Goal: Find specific page/section: Find specific page/section

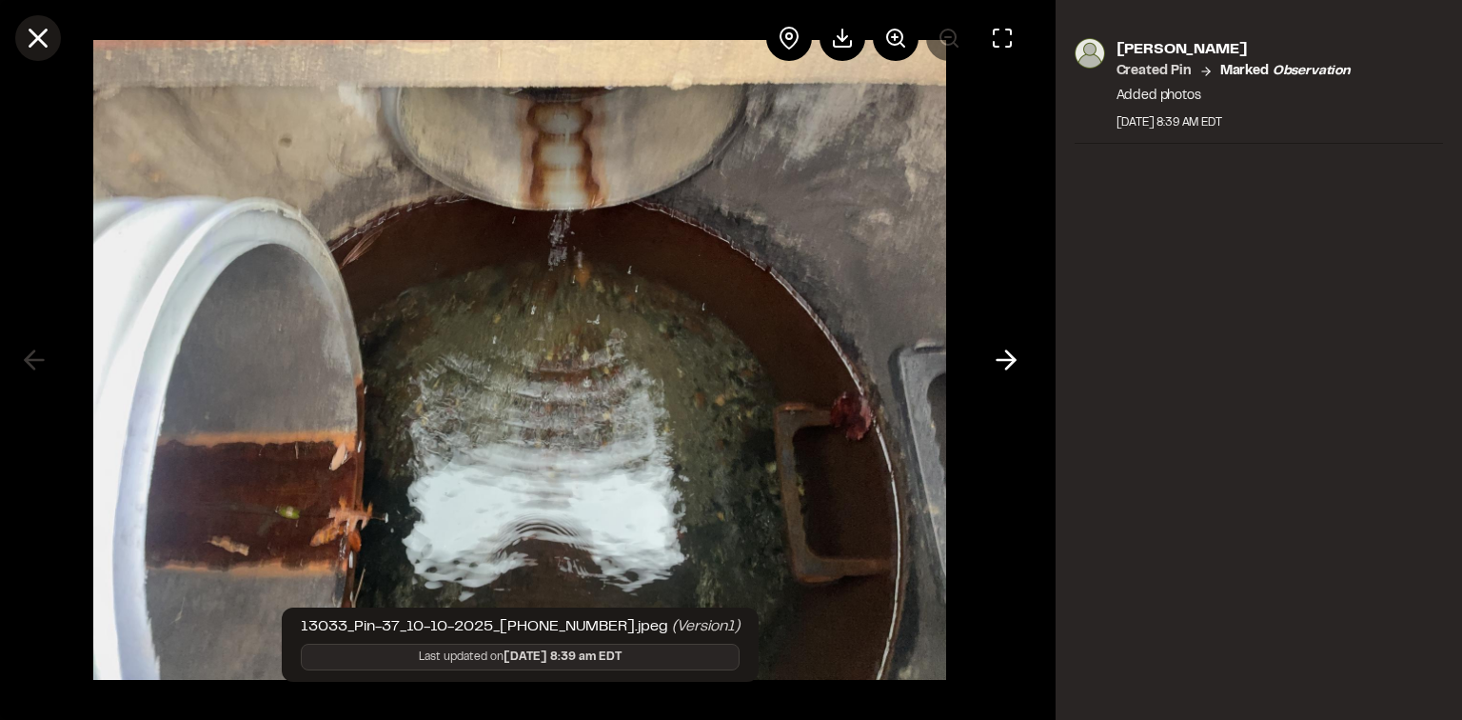
click at [29, 42] on icon at bounding box center [38, 38] width 32 height 32
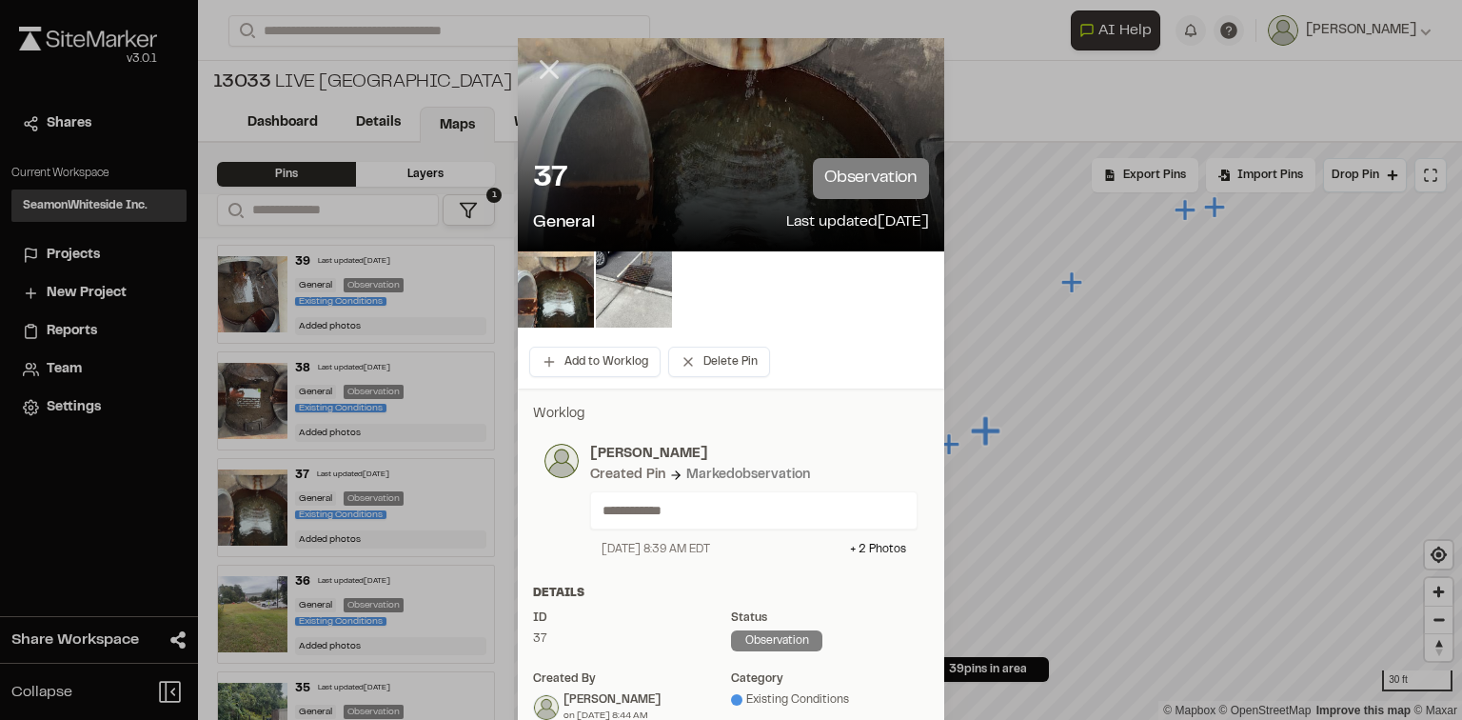
click at [548, 65] on line at bounding box center [550, 70] width 16 height 16
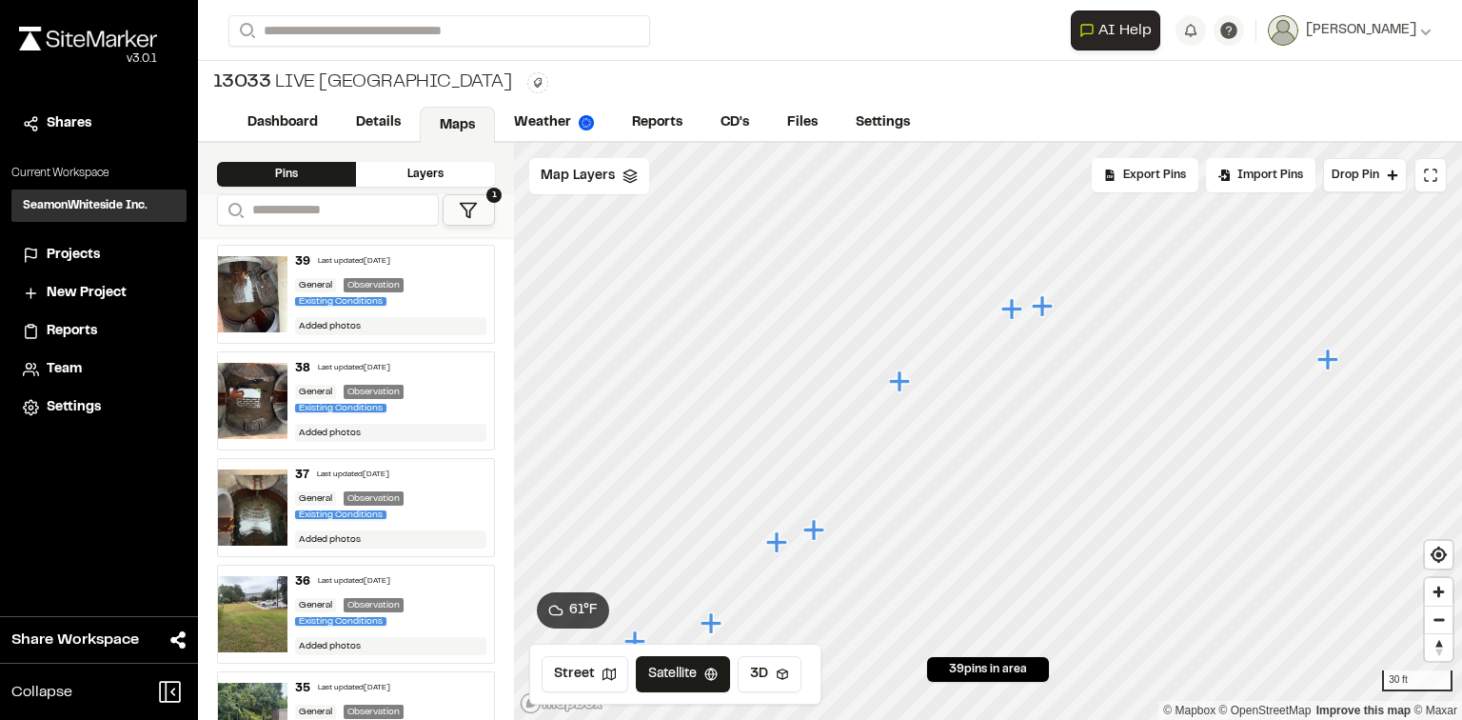
click at [1016, 310] on icon "Map marker" at bounding box center [1011, 308] width 21 height 21
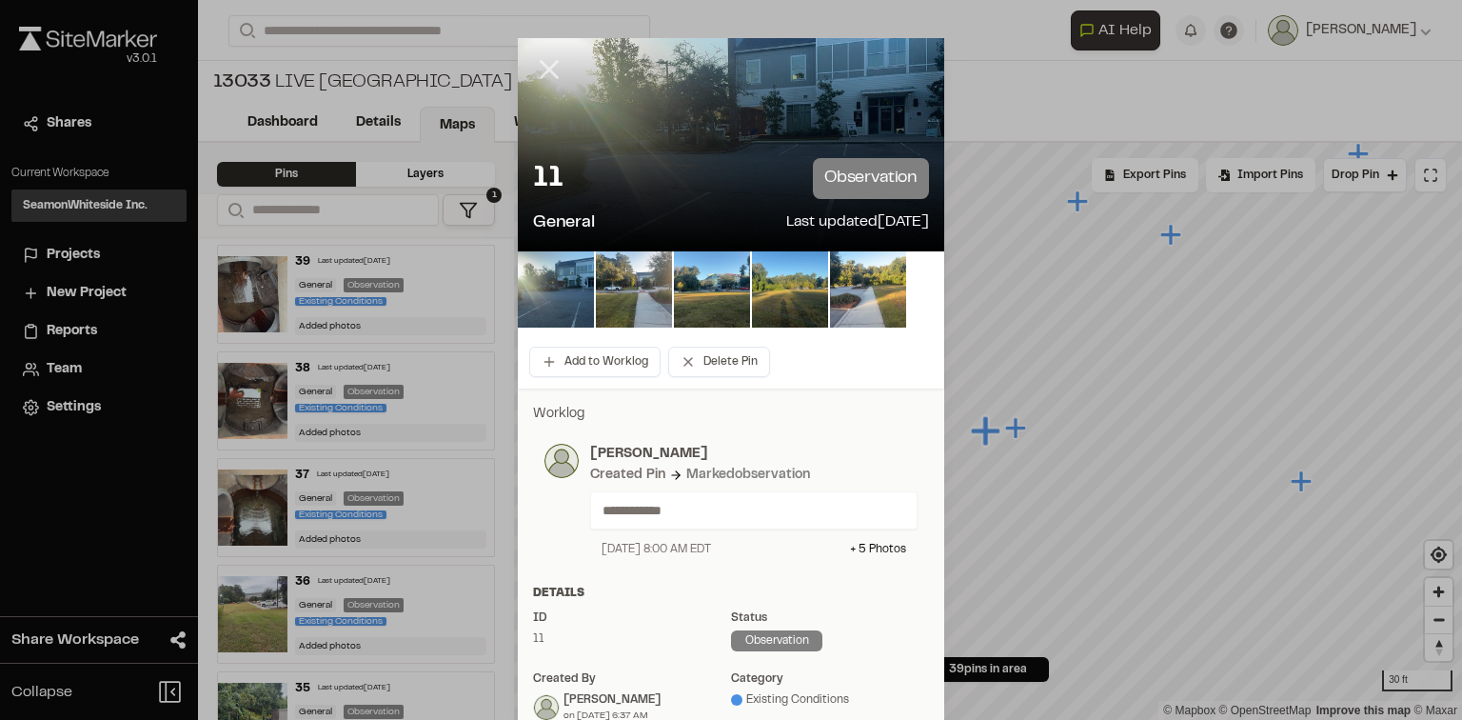
click at [542, 76] on line at bounding box center [550, 70] width 16 height 16
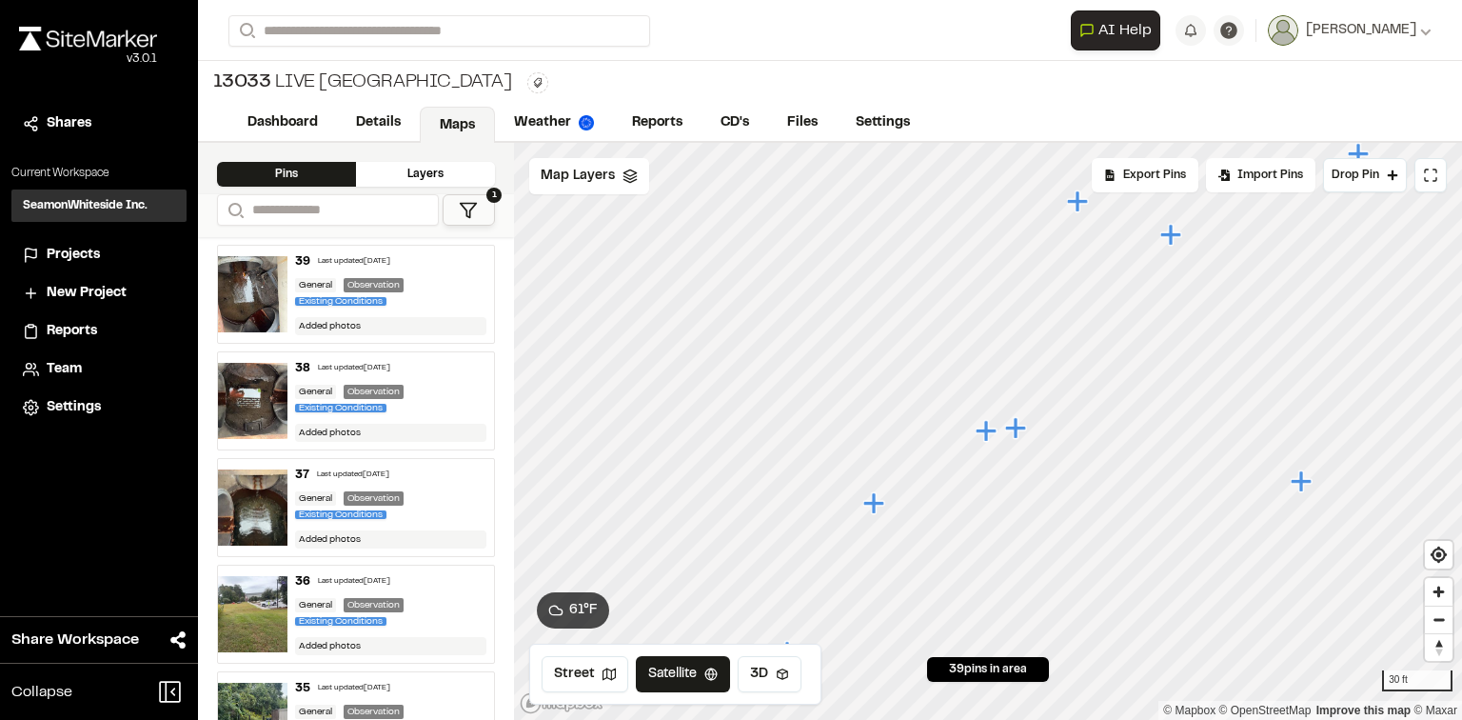
click at [1021, 429] on icon "Map marker" at bounding box center [1015, 427] width 21 height 21
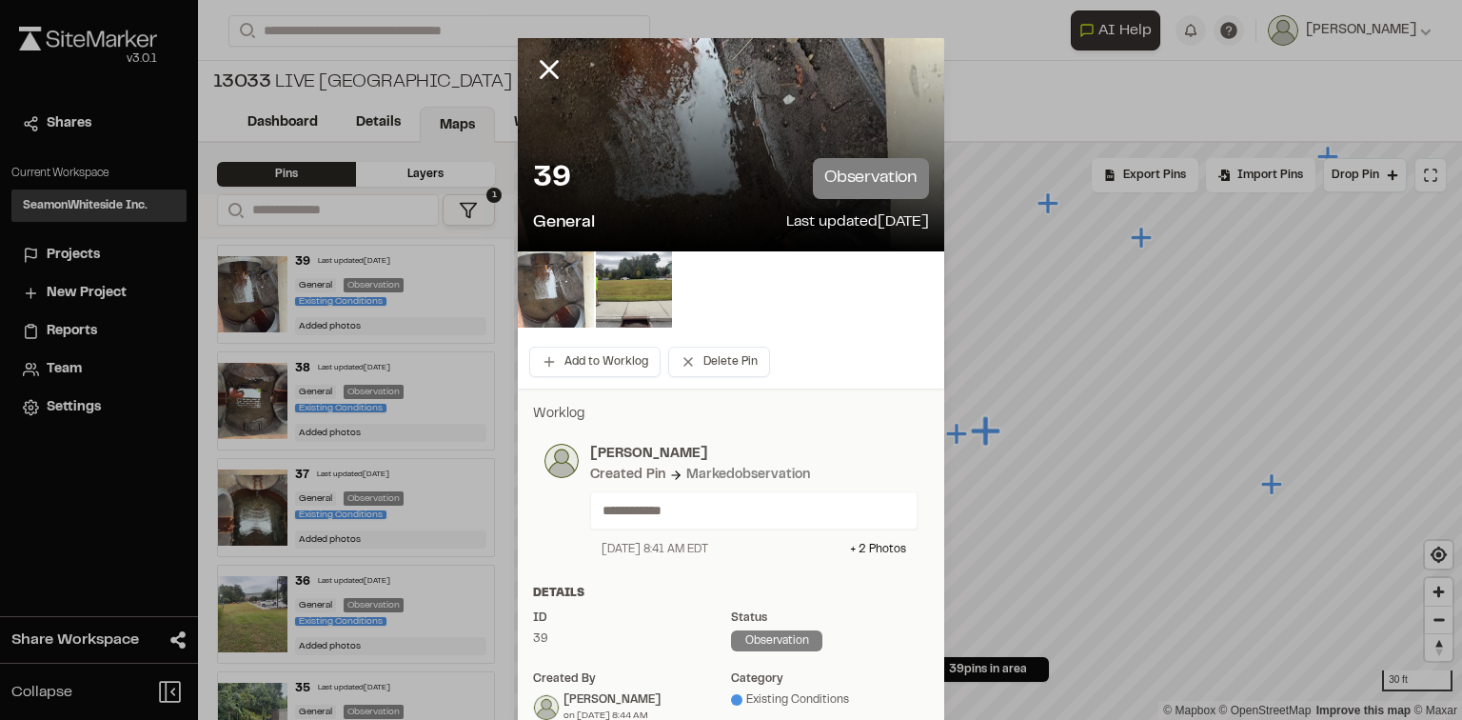
click at [578, 298] on img at bounding box center [556, 289] width 76 height 76
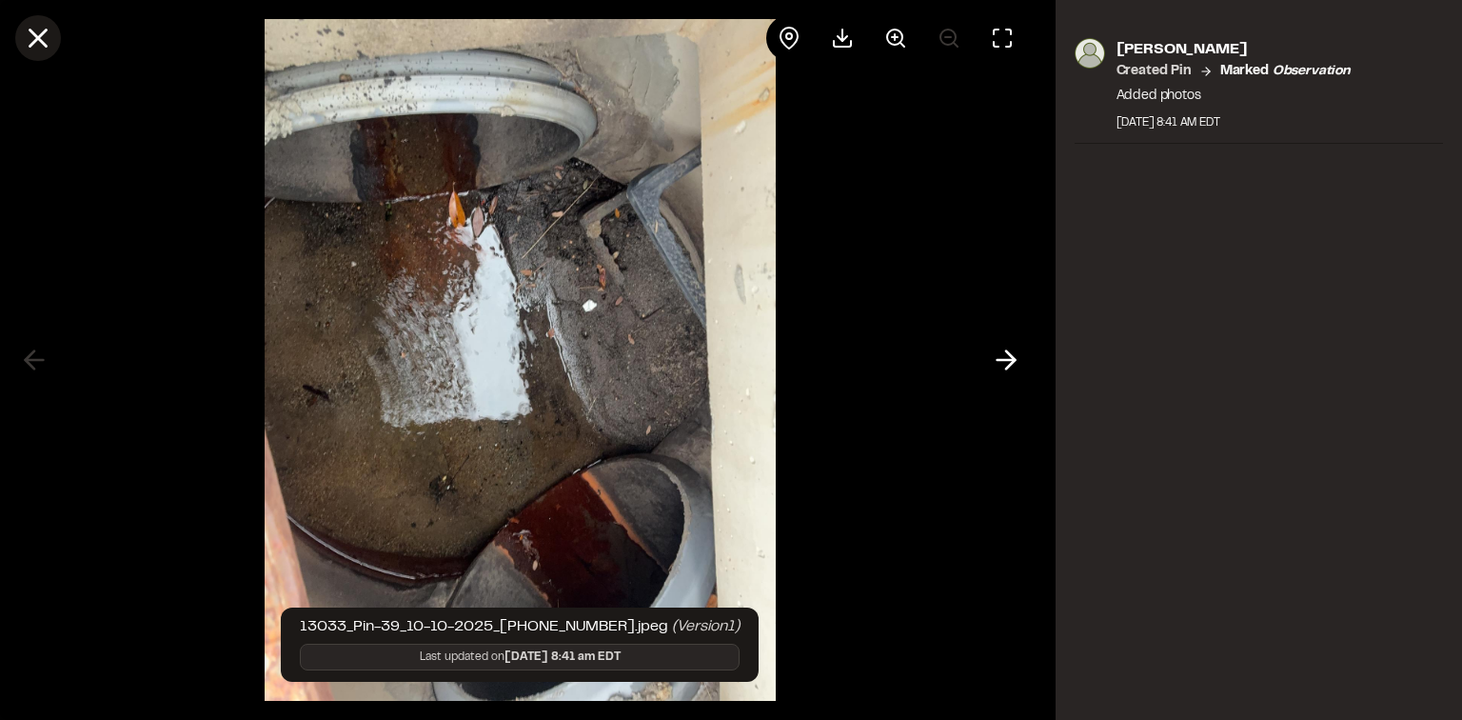
click at [47, 36] on icon at bounding box center [38, 38] width 32 height 32
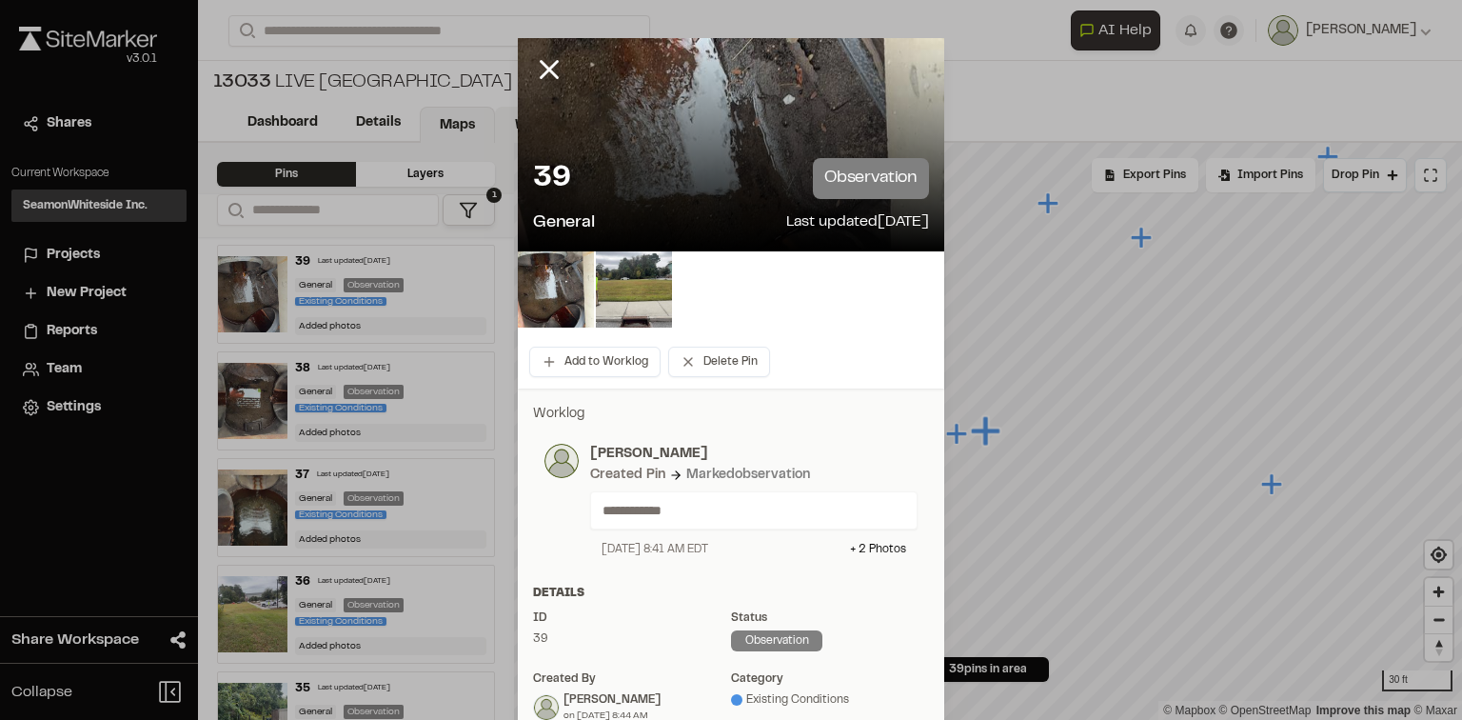
drag, startPoint x: 541, startPoint y: 63, endPoint x: 567, endPoint y: 137, distance: 78.9
click at [542, 64] on icon at bounding box center [549, 69] width 32 height 32
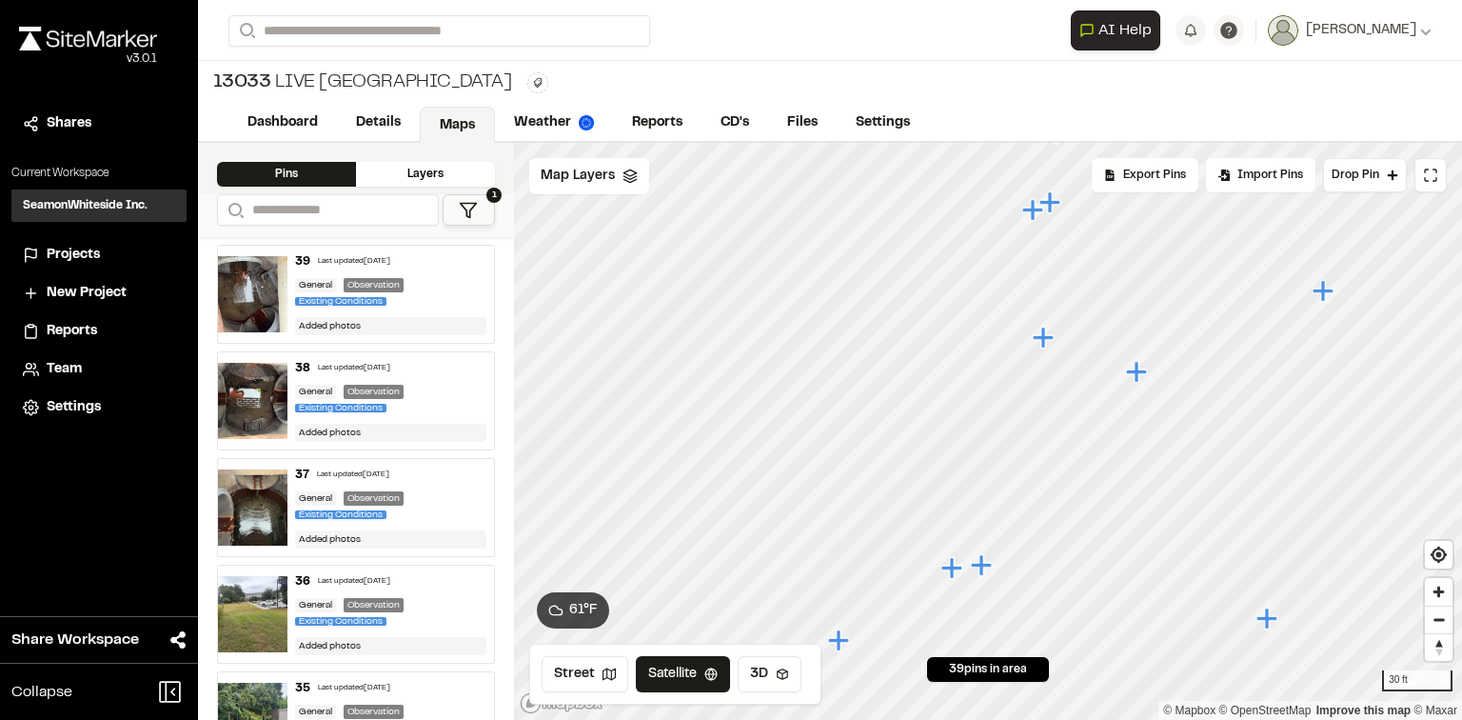
click at [1042, 339] on icon "Map marker" at bounding box center [1043, 337] width 21 height 21
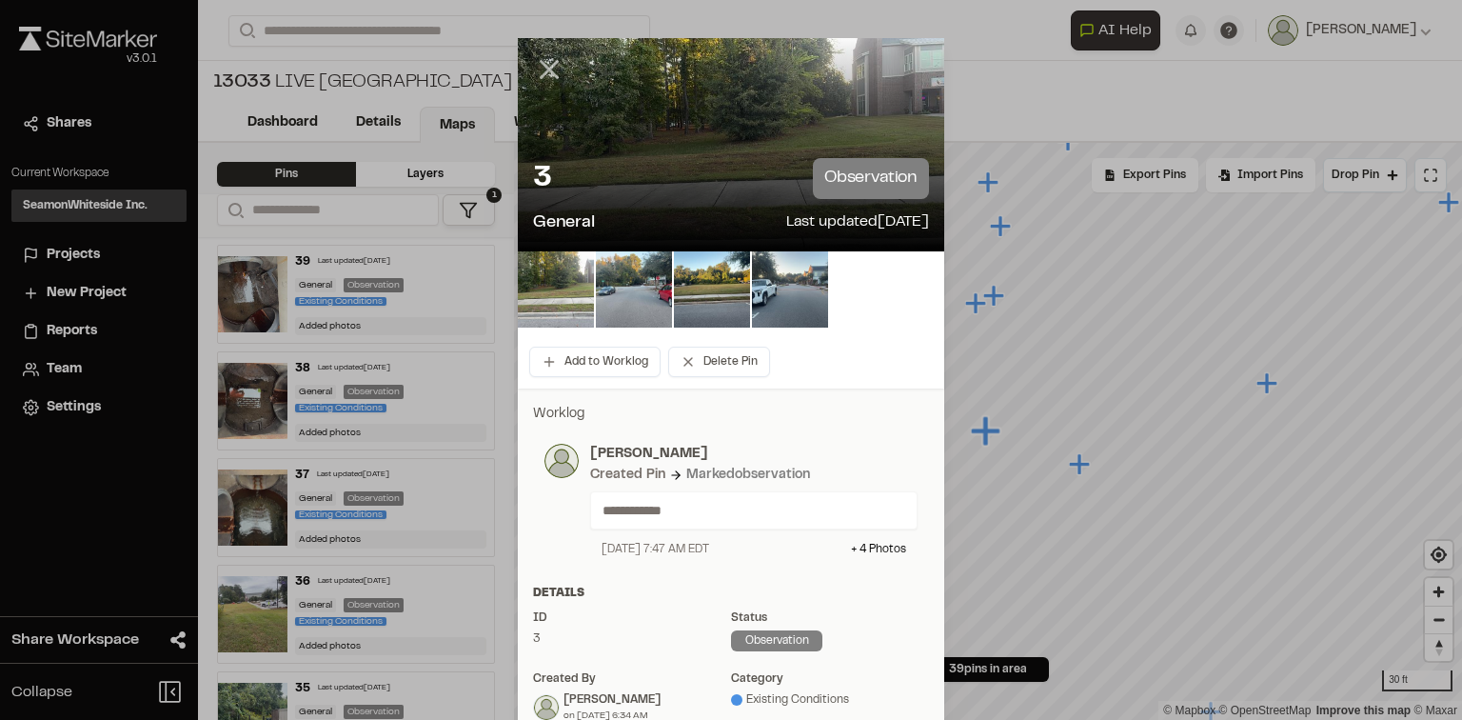
click at [541, 69] on icon at bounding box center [549, 69] width 32 height 32
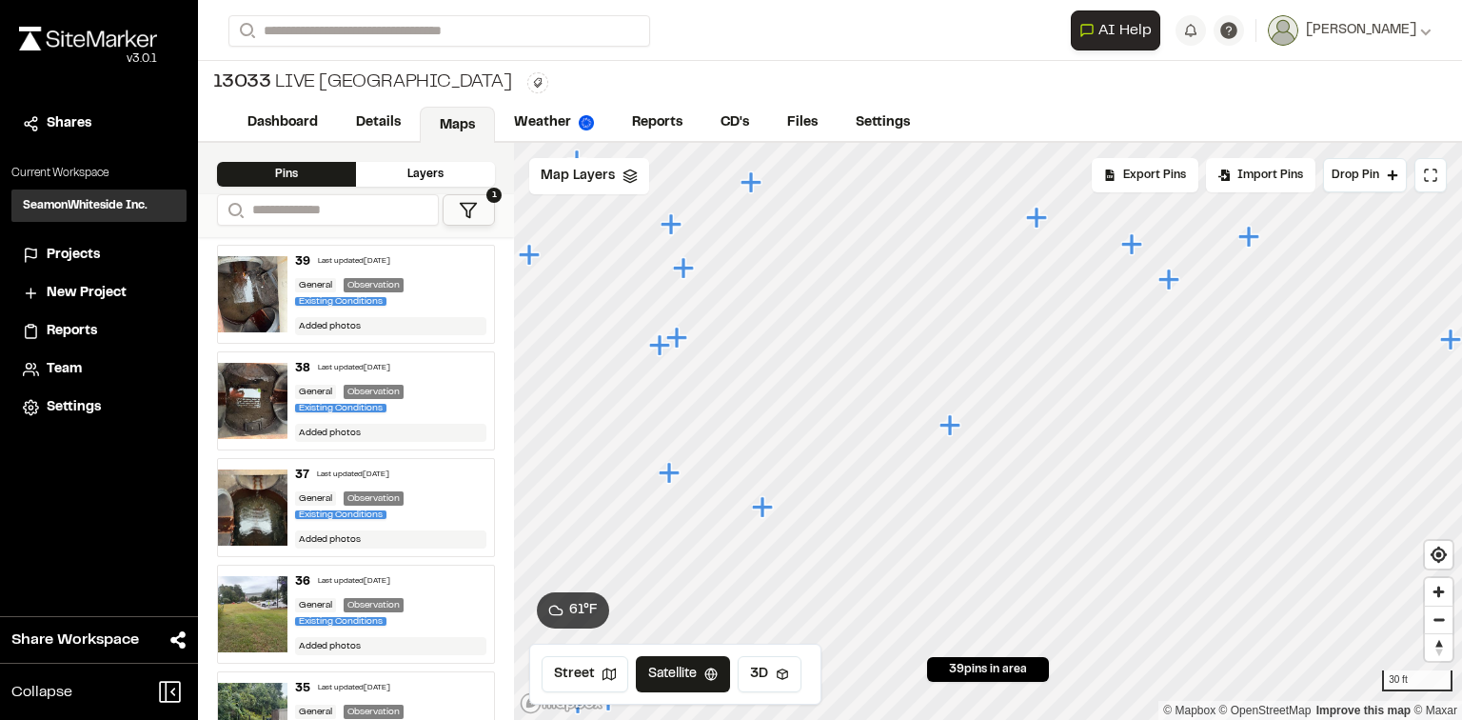
click at [956, 426] on icon "Map marker" at bounding box center [950, 424] width 21 height 21
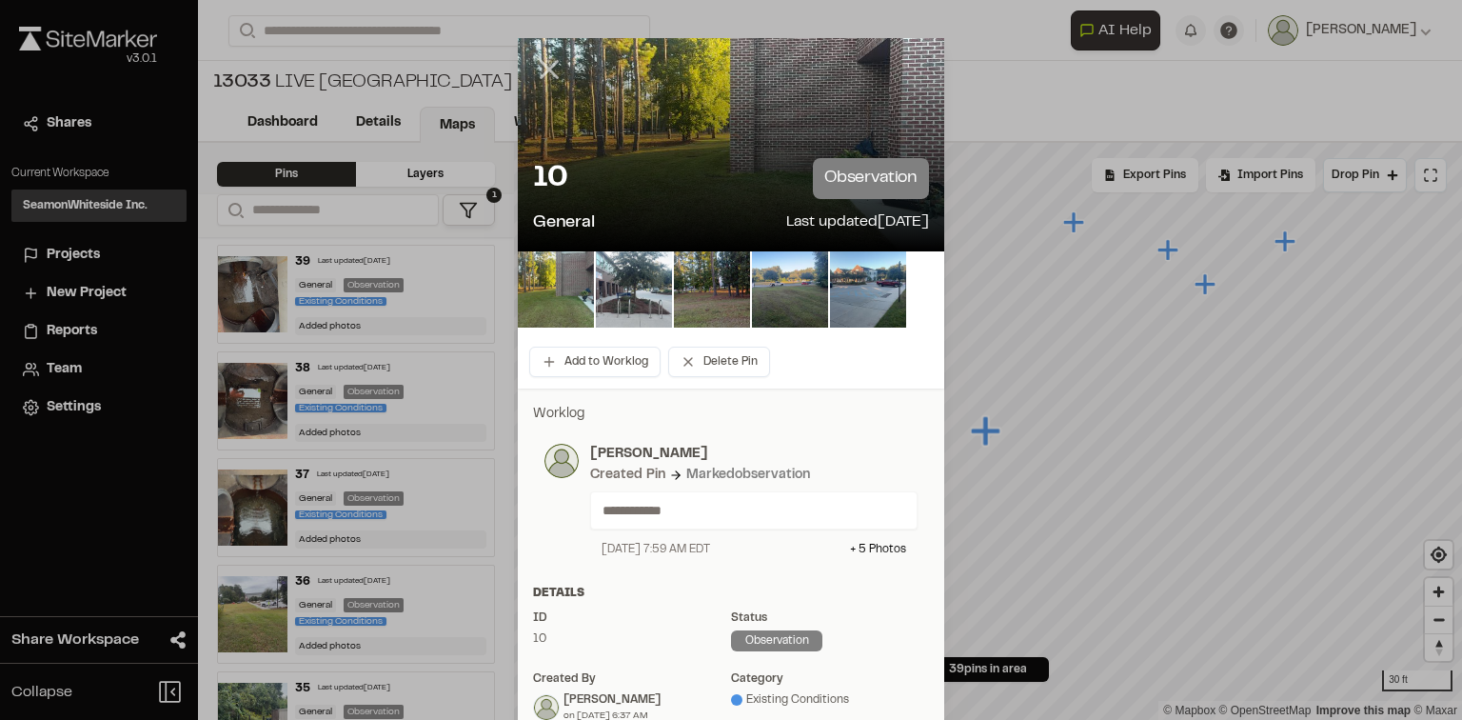
click at [546, 68] on line at bounding box center [550, 70] width 16 height 16
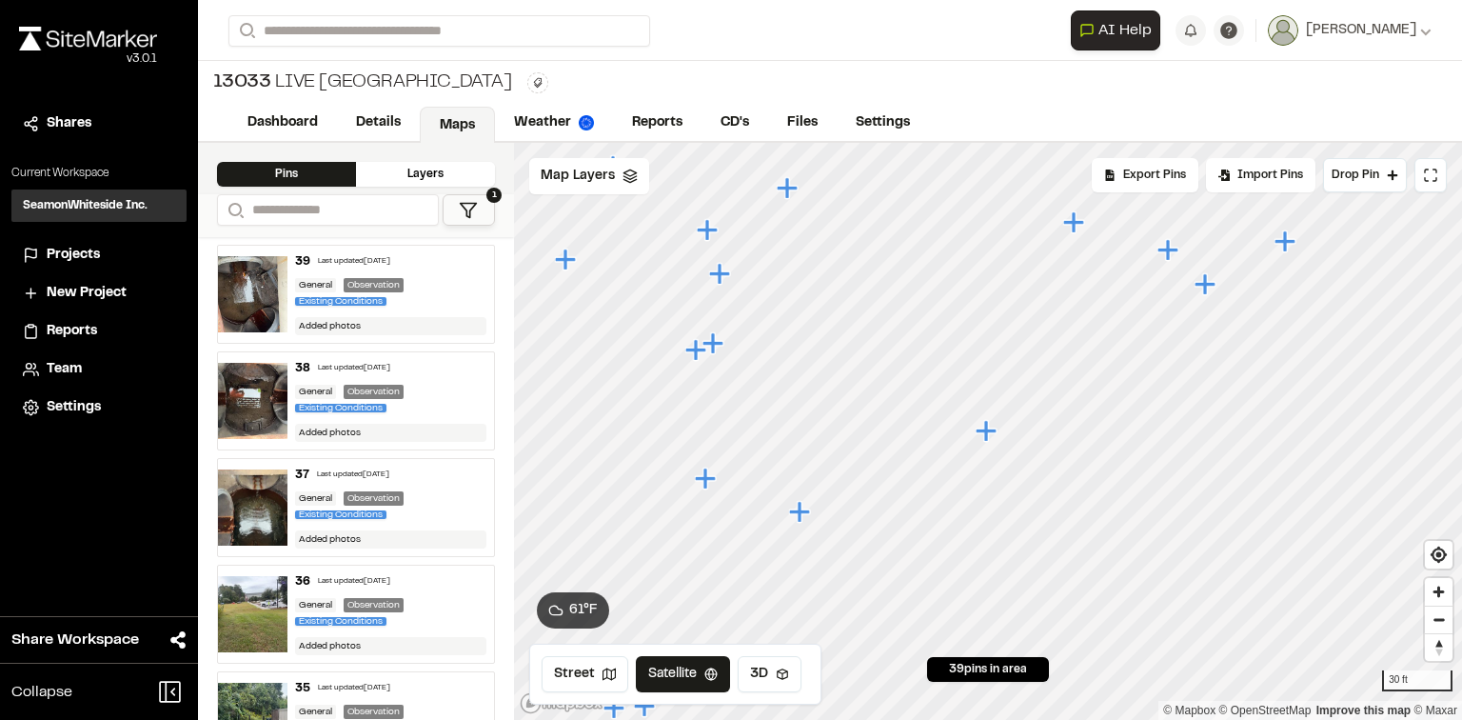
click at [802, 508] on icon "Map marker" at bounding box center [799, 511] width 21 height 21
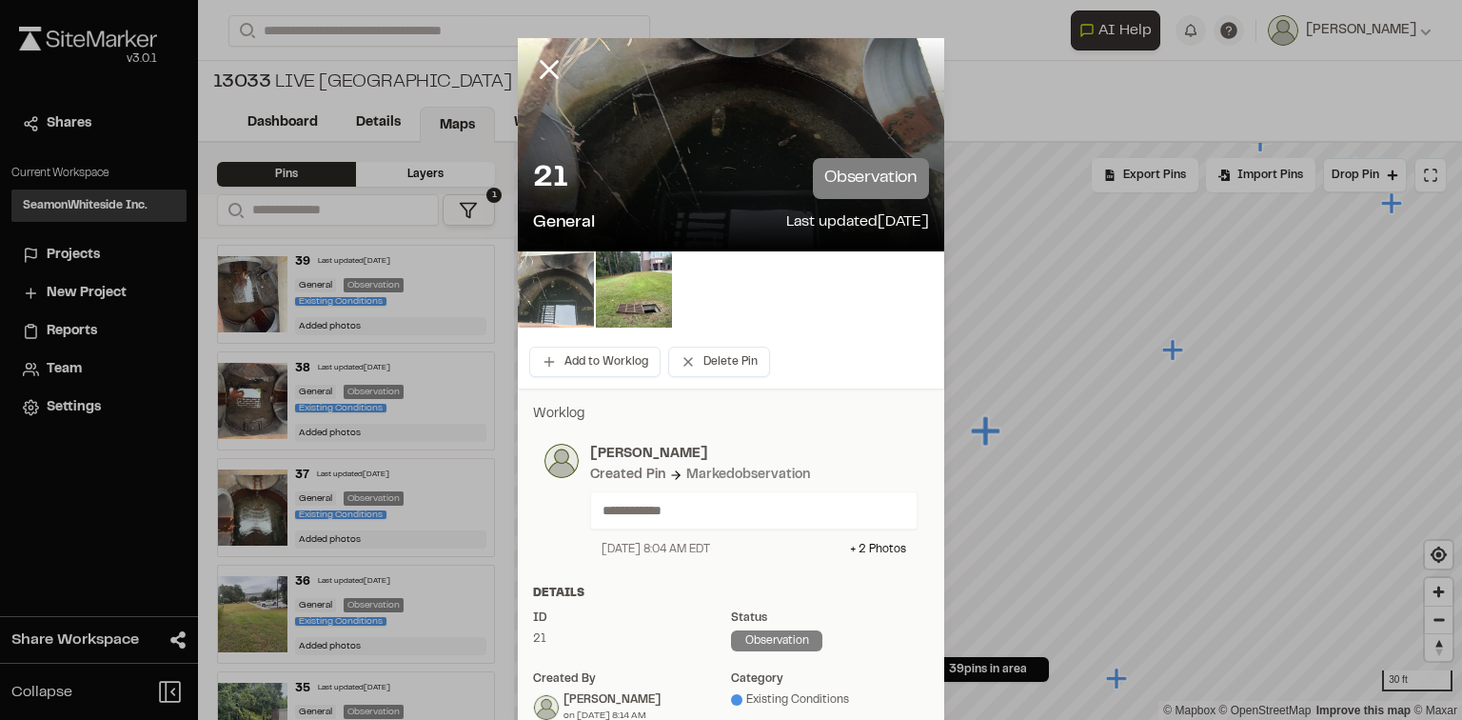
click at [556, 283] on img at bounding box center [556, 289] width 76 height 76
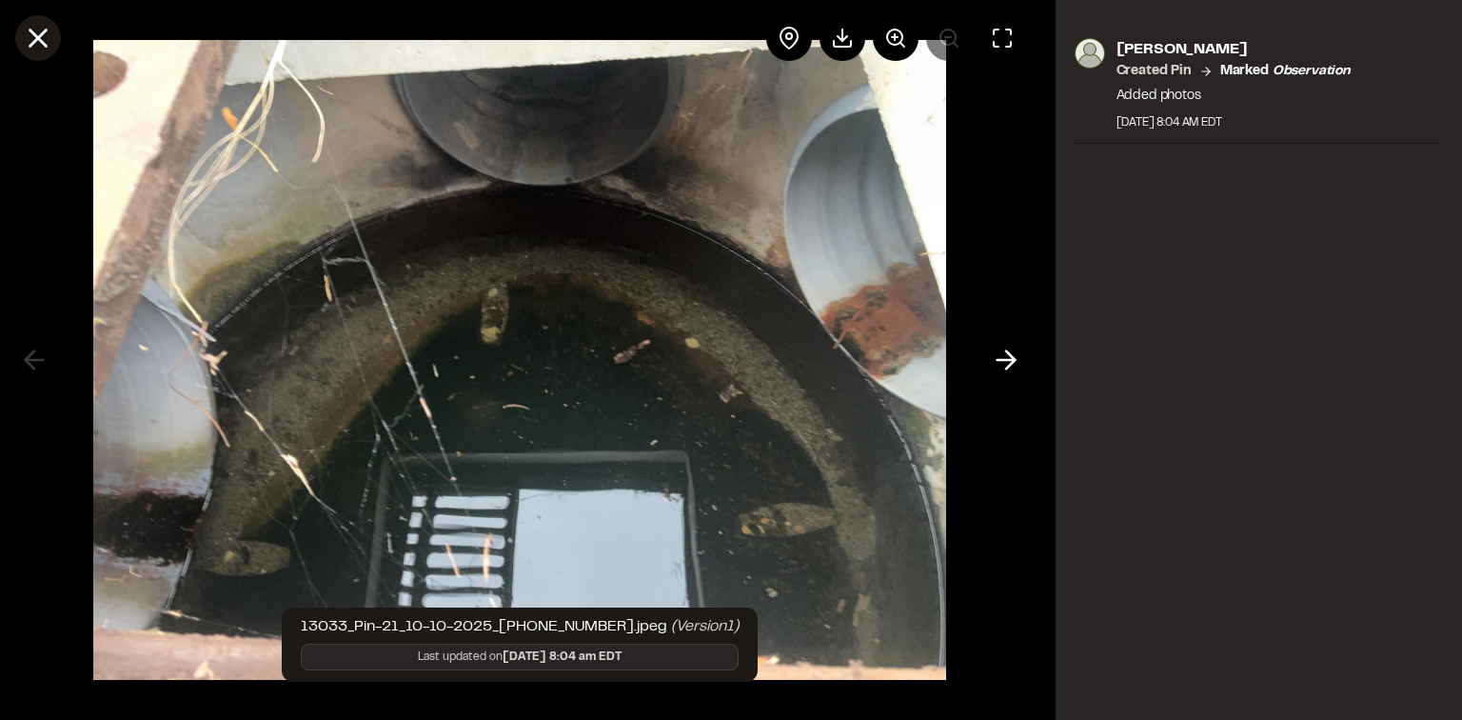
click at [28, 40] on icon at bounding box center [38, 38] width 32 height 32
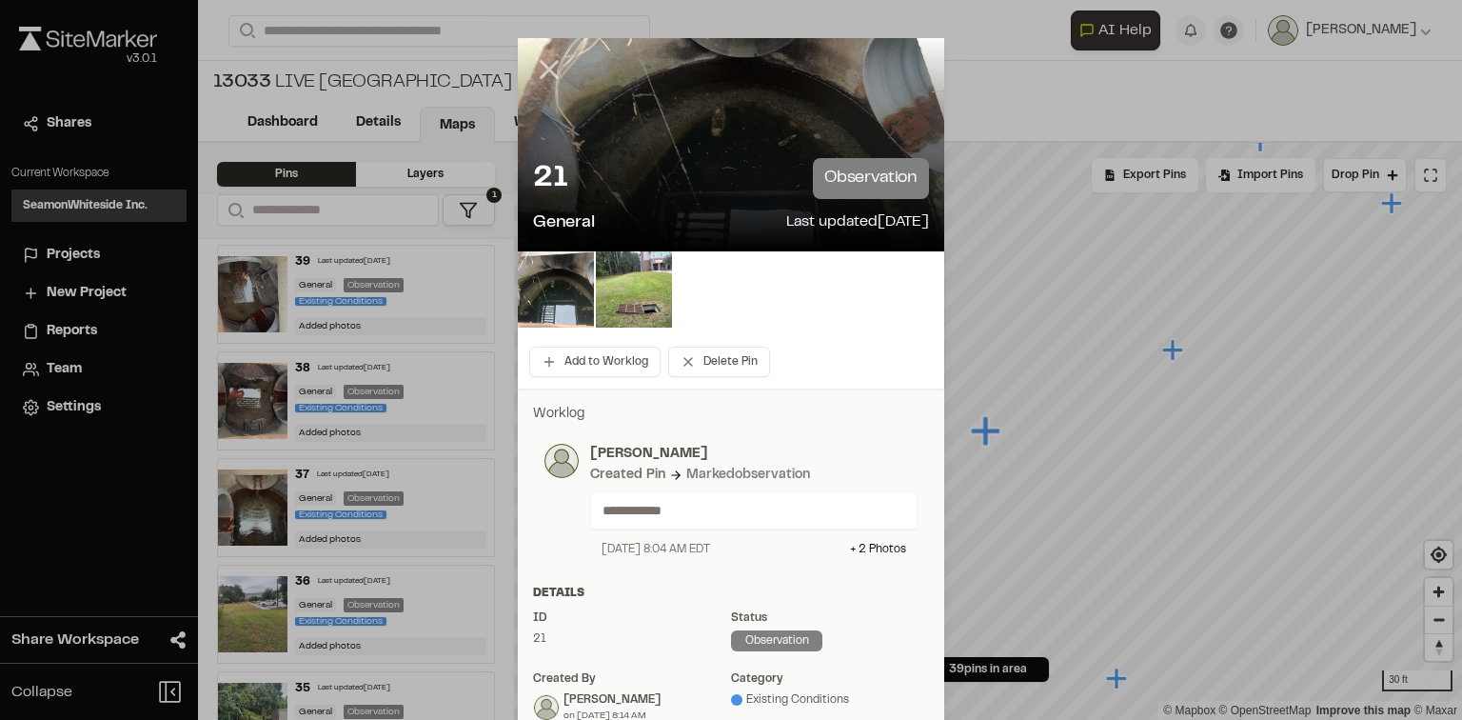
click at [548, 60] on icon at bounding box center [549, 69] width 32 height 32
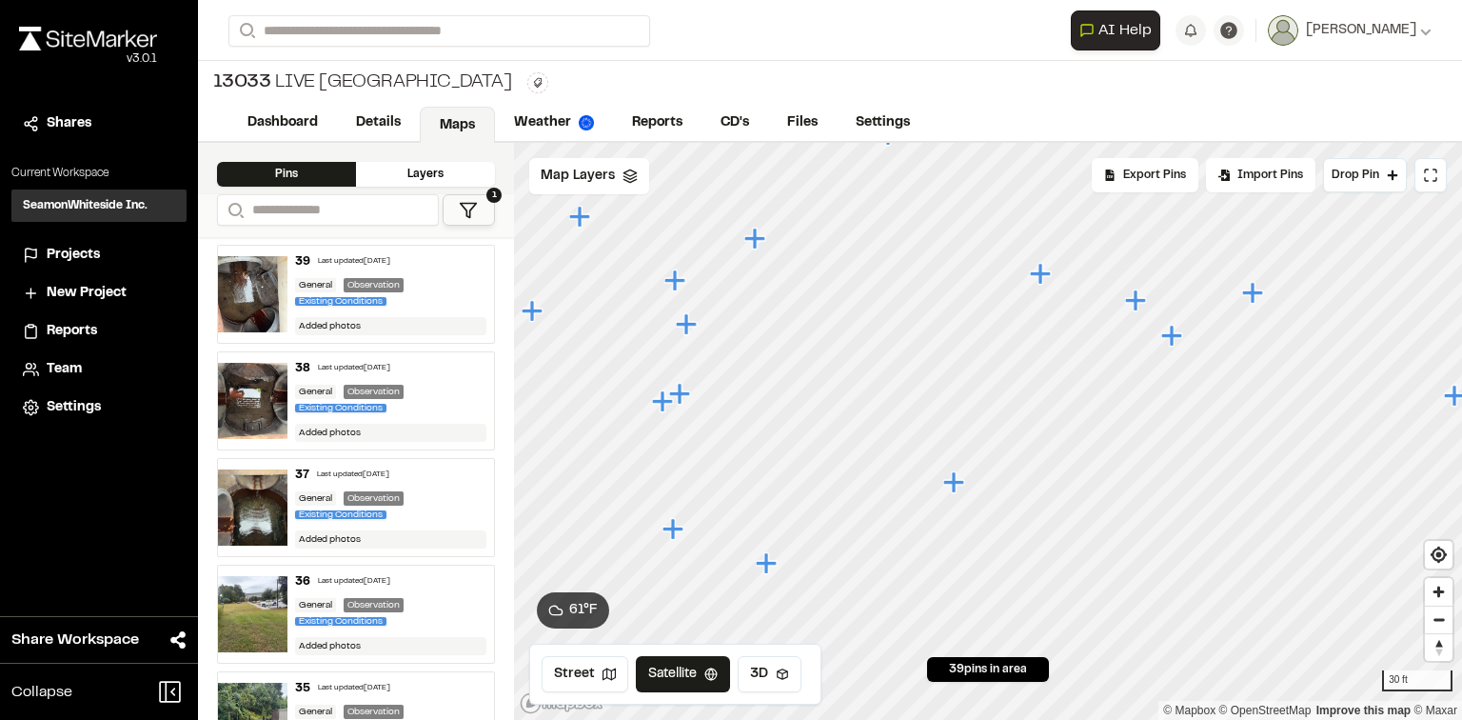
click at [1176, 330] on icon "Map marker" at bounding box center [1173, 336] width 25 height 25
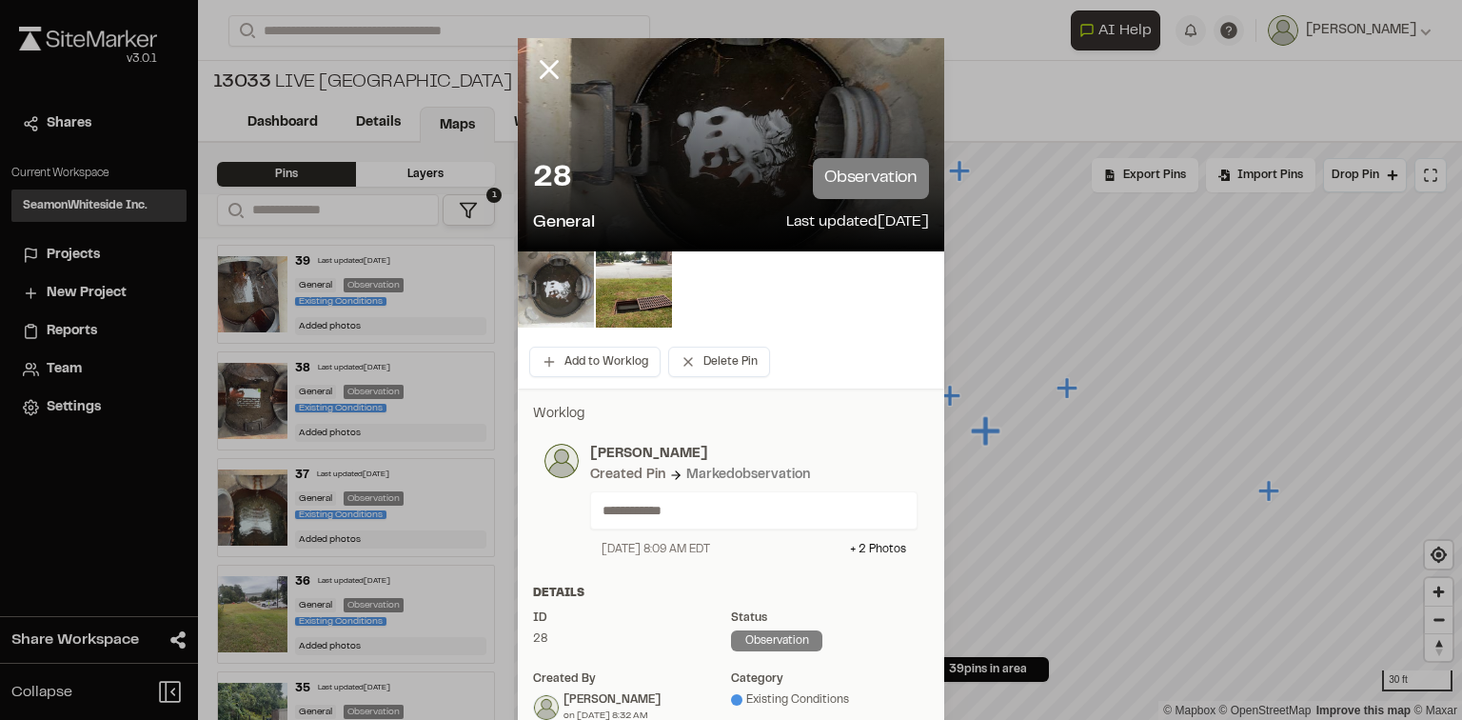
click at [571, 272] on img at bounding box center [556, 289] width 76 height 76
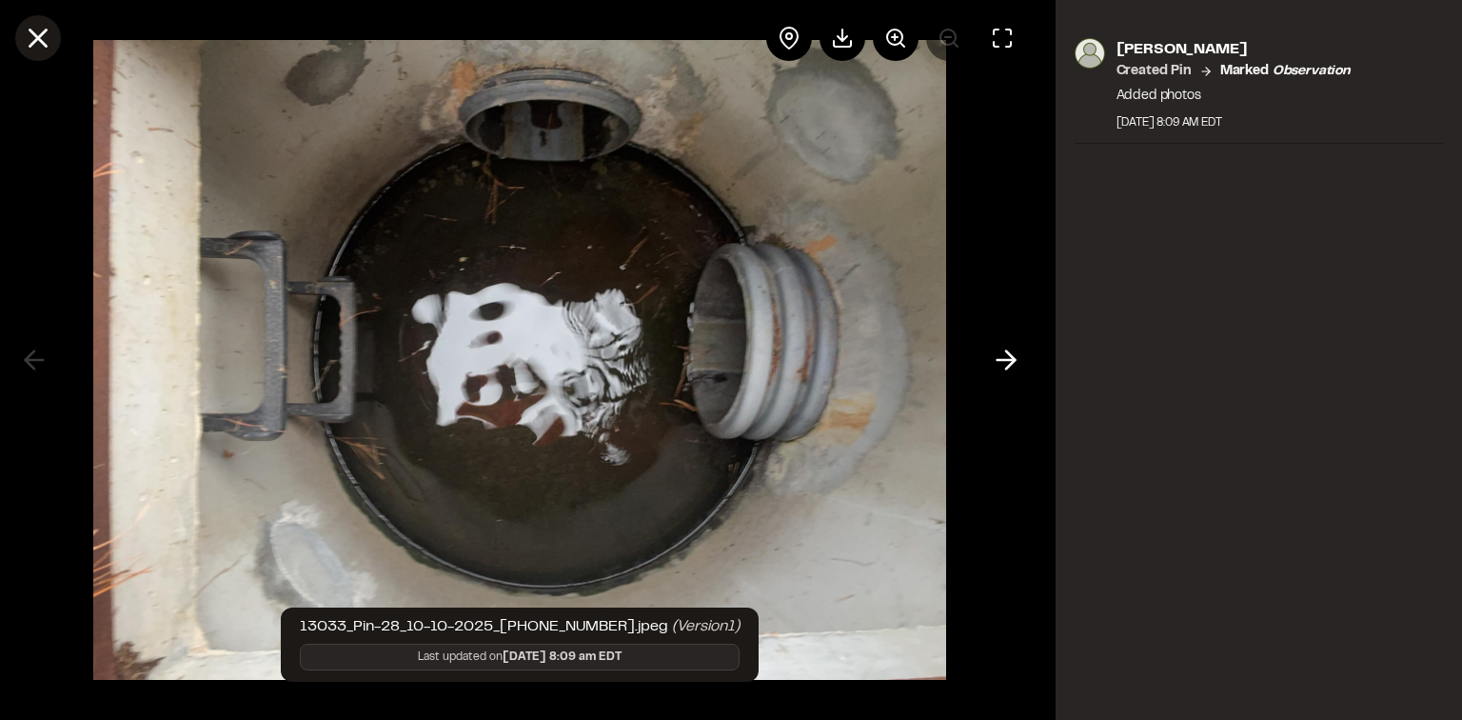
click at [38, 35] on line at bounding box center [38, 38] width 16 height 16
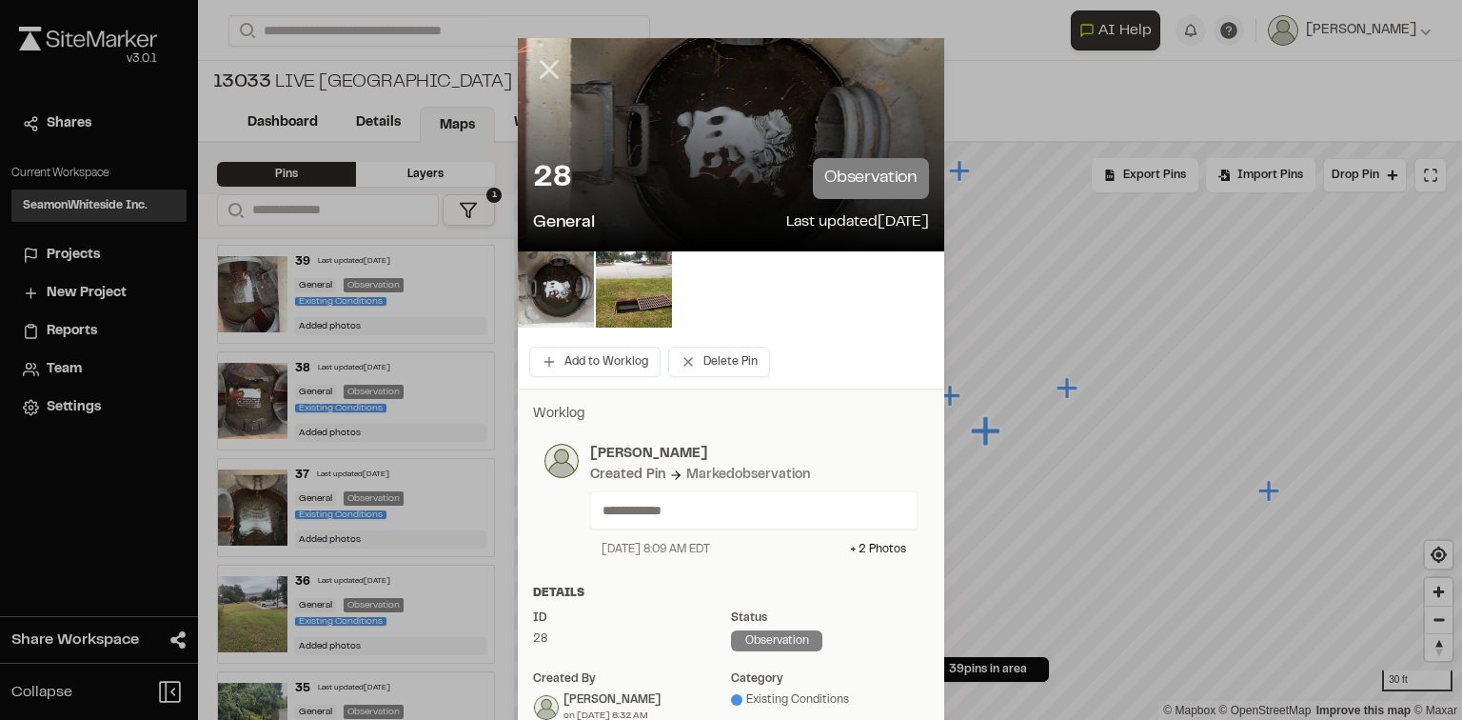
click at [554, 70] on icon at bounding box center [549, 69] width 32 height 32
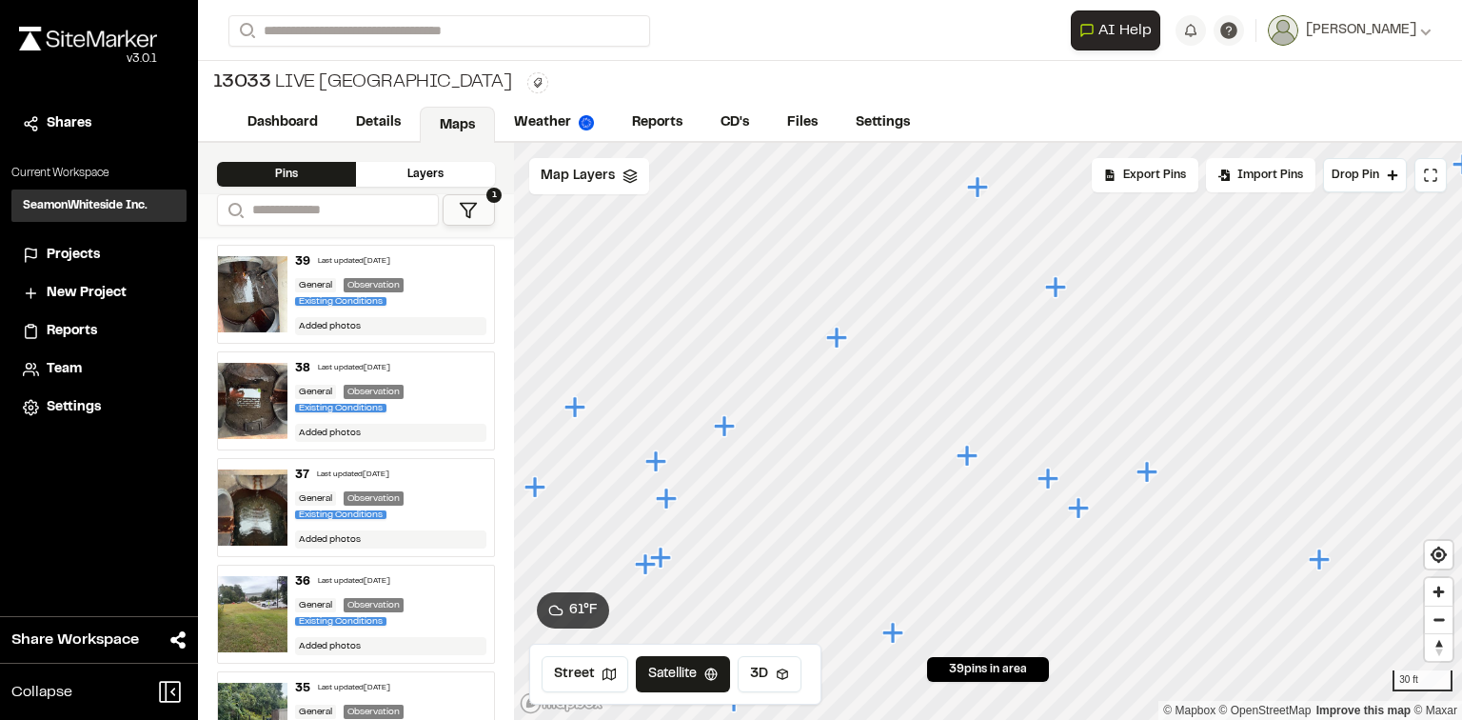
click at [727, 424] on icon "Map marker" at bounding box center [724, 425] width 21 height 21
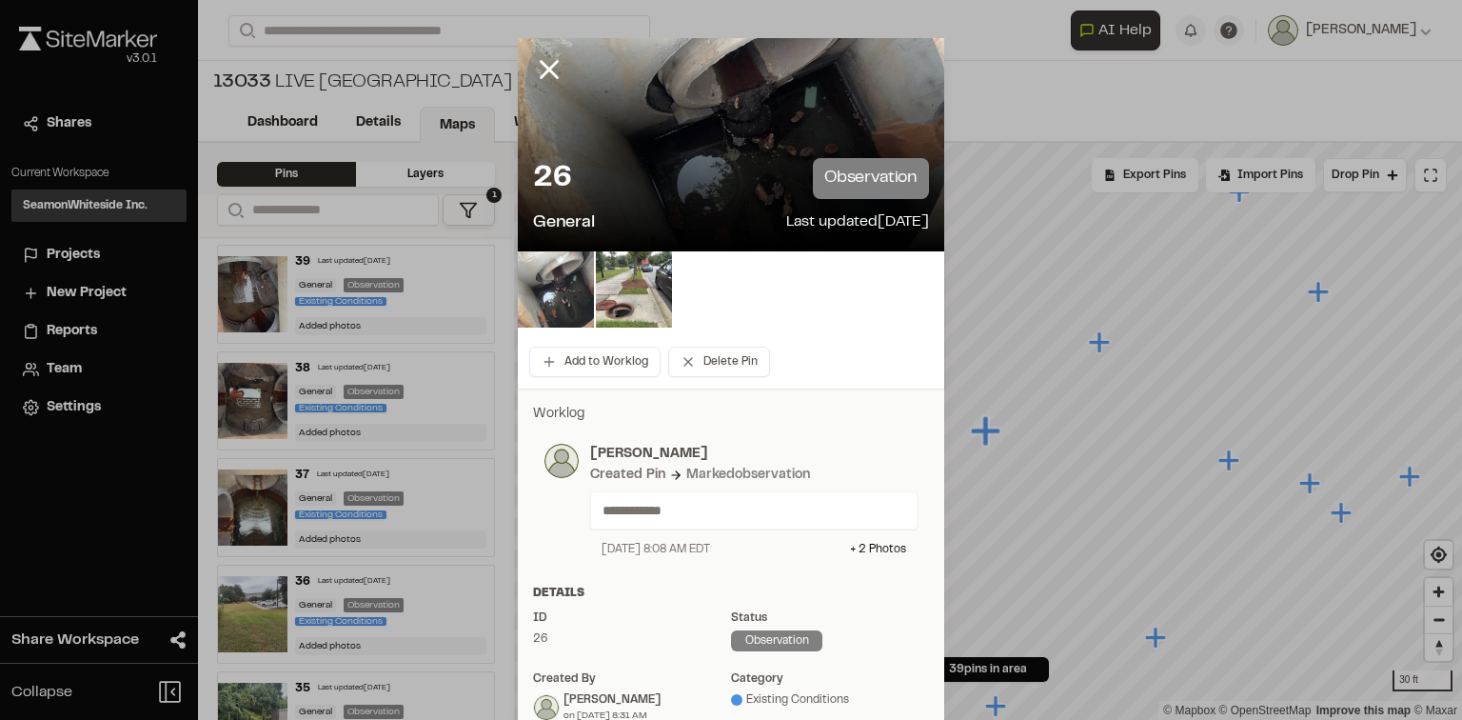
click at [581, 300] on img at bounding box center [556, 289] width 76 height 76
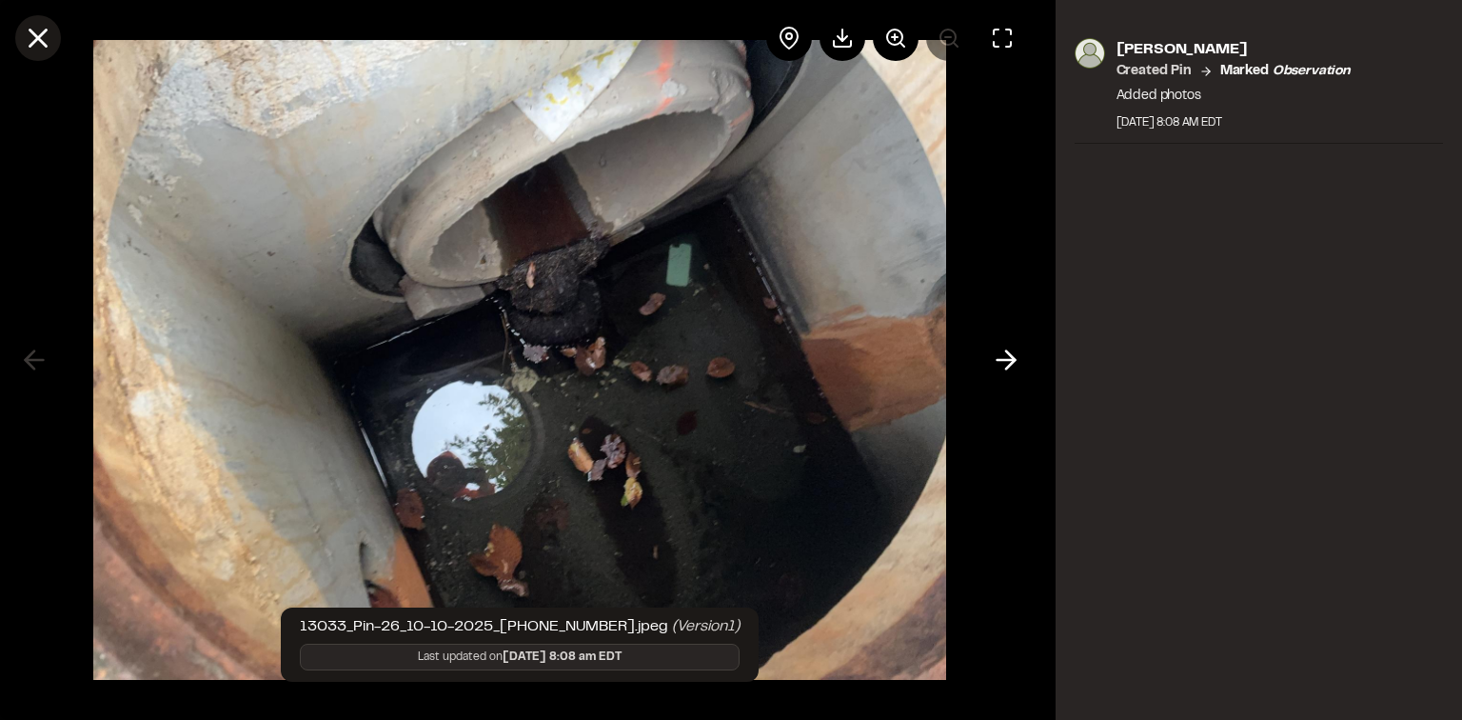
click at [34, 30] on icon at bounding box center [38, 38] width 32 height 32
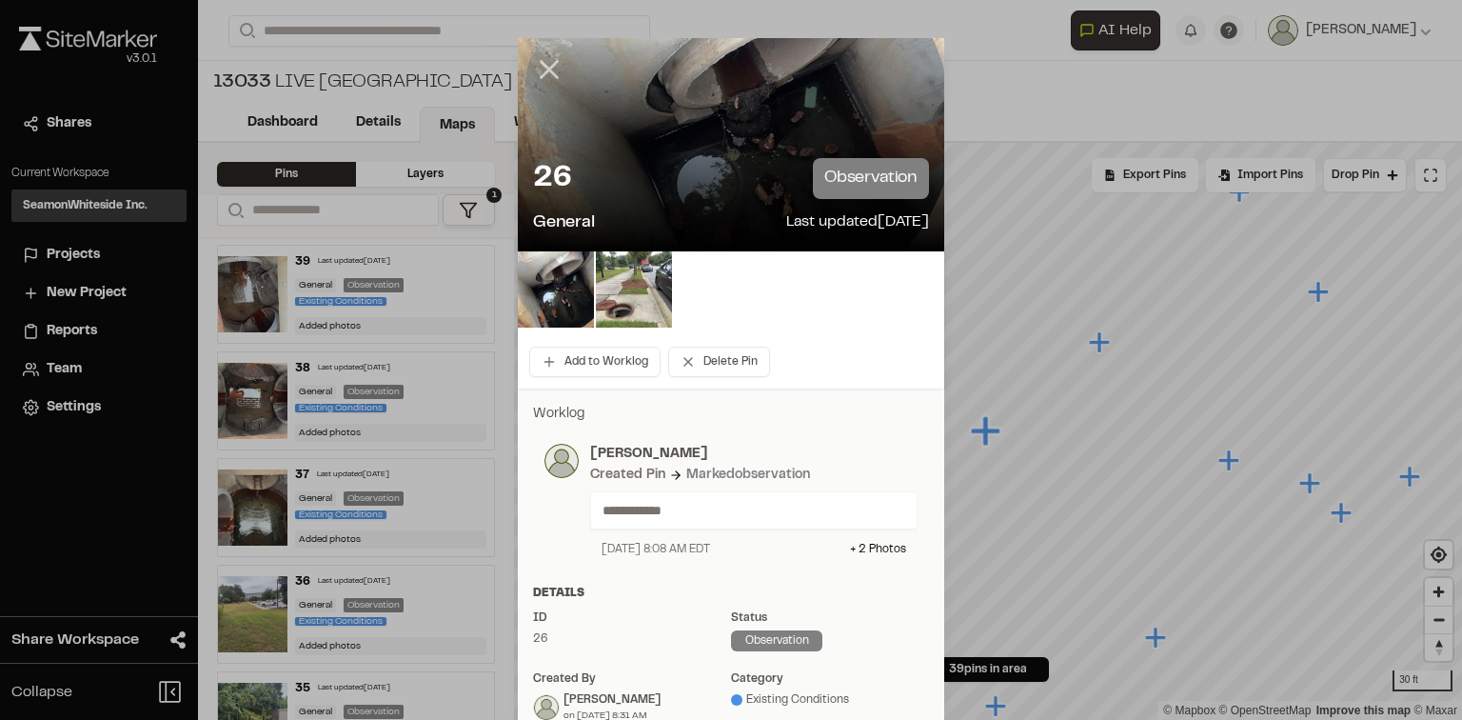
click at [537, 57] on icon at bounding box center [549, 69] width 32 height 32
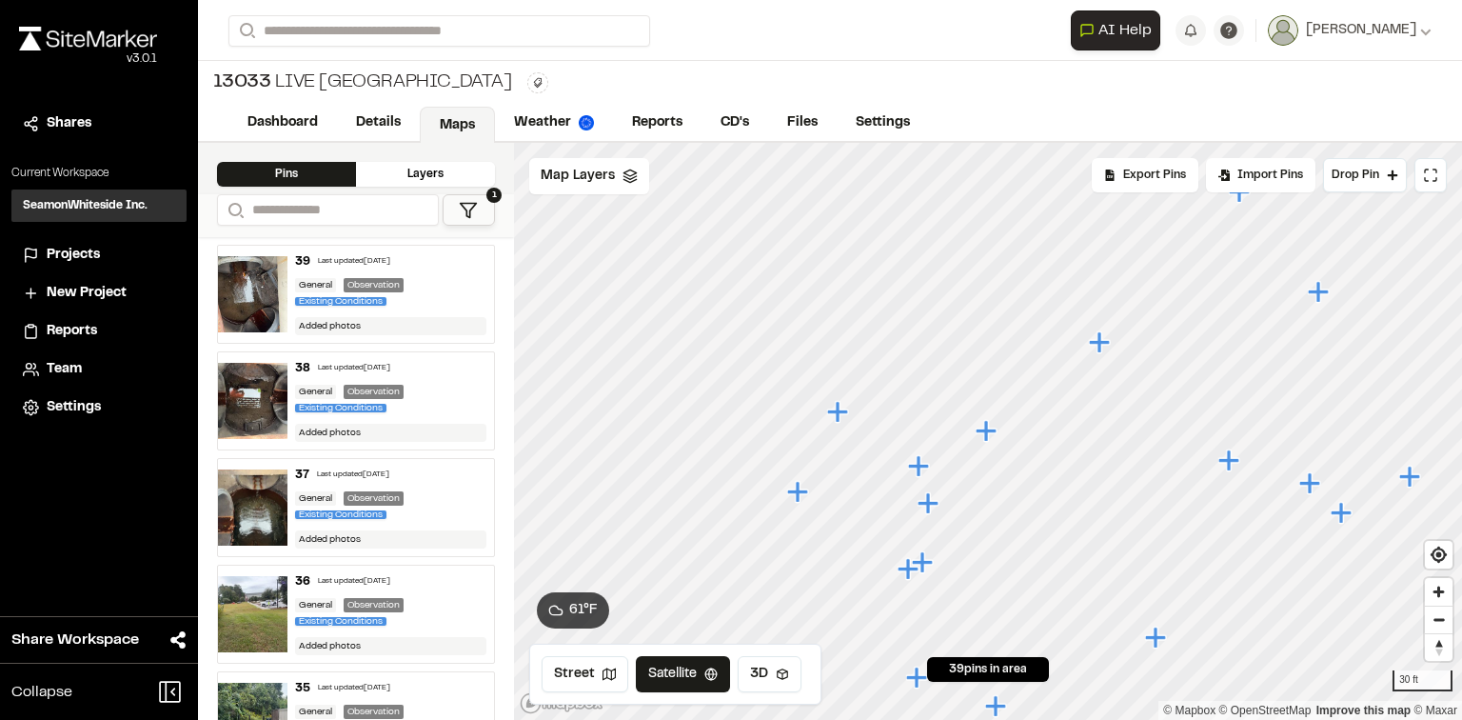
click at [918, 468] on icon "Map marker" at bounding box center [918, 465] width 21 height 21
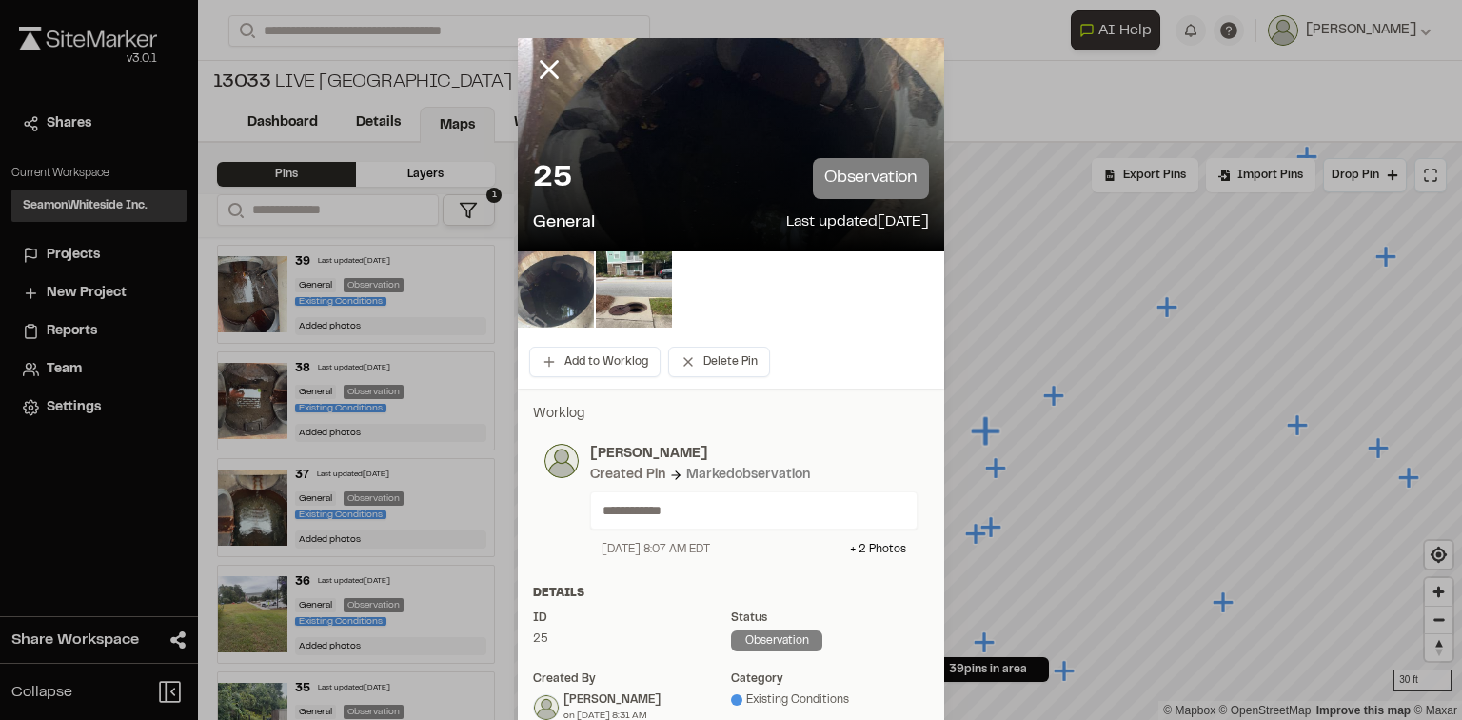
click at [565, 306] on img at bounding box center [556, 289] width 76 height 76
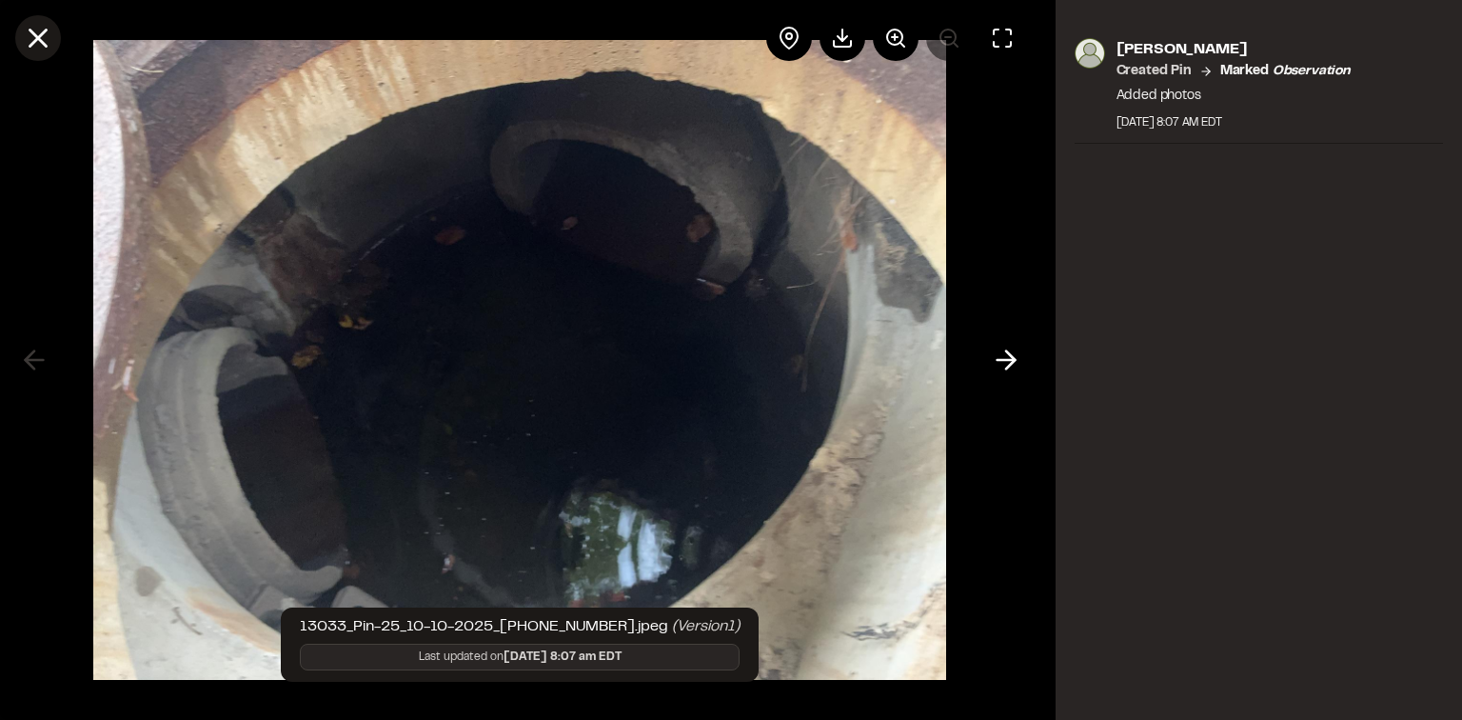
click at [32, 31] on line at bounding box center [38, 38] width 16 height 16
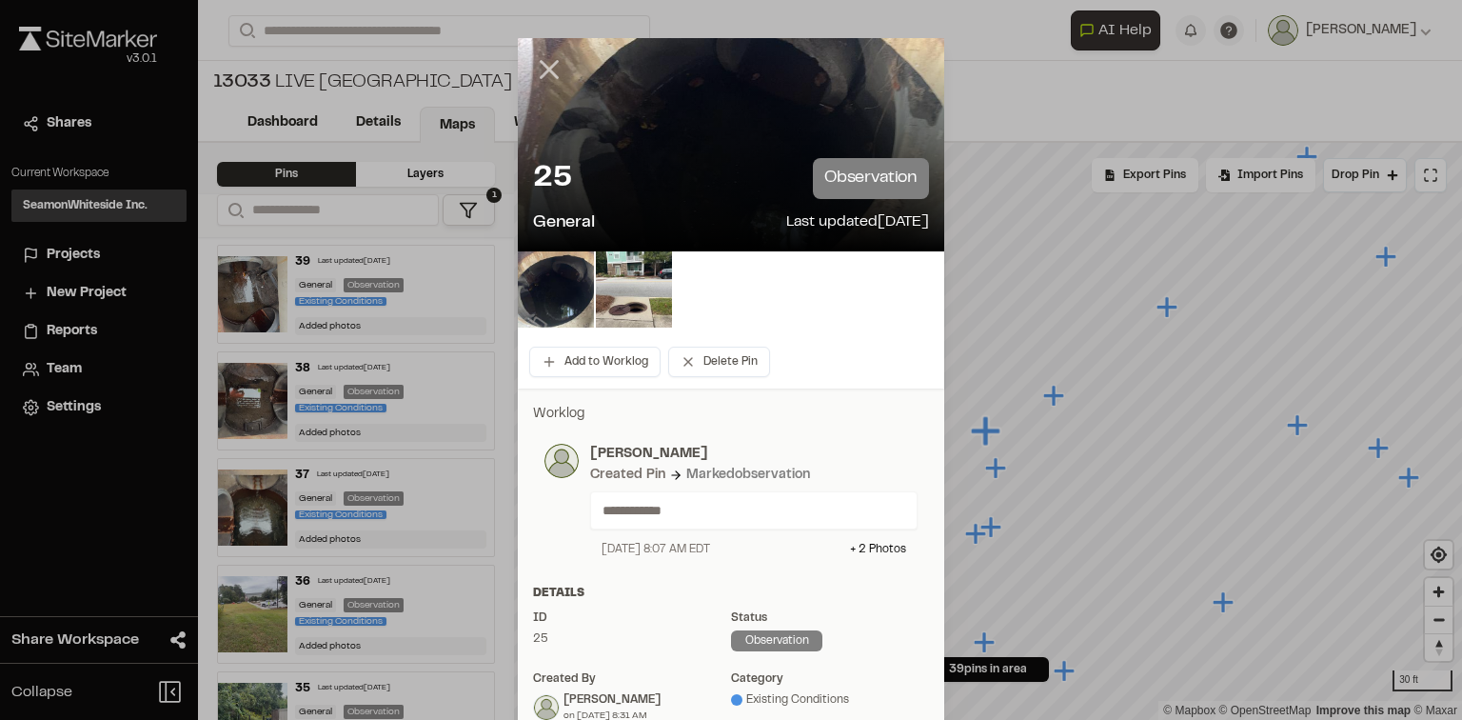
click at [542, 69] on line at bounding box center [550, 70] width 16 height 16
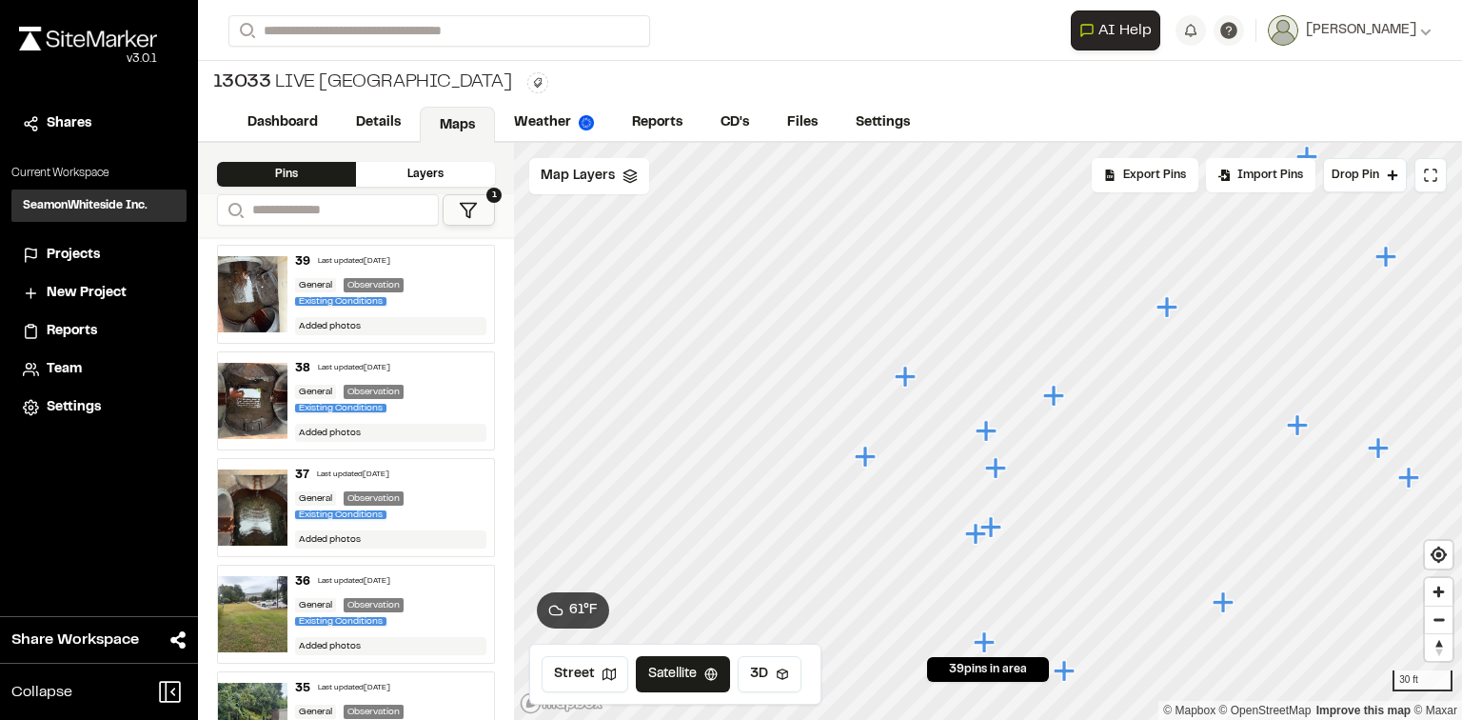
click at [994, 475] on icon "Map marker" at bounding box center [995, 467] width 21 height 21
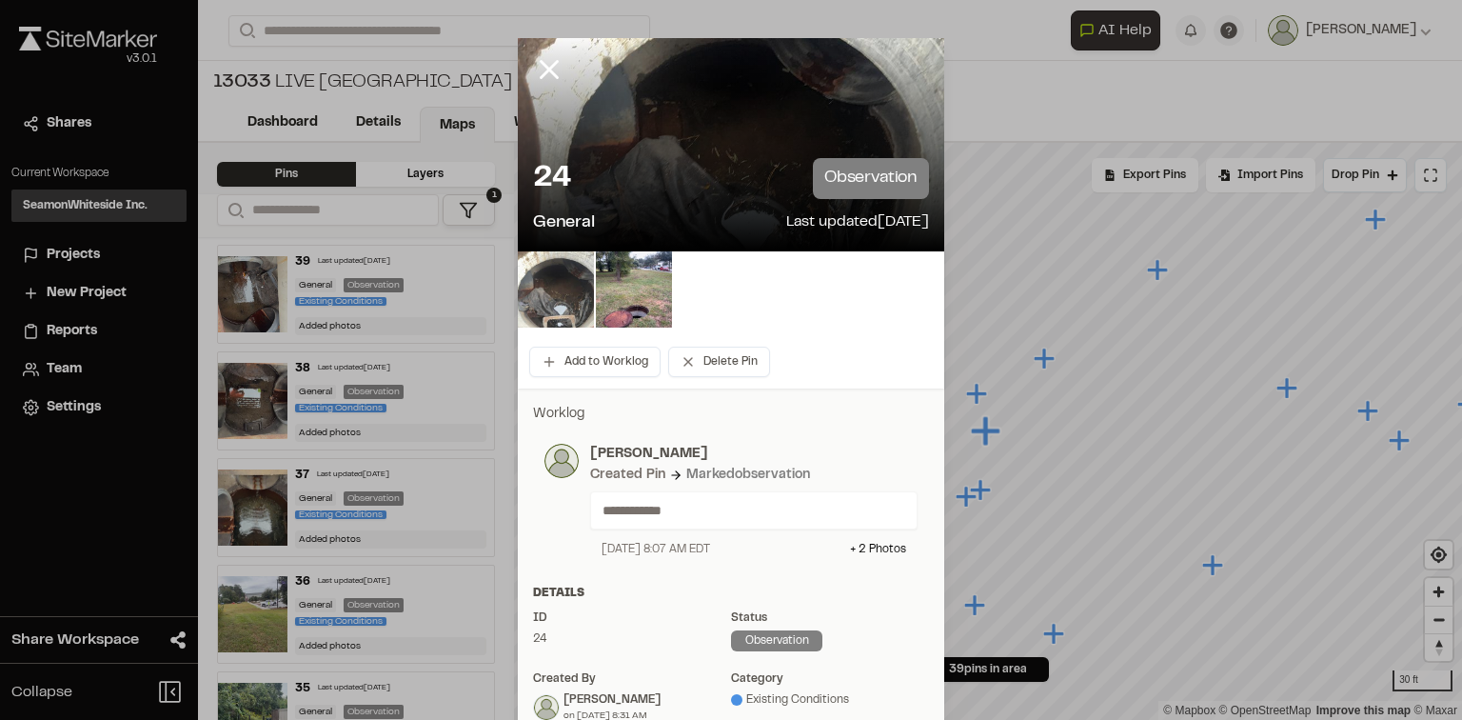
click at [582, 287] on img at bounding box center [556, 289] width 76 height 76
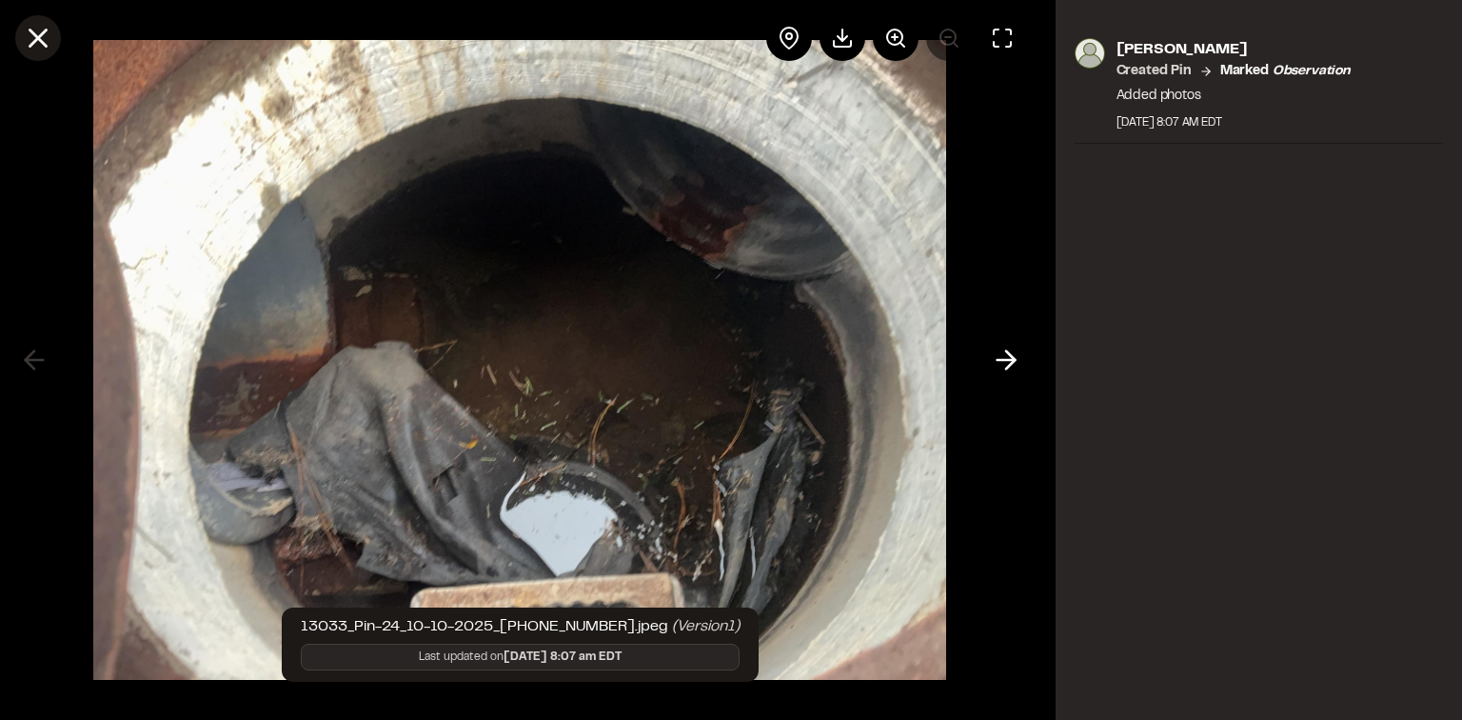
click at [49, 35] on icon at bounding box center [38, 38] width 32 height 32
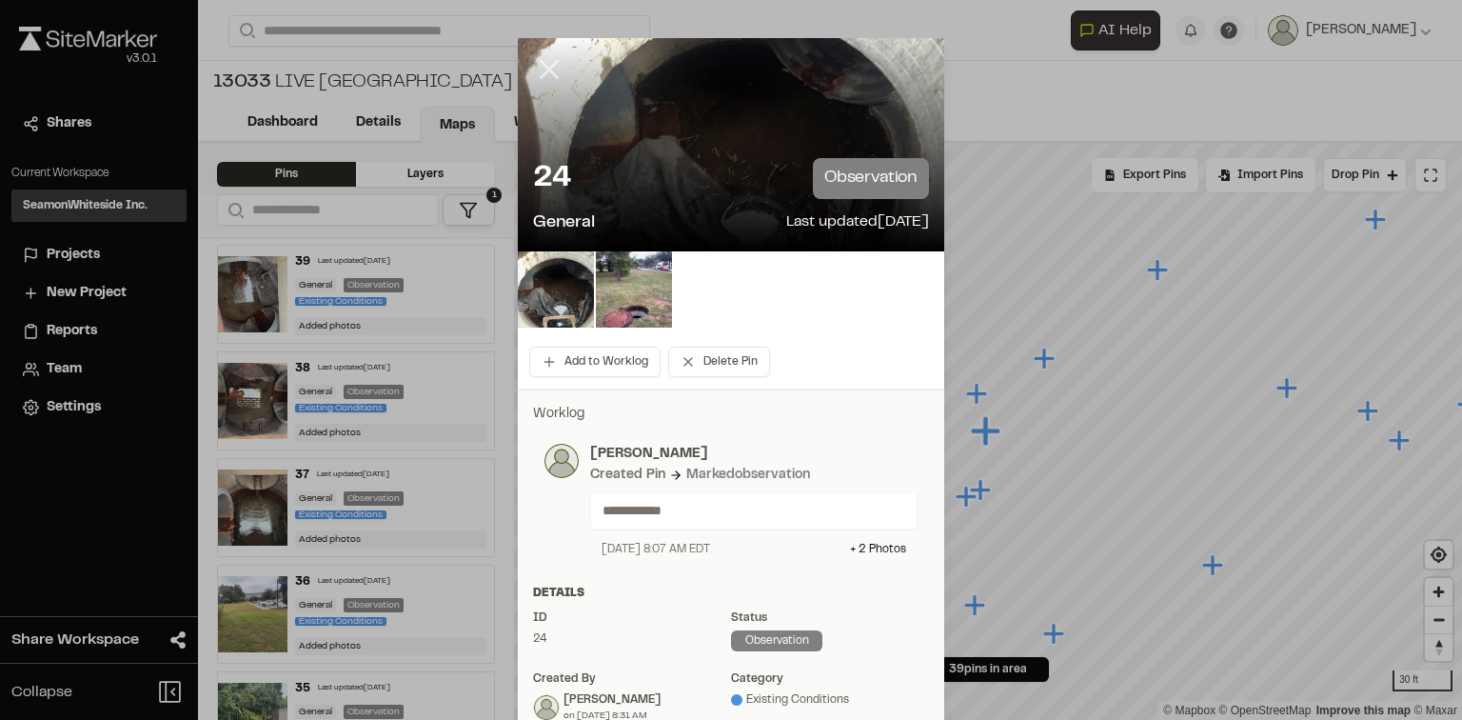
click at [533, 66] on icon at bounding box center [549, 69] width 32 height 32
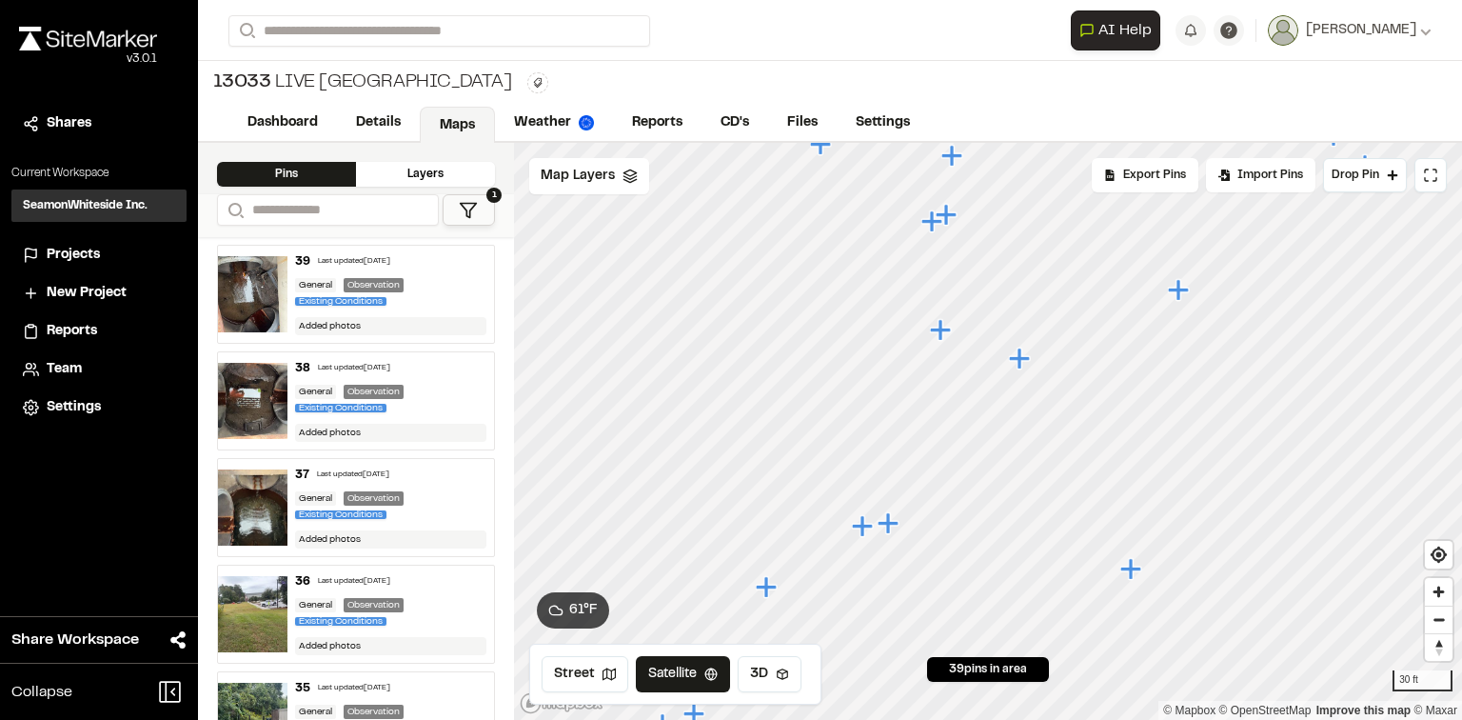
drag, startPoint x: 963, startPoint y: 484, endPoint x: 925, endPoint y: 211, distance: 274.9
click at [925, 211] on icon "Map marker" at bounding box center [934, 221] width 25 height 25
click at [885, 506] on icon "Map marker" at bounding box center [882, 505] width 21 height 21
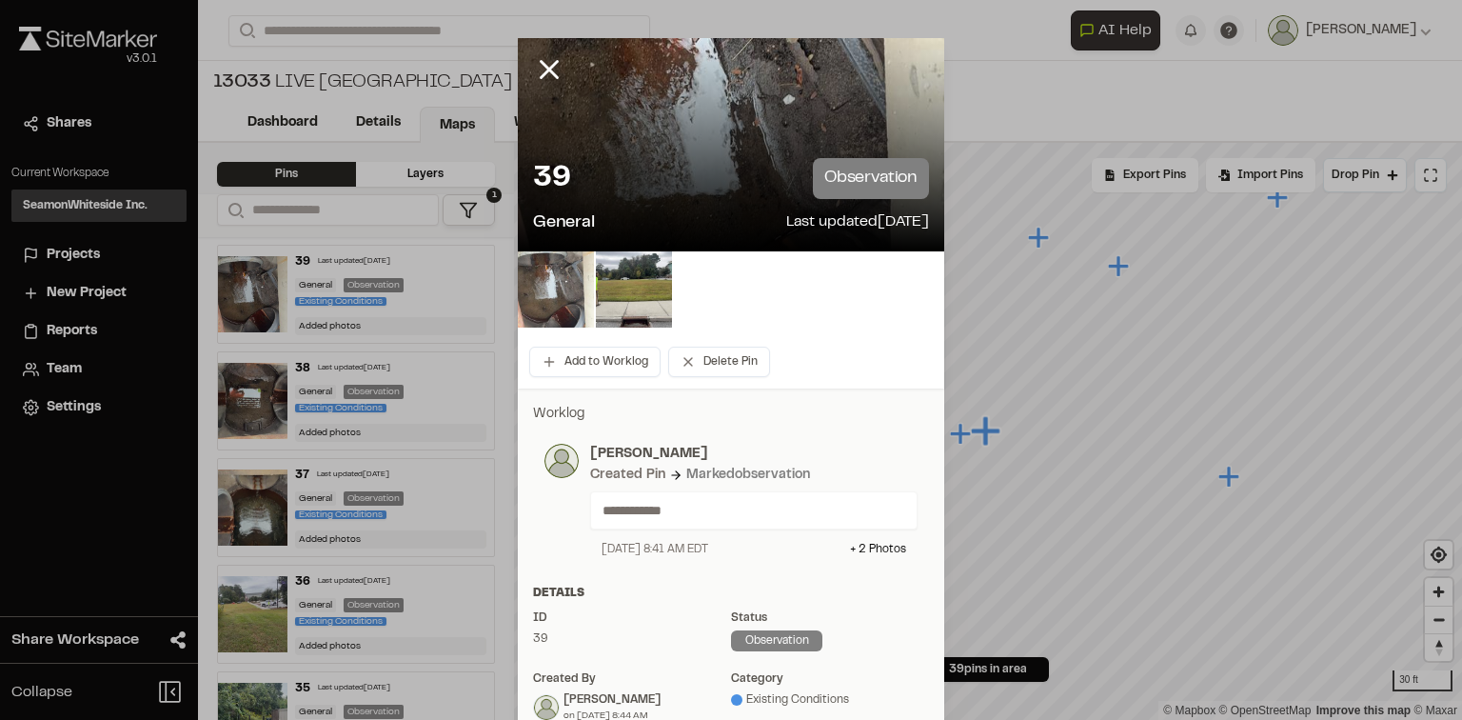
click at [560, 278] on img at bounding box center [556, 289] width 76 height 76
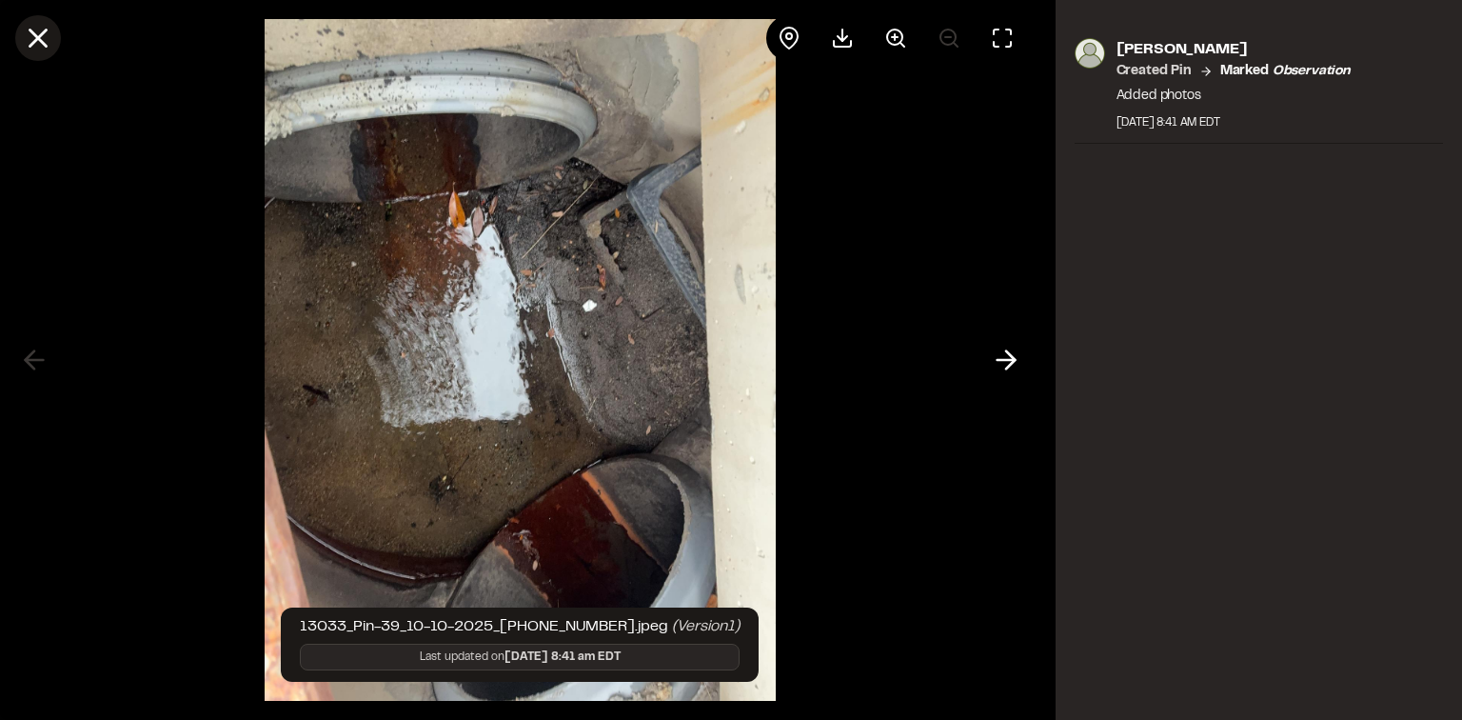
click at [54, 46] on button at bounding box center [38, 38] width 46 height 46
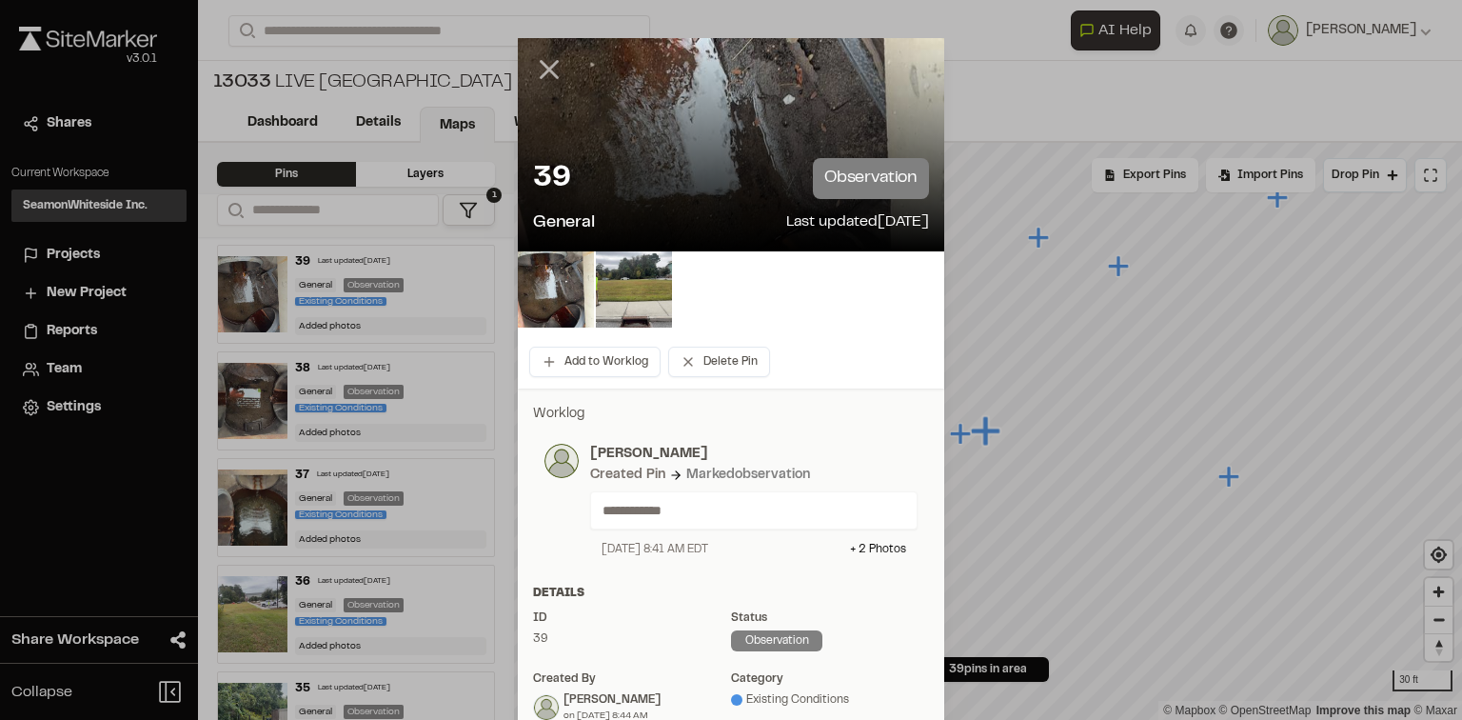
click at [555, 69] on icon at bounding box center [549, 69] width 32 height 32
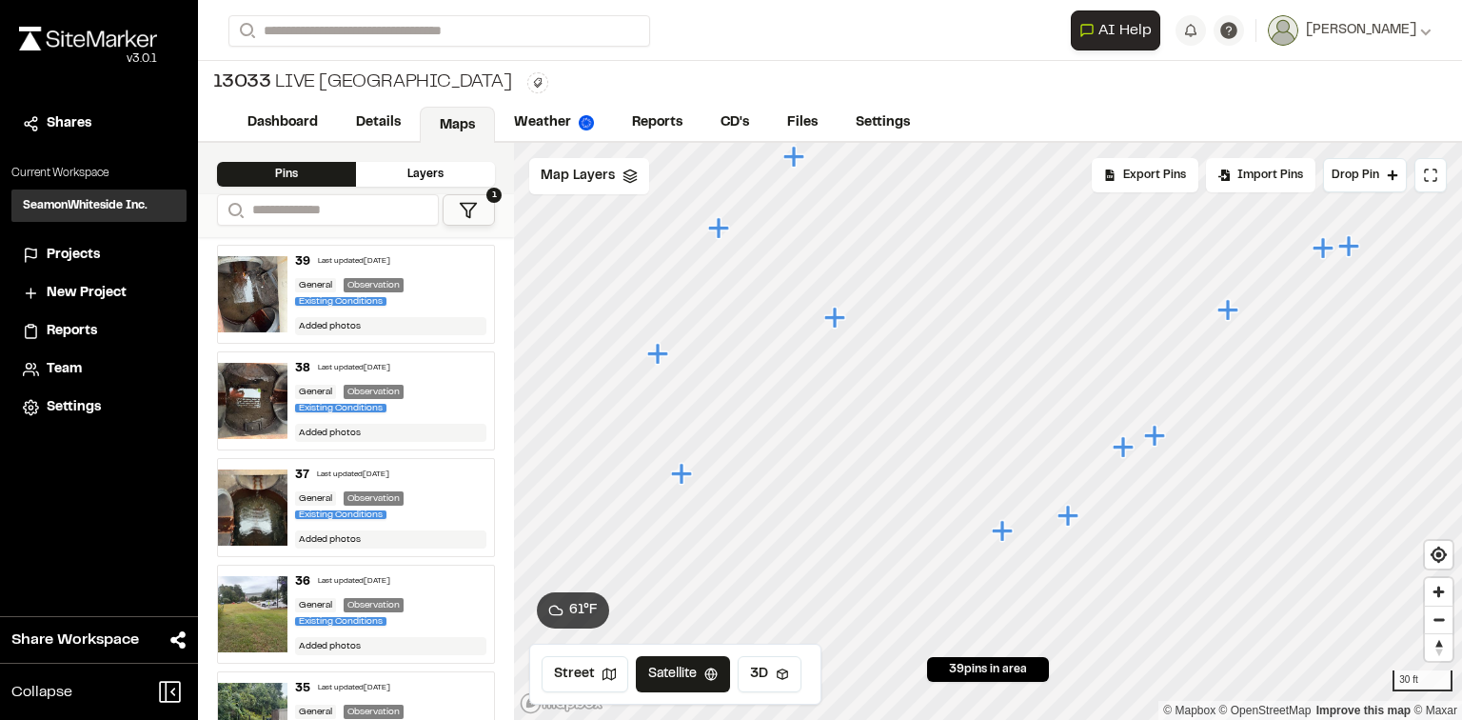
click at [837, 324] on icon "Map marker" at bounding box center [834, 317] width 21 height 21
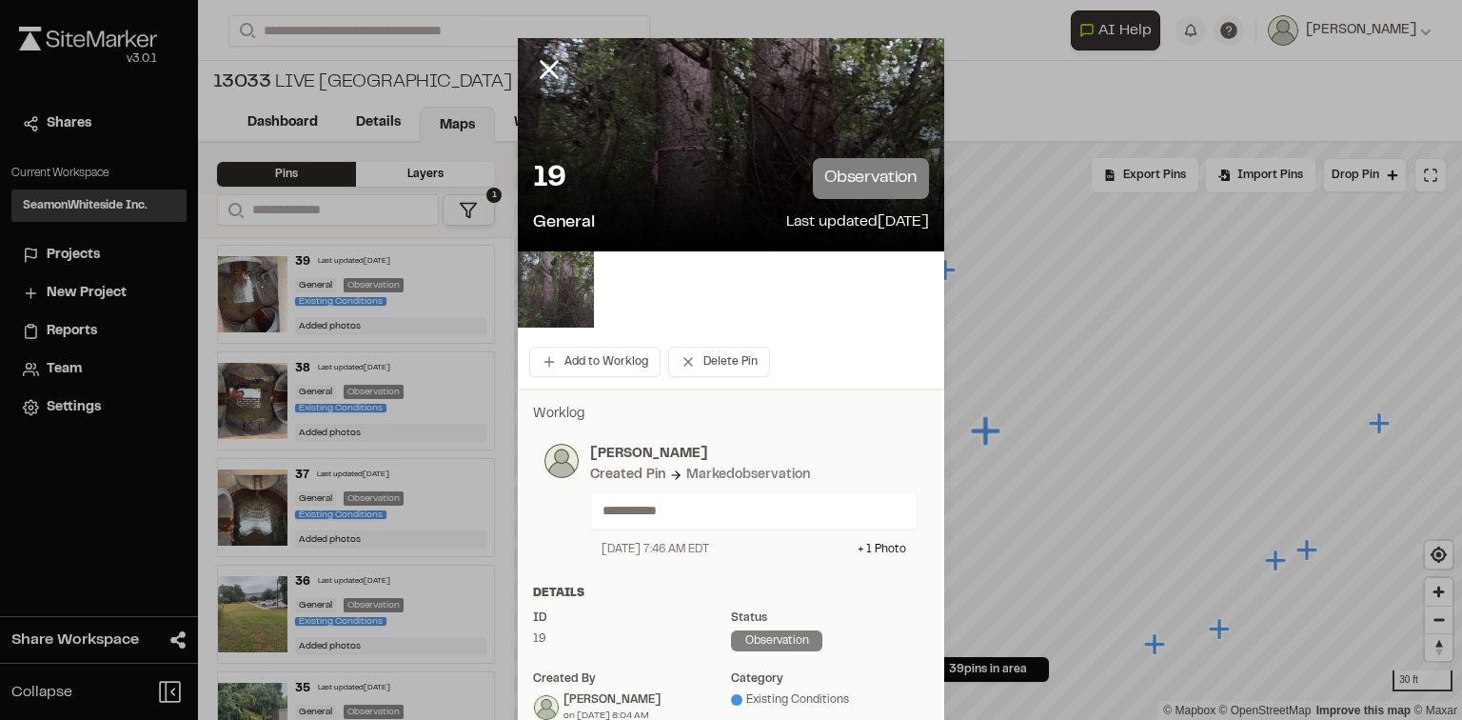
click at [571, 308] on img at bounding box center [556, 289] width 76 height 76
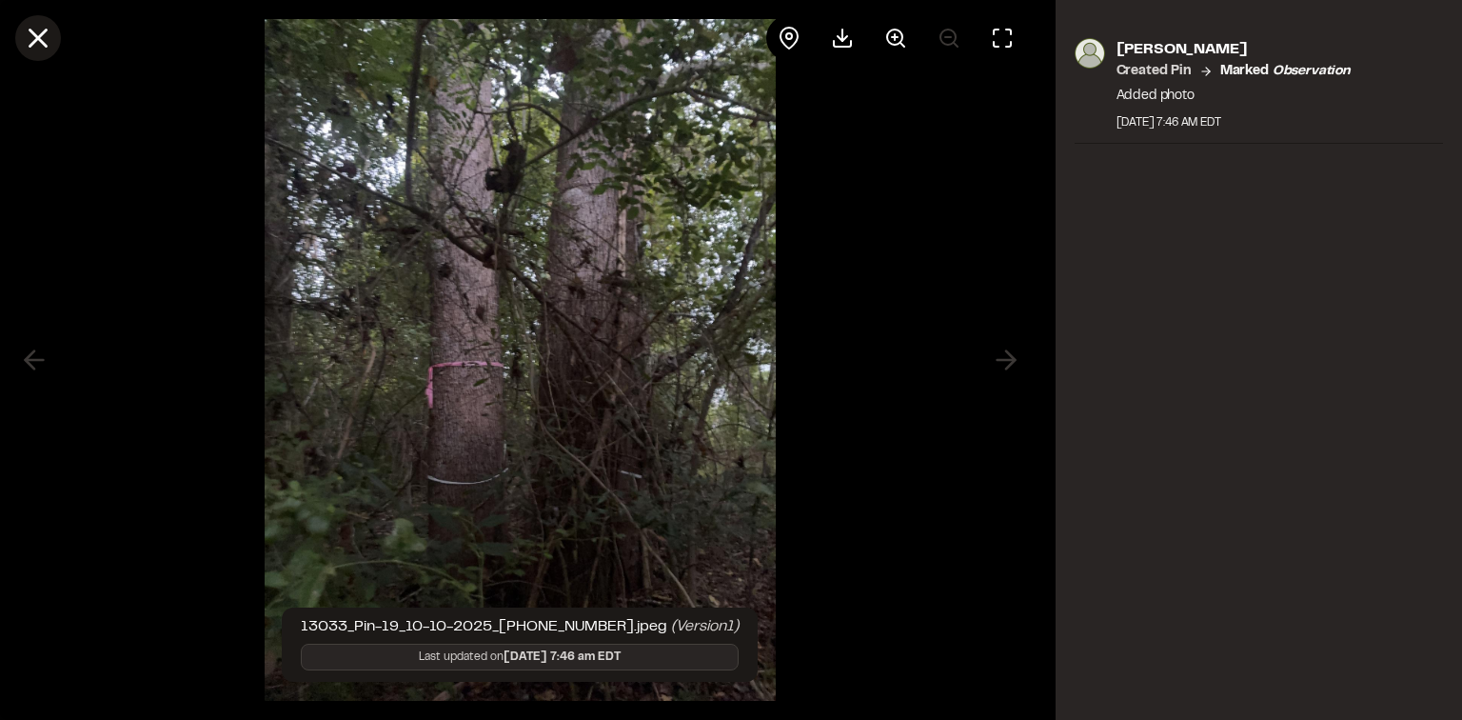
click at [36, 38] on line at bounding box center [38, 38] width 16 height 16
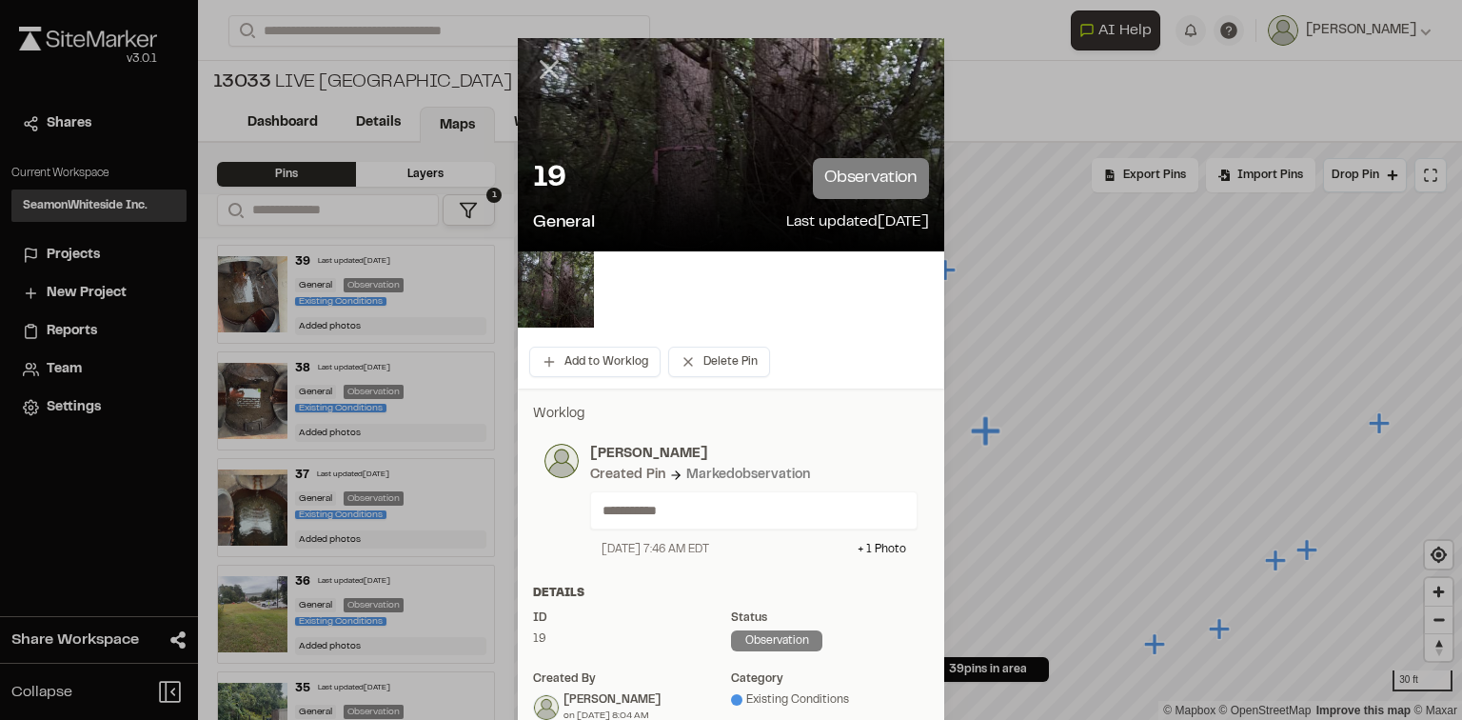
click at [538, 69] on icon at bounding box center [549, 69] width 32 height 32
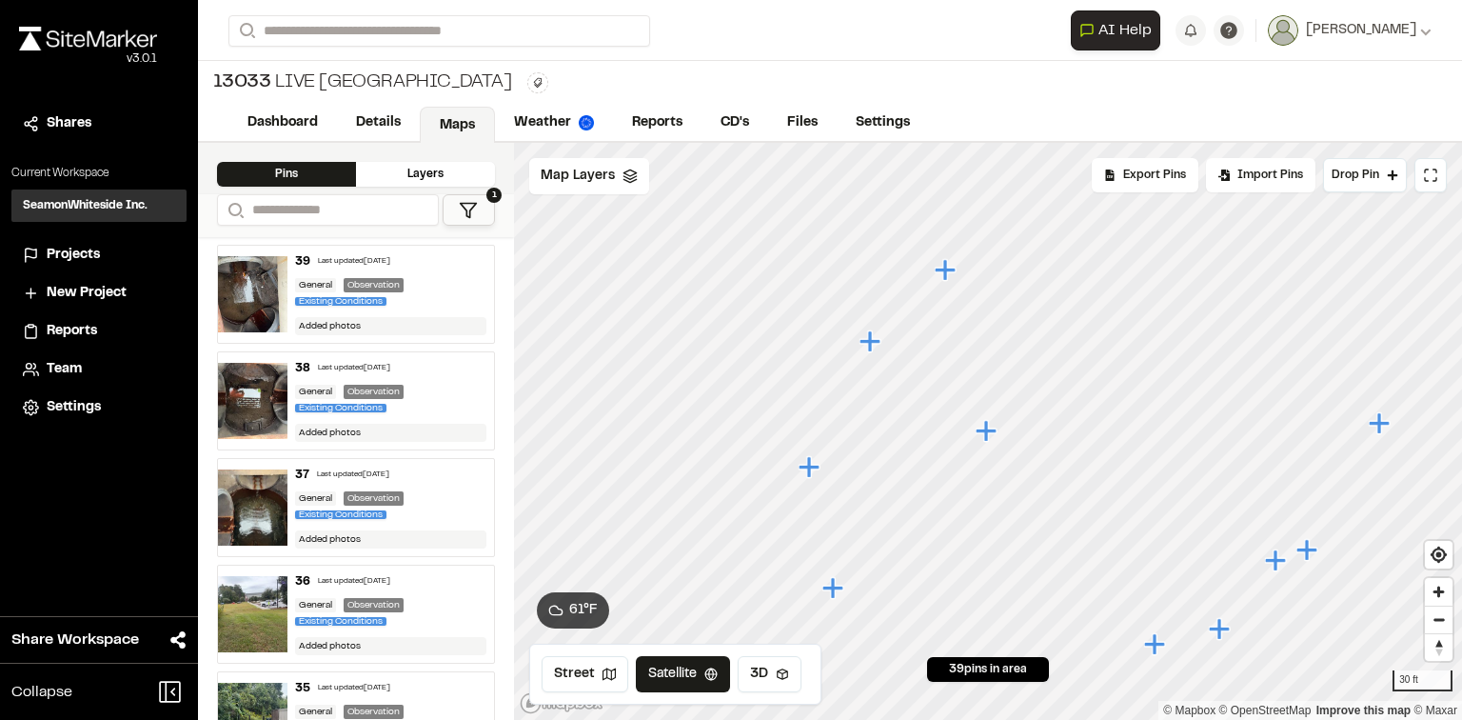
click at [815, 470] on icon "Map marker" at bounding box center [811, 467] width 25 height 25
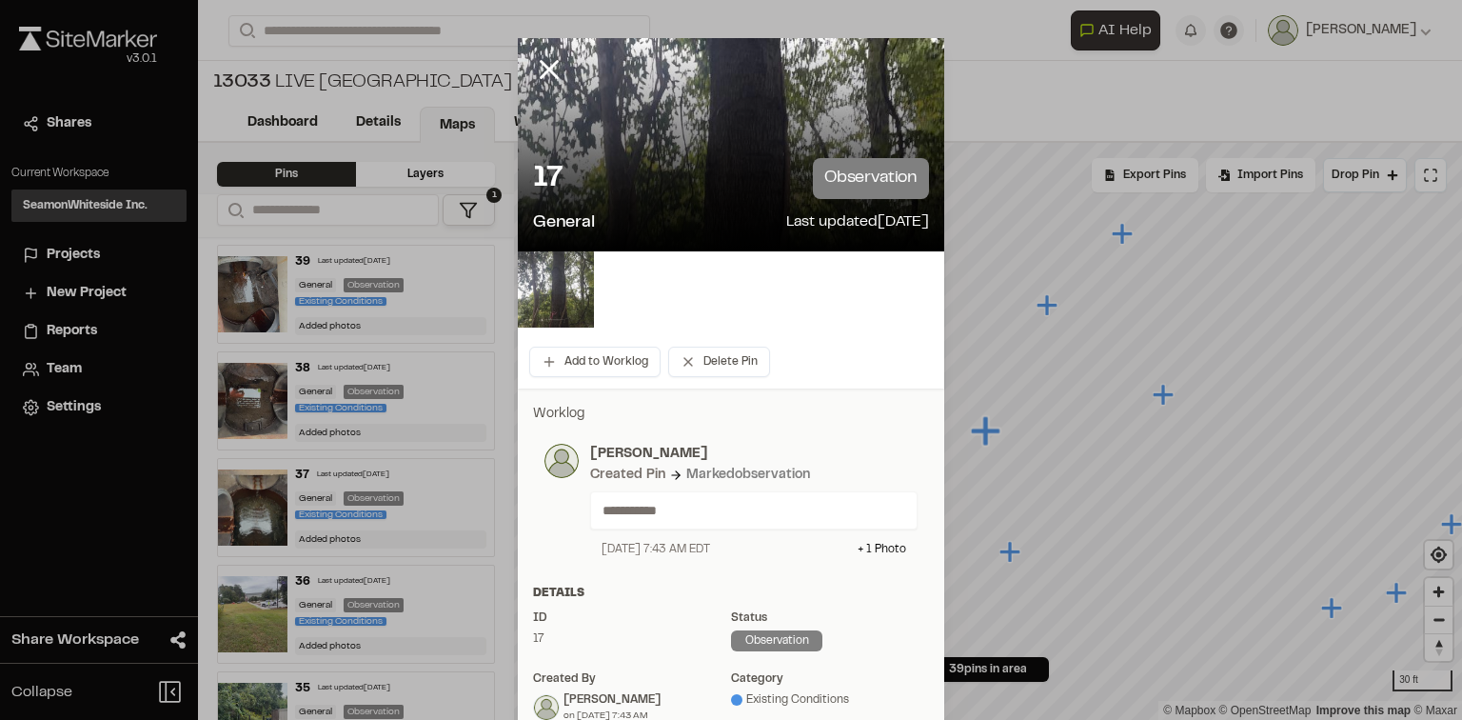
click at [571, 292] on img at bounding box center [556, 289] width 76 height 76
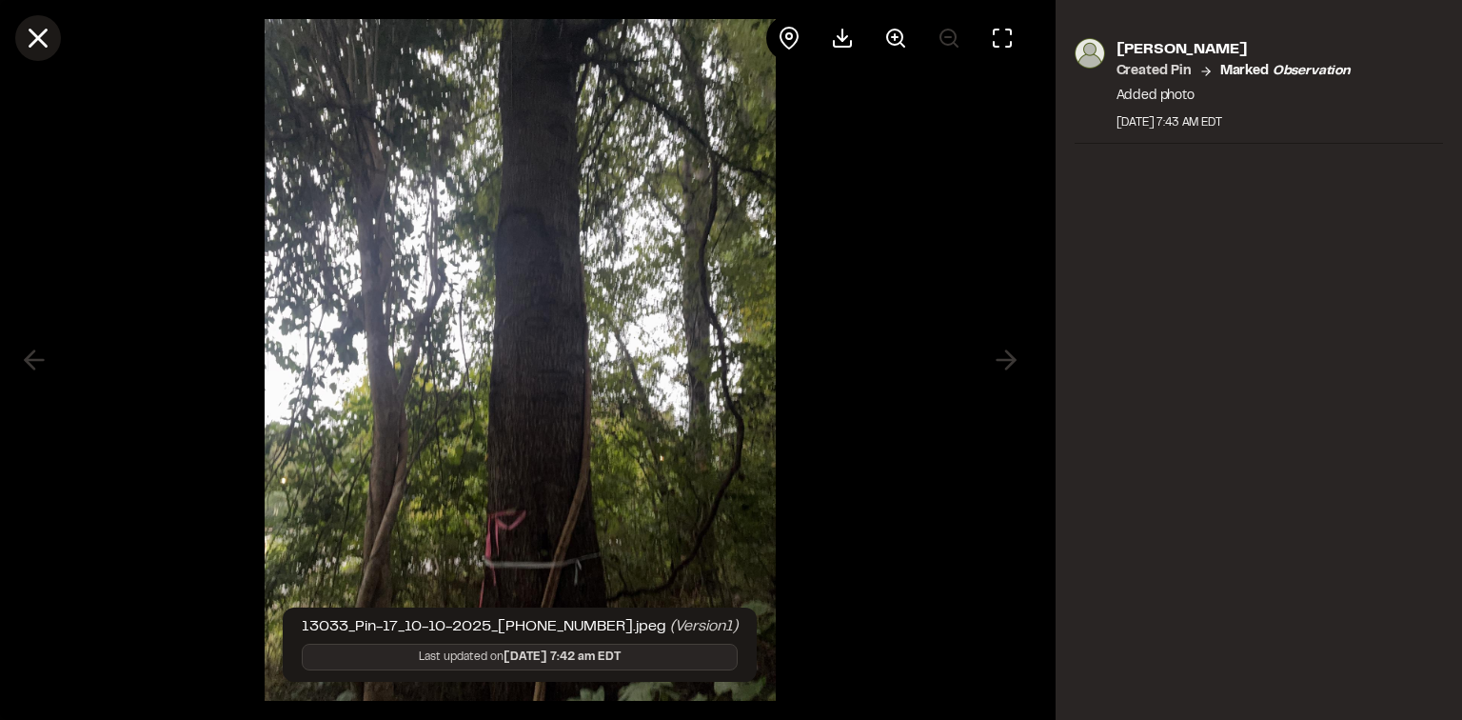
click at [25, 32] on icon at bounding box center [38, 38] width 32 height 32
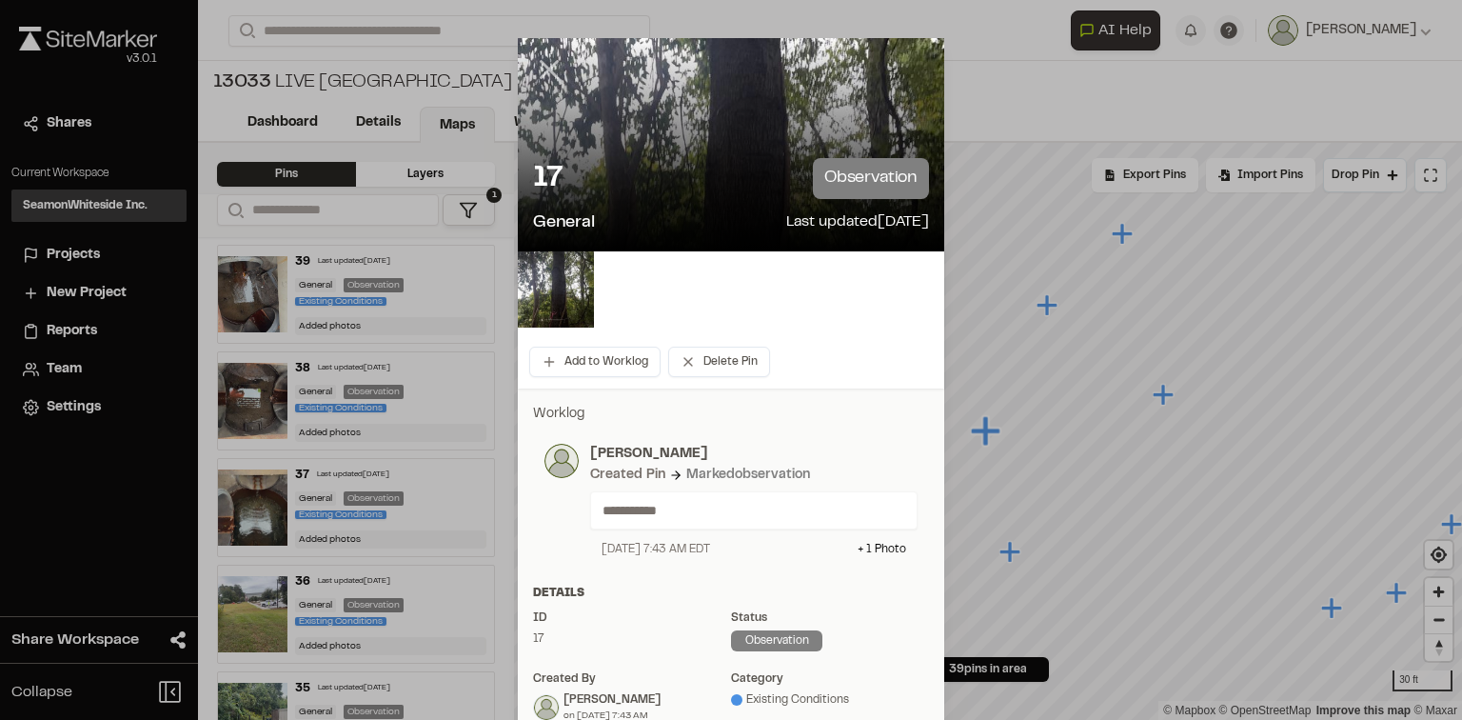
click at [544, 60] on icon at bounding box center [549, 69] width 32 height 32
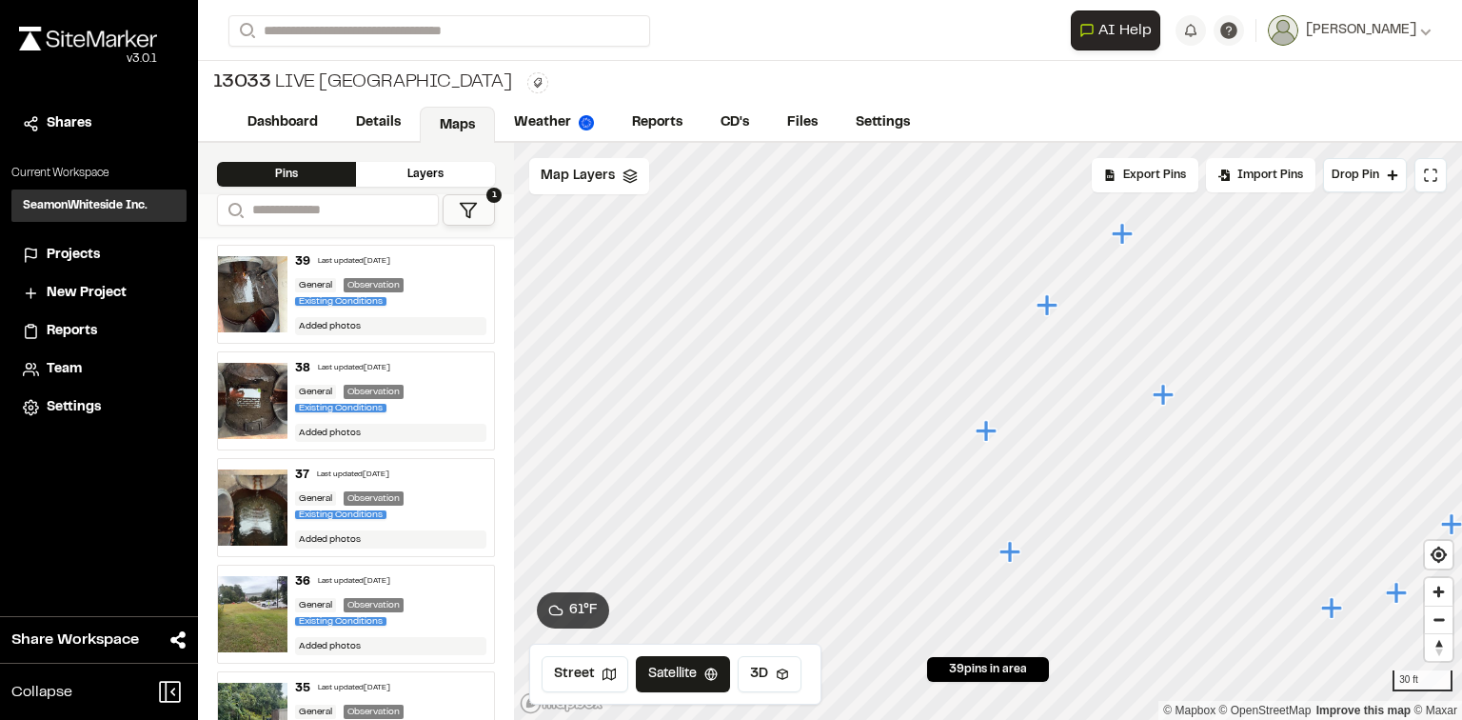
click at [1009, 552] on icon "Map marker" at bounding box center [1010, 551] width 21 height 21
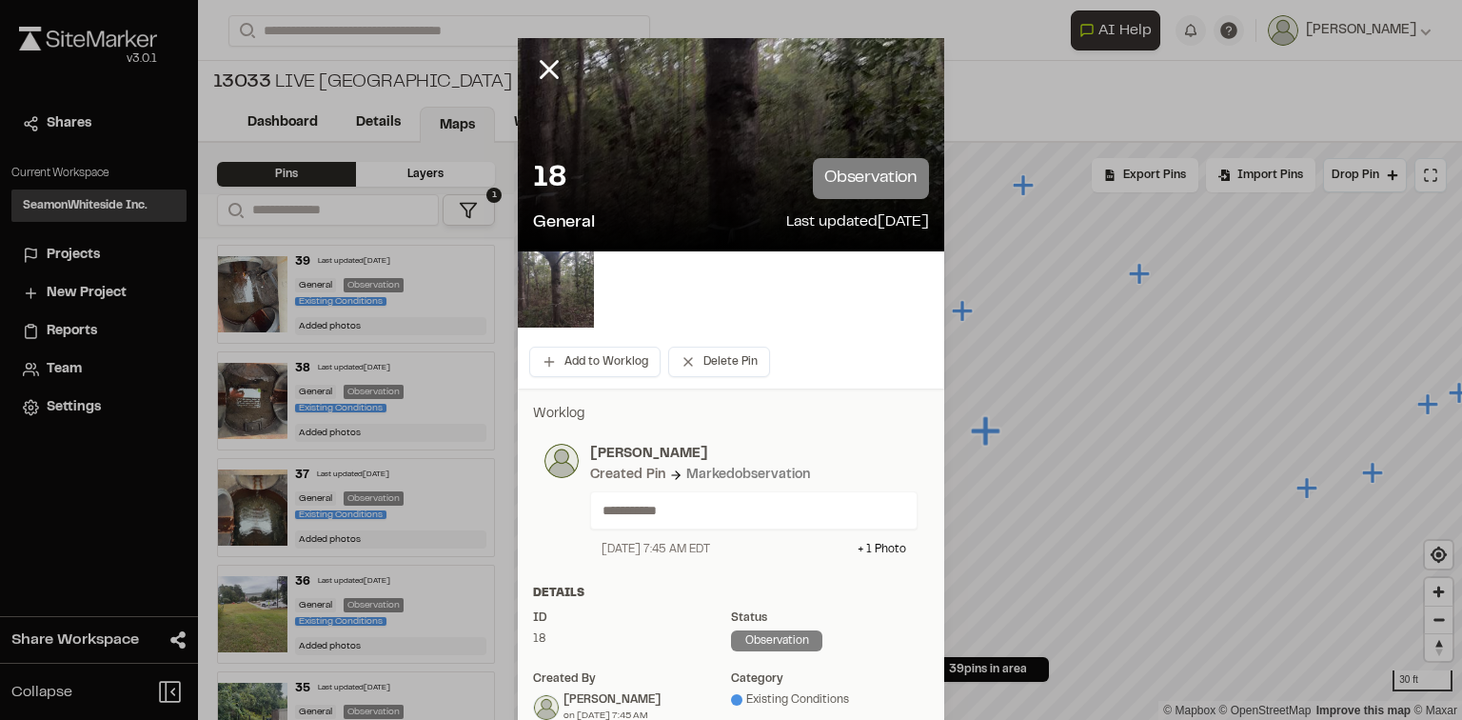
click at [545, 292] on img at bounding box center [556, 289] width 76 height 76
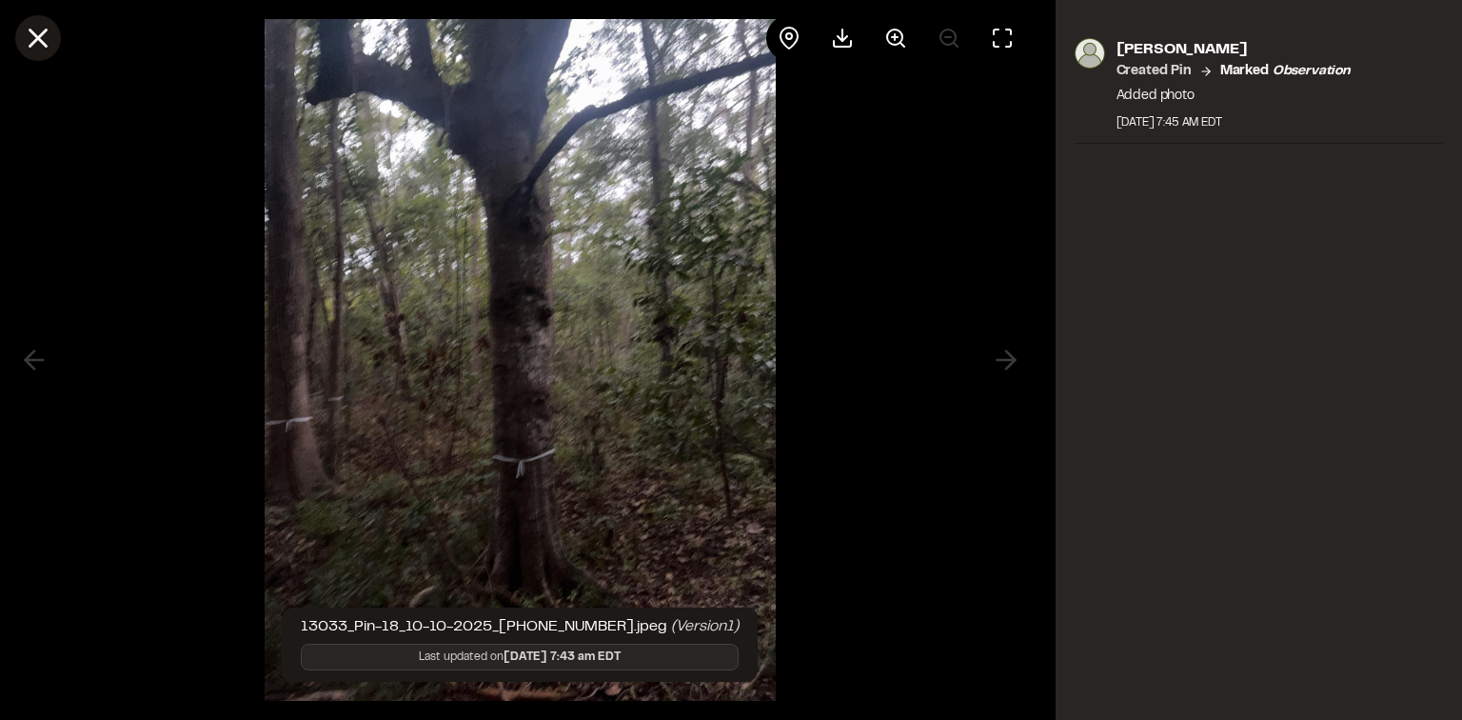
click at [52, 46] on icon at bounding box center [38, 38] width 32 height 32
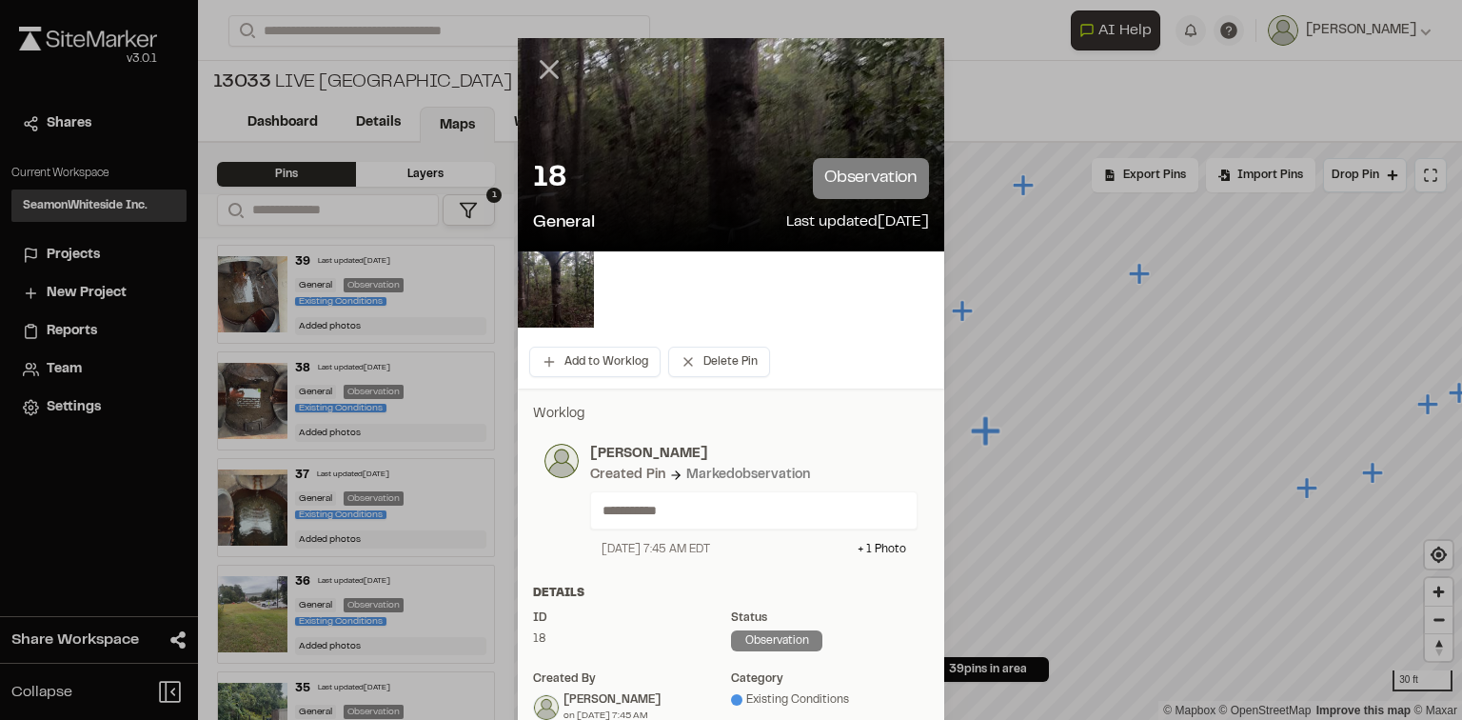
click at [541, 61] on icon at bounding box center [549, 69] width 32 height 32
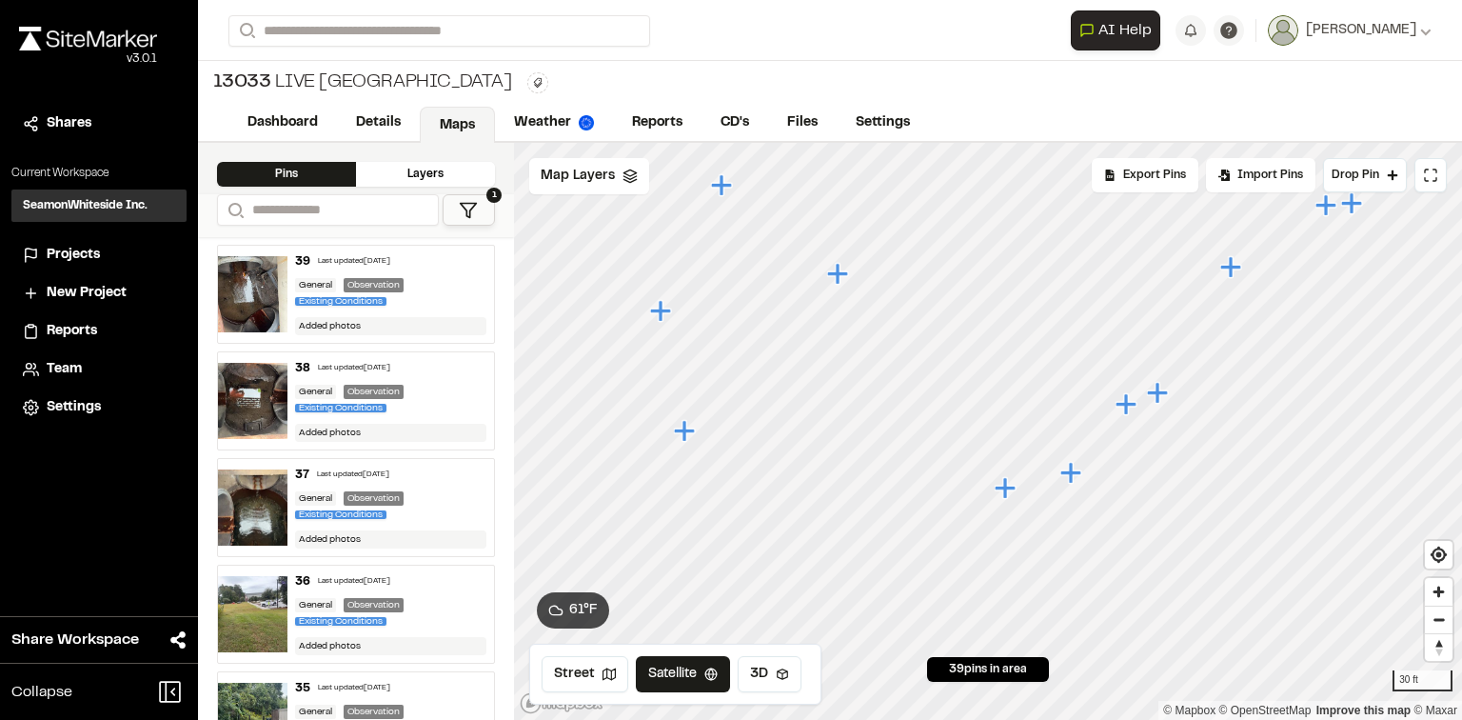
click at [1011, 493] on icon "Map marker" at bounding box center [1007, 488] width 25 height 25
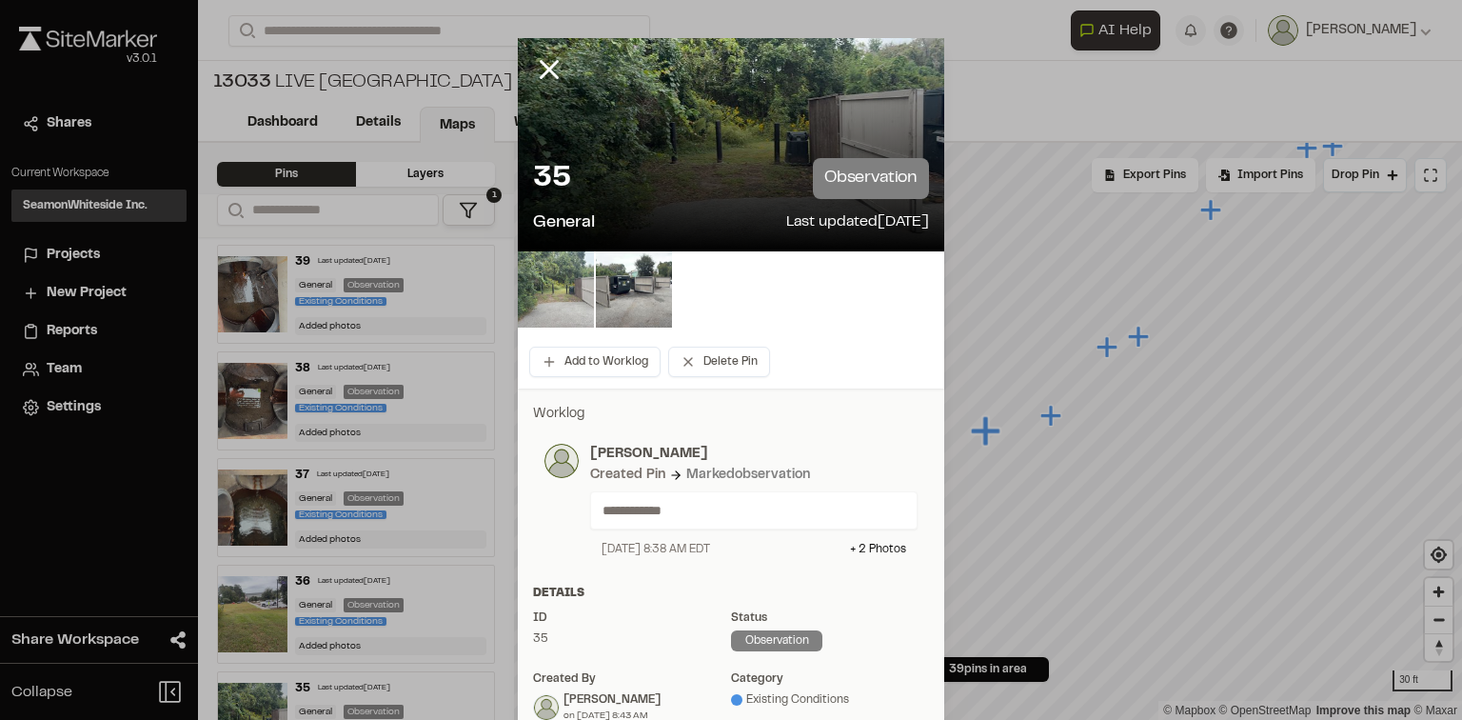
click at [573, 309] on img at bounding box center [556, 289] width 76 height 76
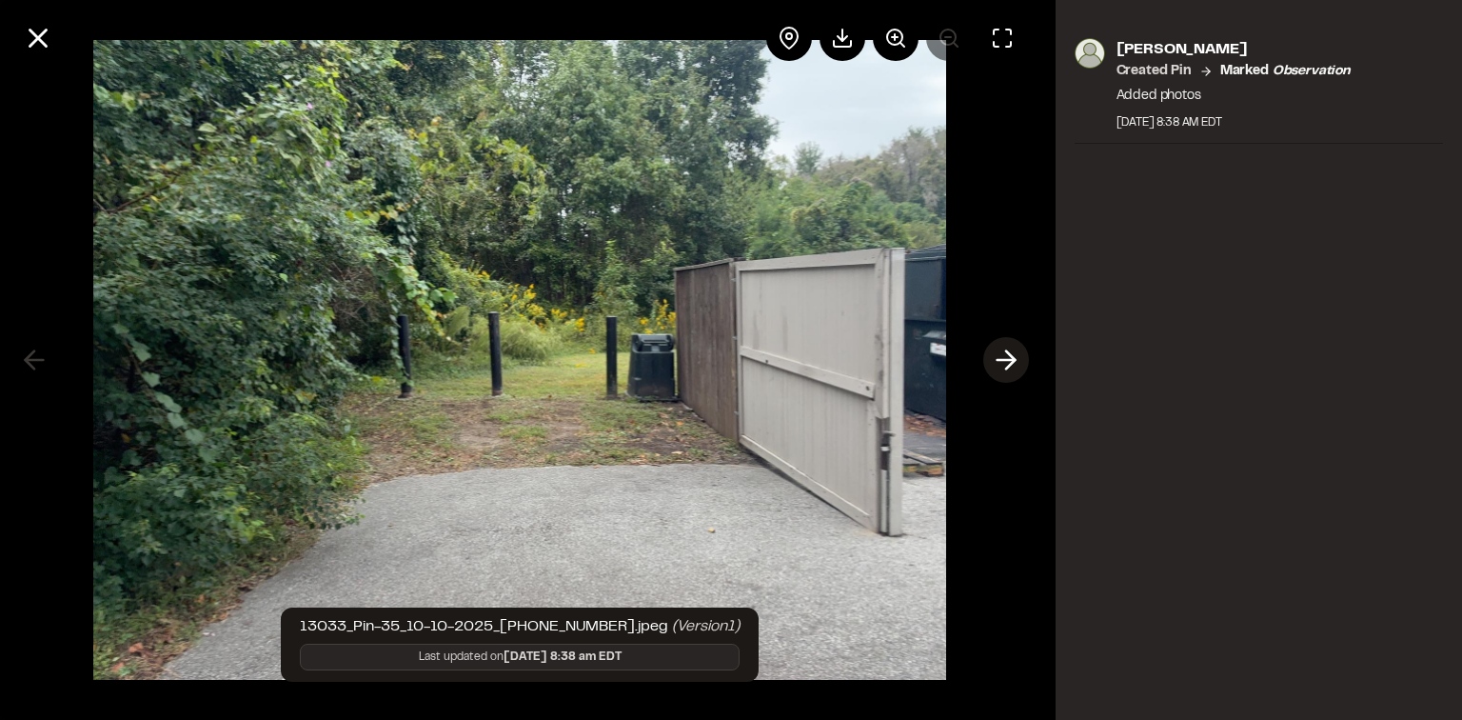
click at [1001, 356] on icon at bounding box center [1006, 360] width 30 height 32
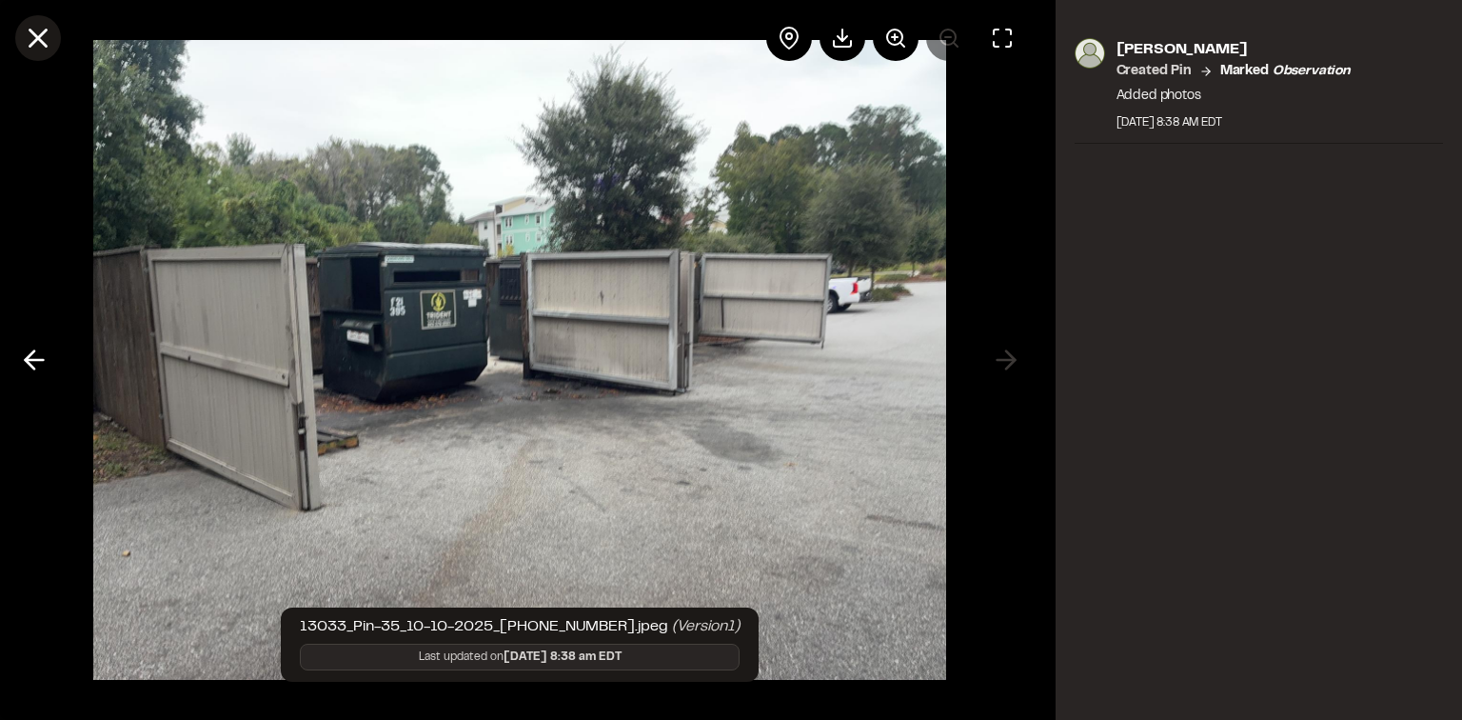
click at [42, 46] on icon at bounding box center [38, 38] width 32 height 32
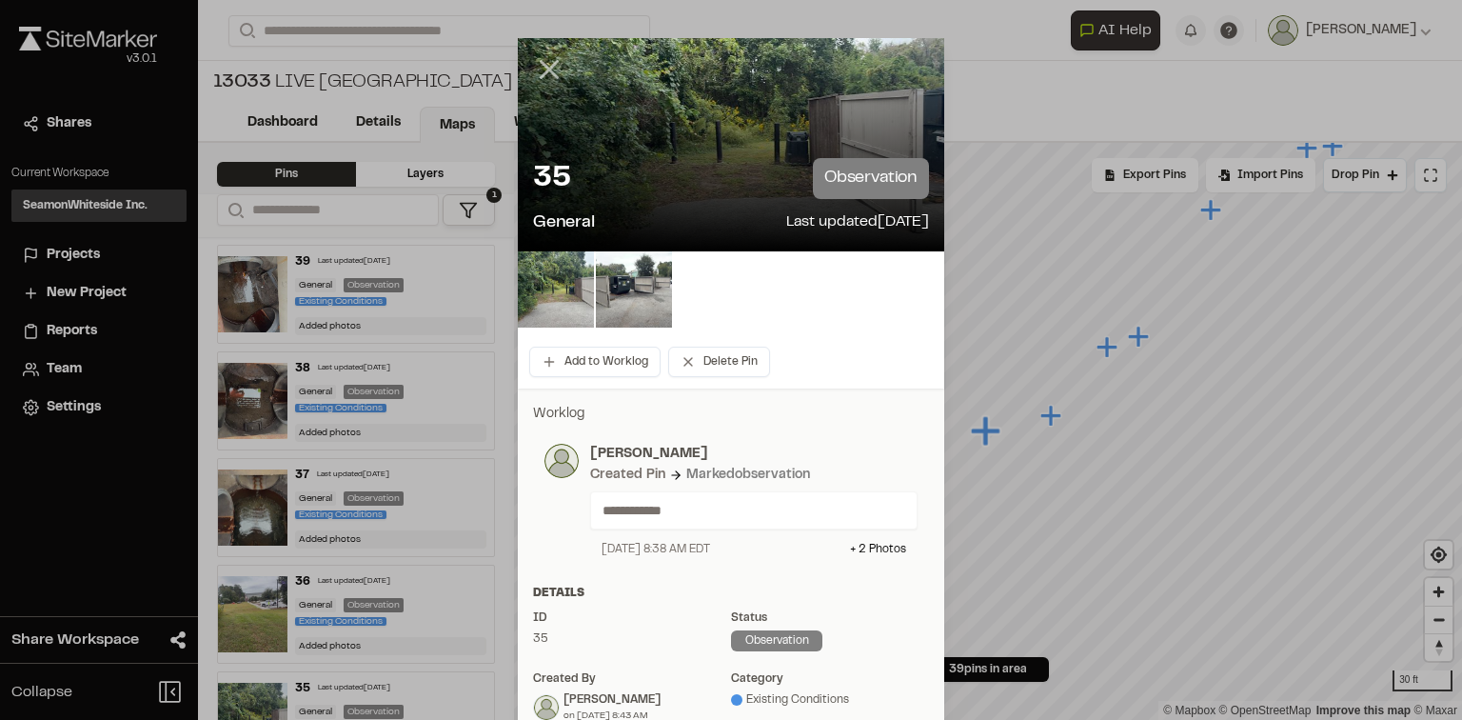
click at [545, 64] on icon at bounding box center [549, 69] width 32 height 32
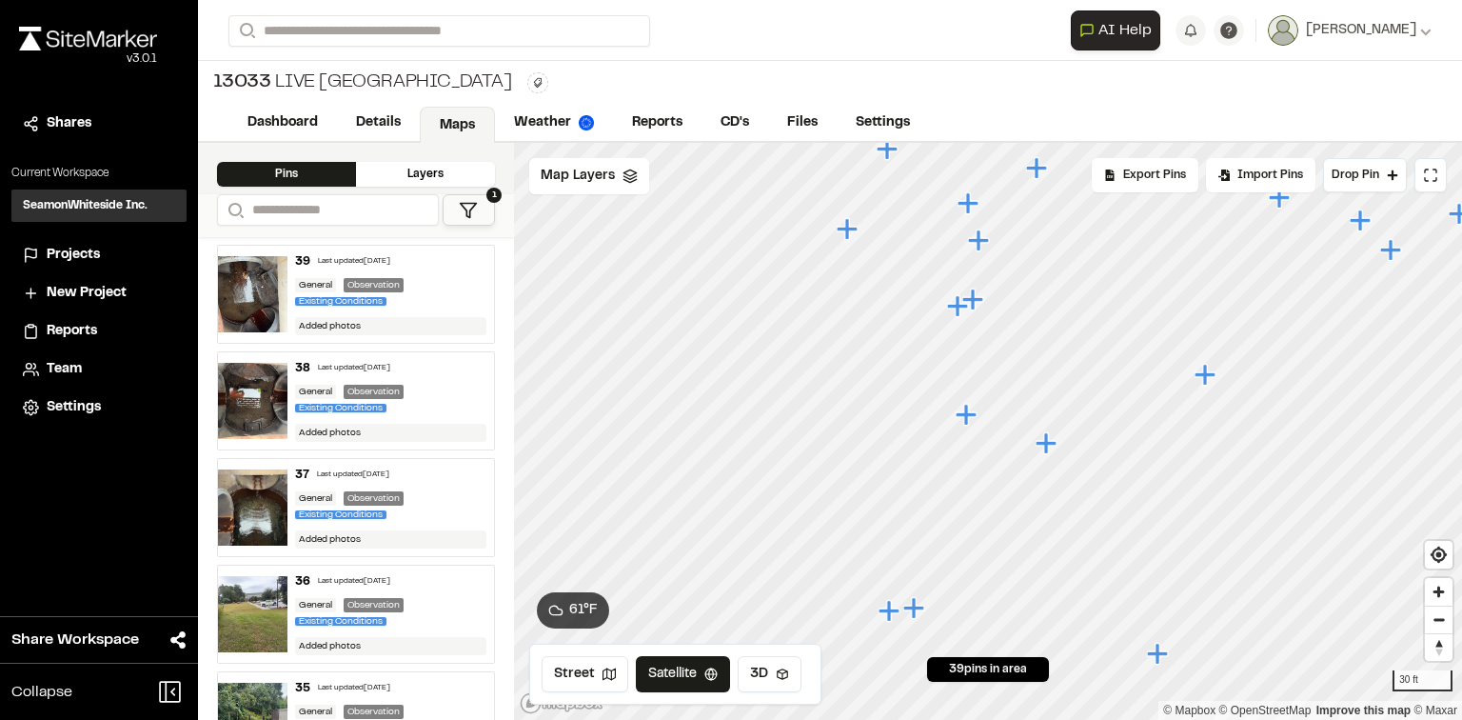
click at [979, 300] on icon "Map marker" at bounding box center [972, 298] width 21 height 21
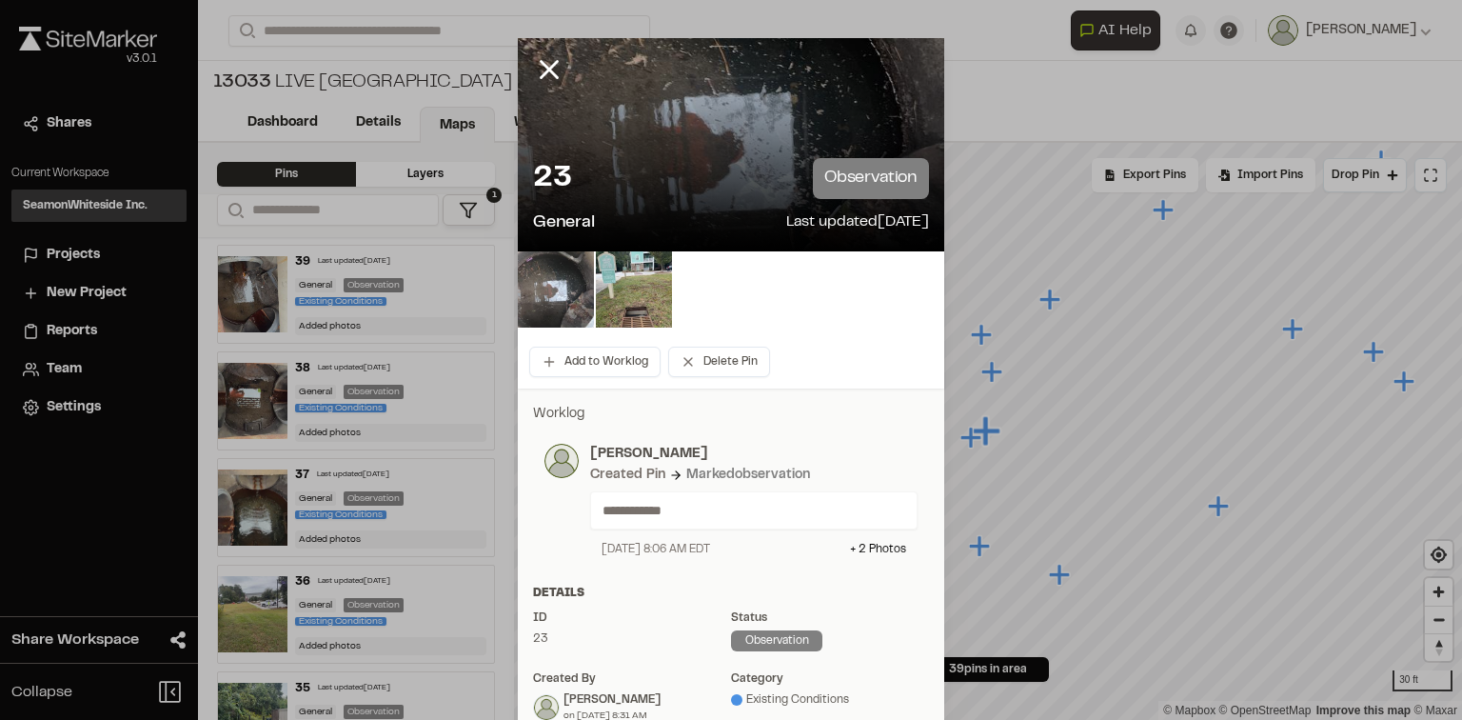
click at [566, 297] on img at bounding box center [556, 289] width 76 height 76
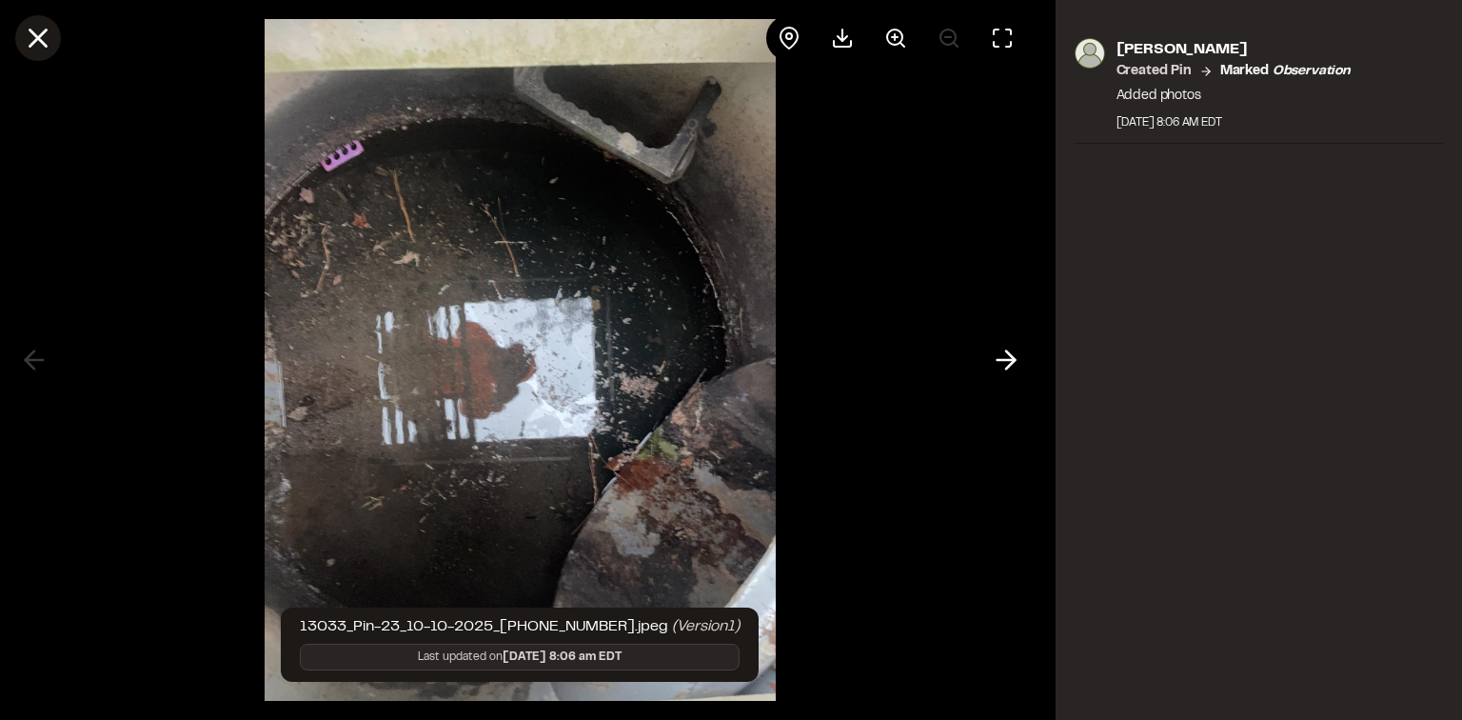
click at [42, 34] on line at bounding box center [38, 38] width 16 height 16
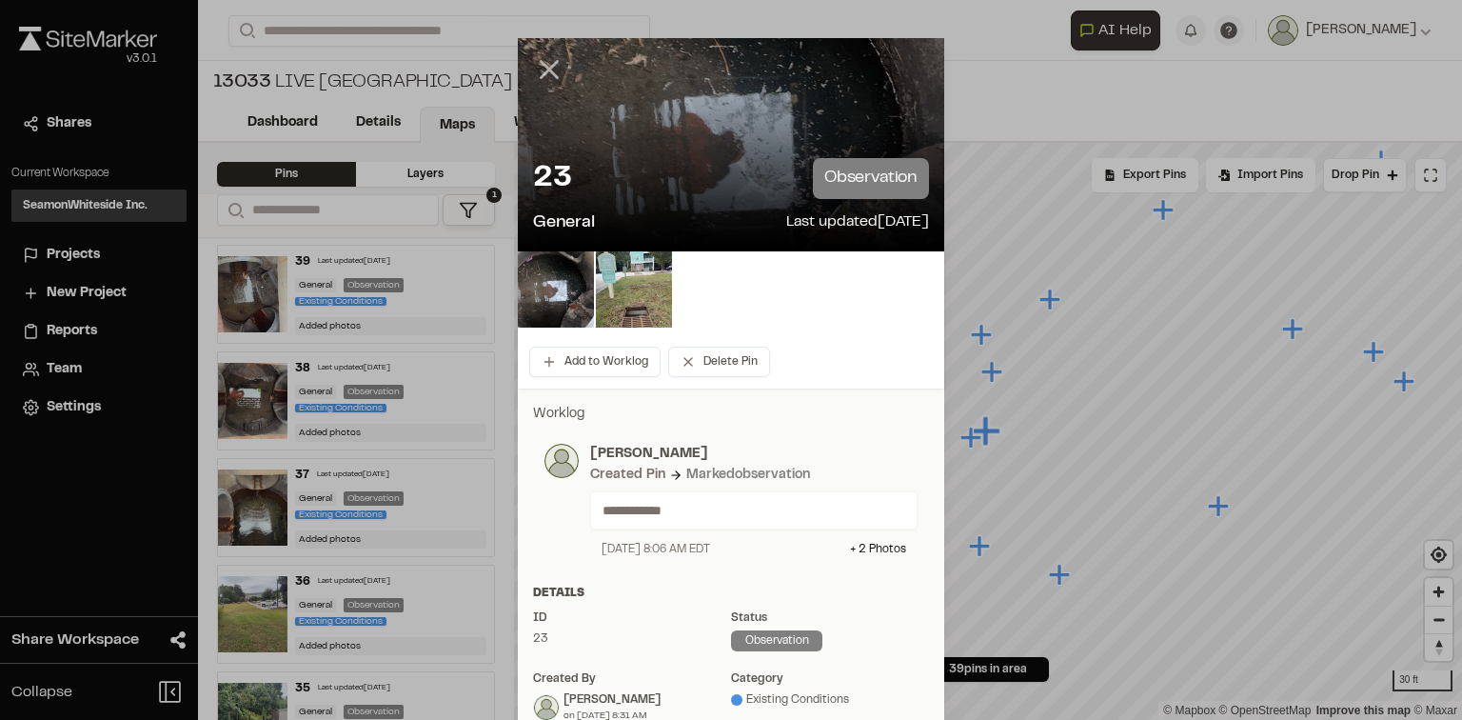
click at [542, 64] on line at bounding box center [550, 70] width 16 height 16
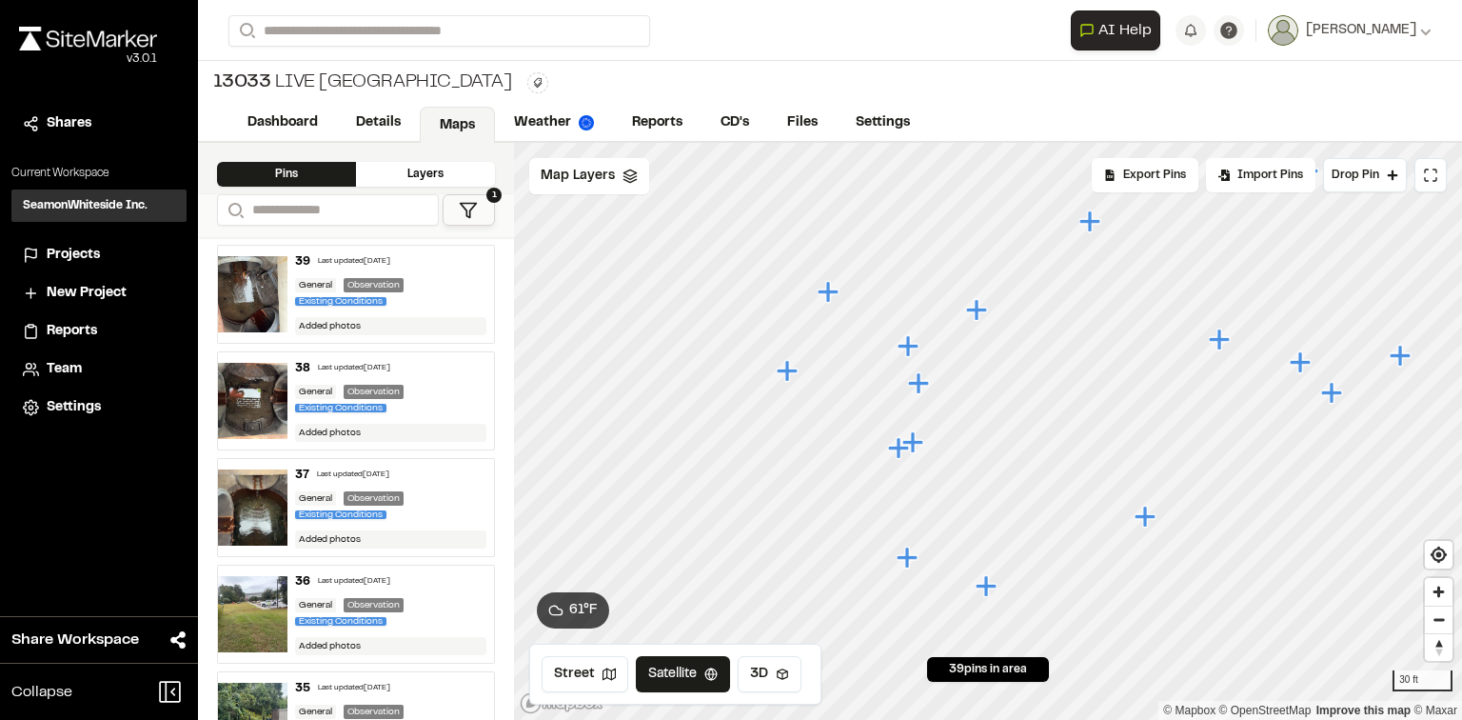
click at [920, 381] on icon "Map marker" at bounding box center [918, 382] width 21 height 21
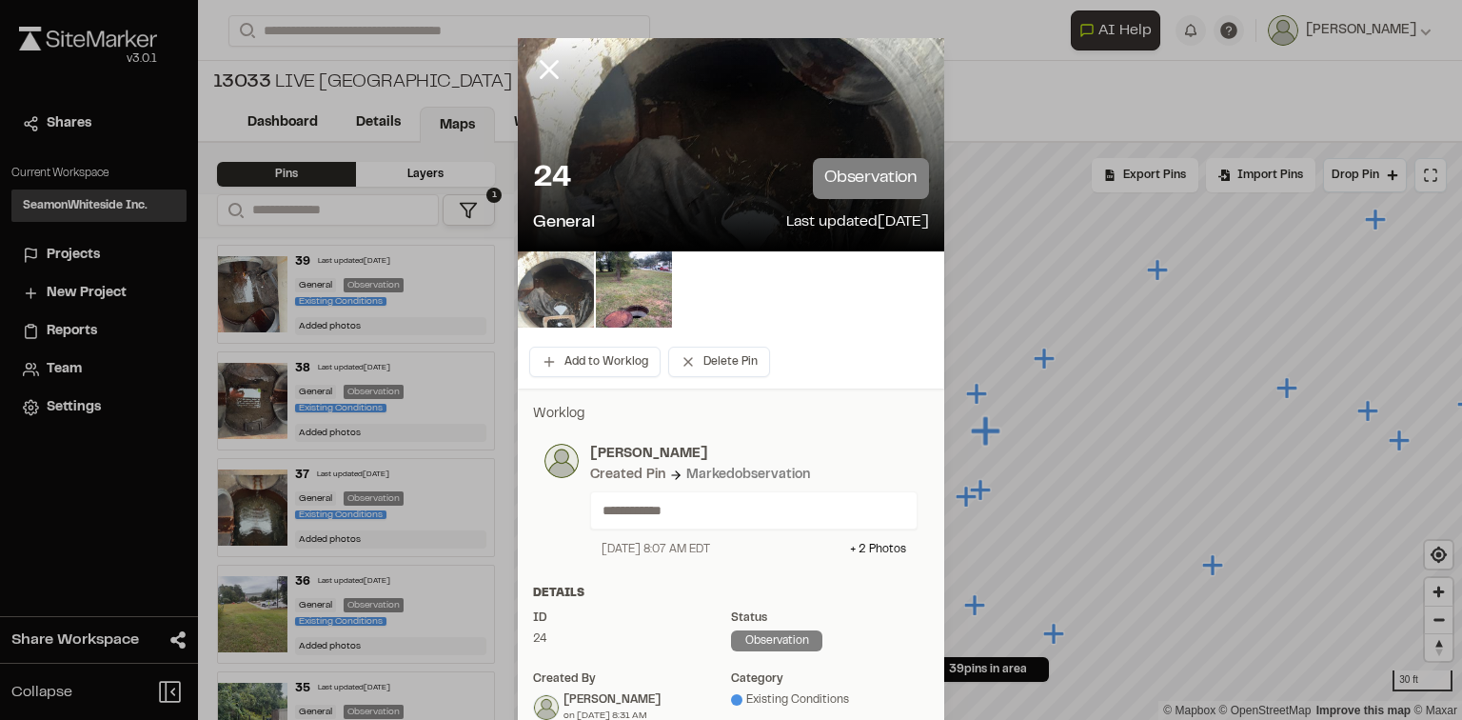
click at [552, 289] on img at bounding box center [556, 289] width 76 height 76
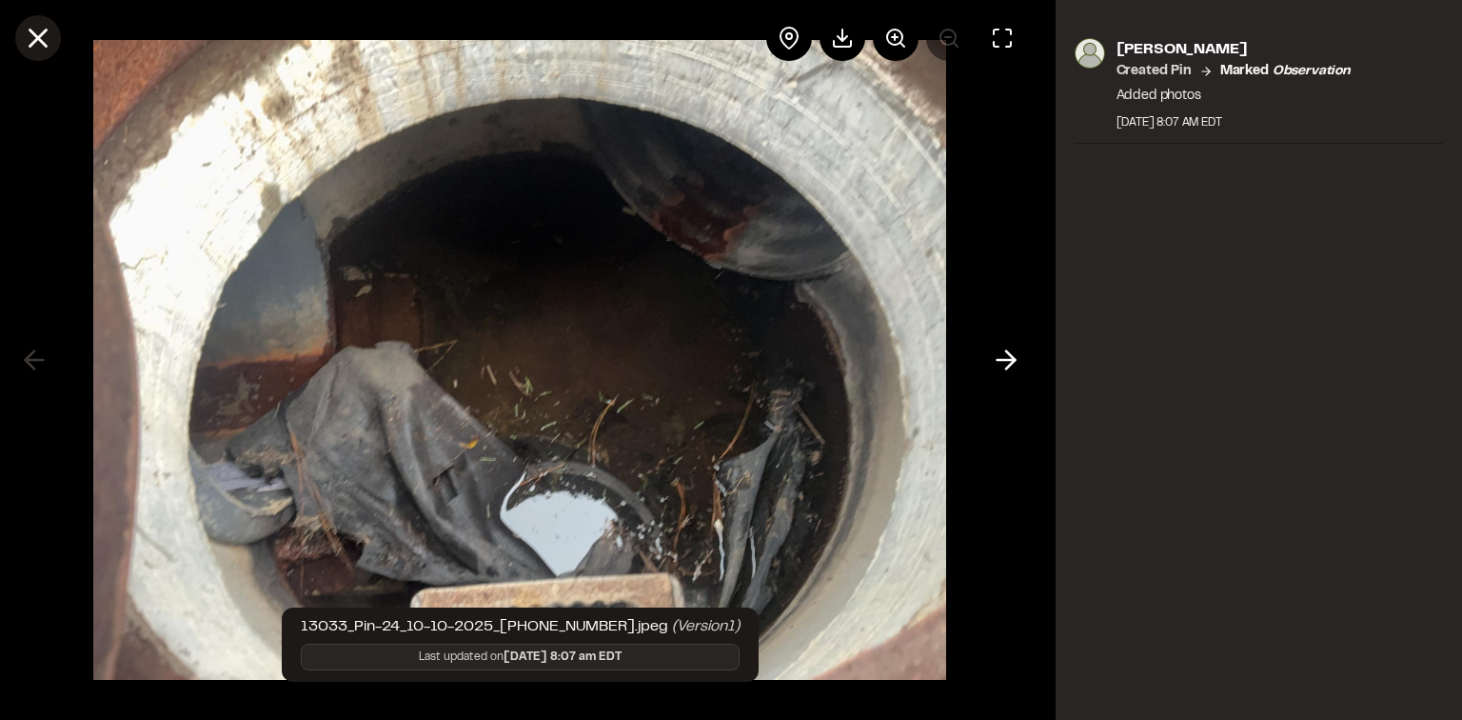
click at [42, 42] on line at bounding box center [38, 38] width 16 height 16
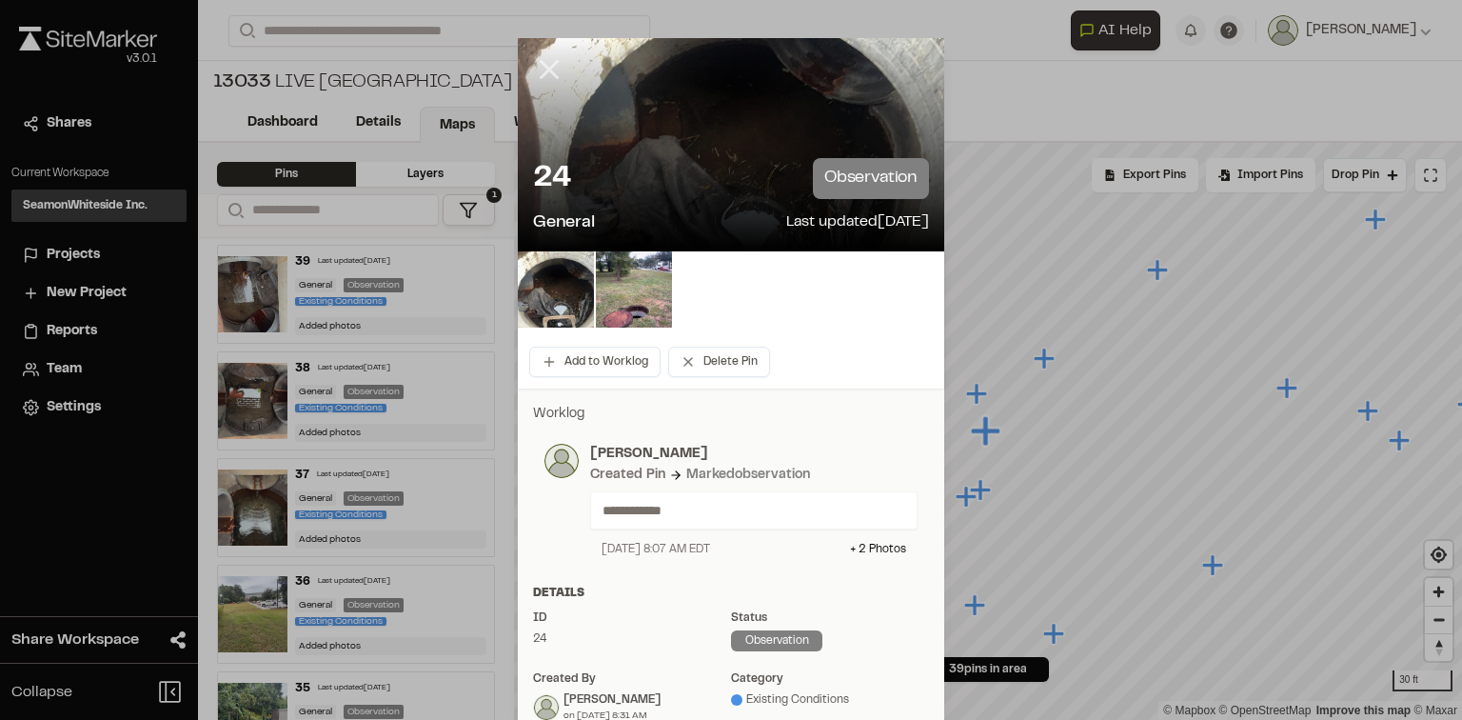
click at [548, 69] on icon at bounding box center [549, 69] width 32 height 32
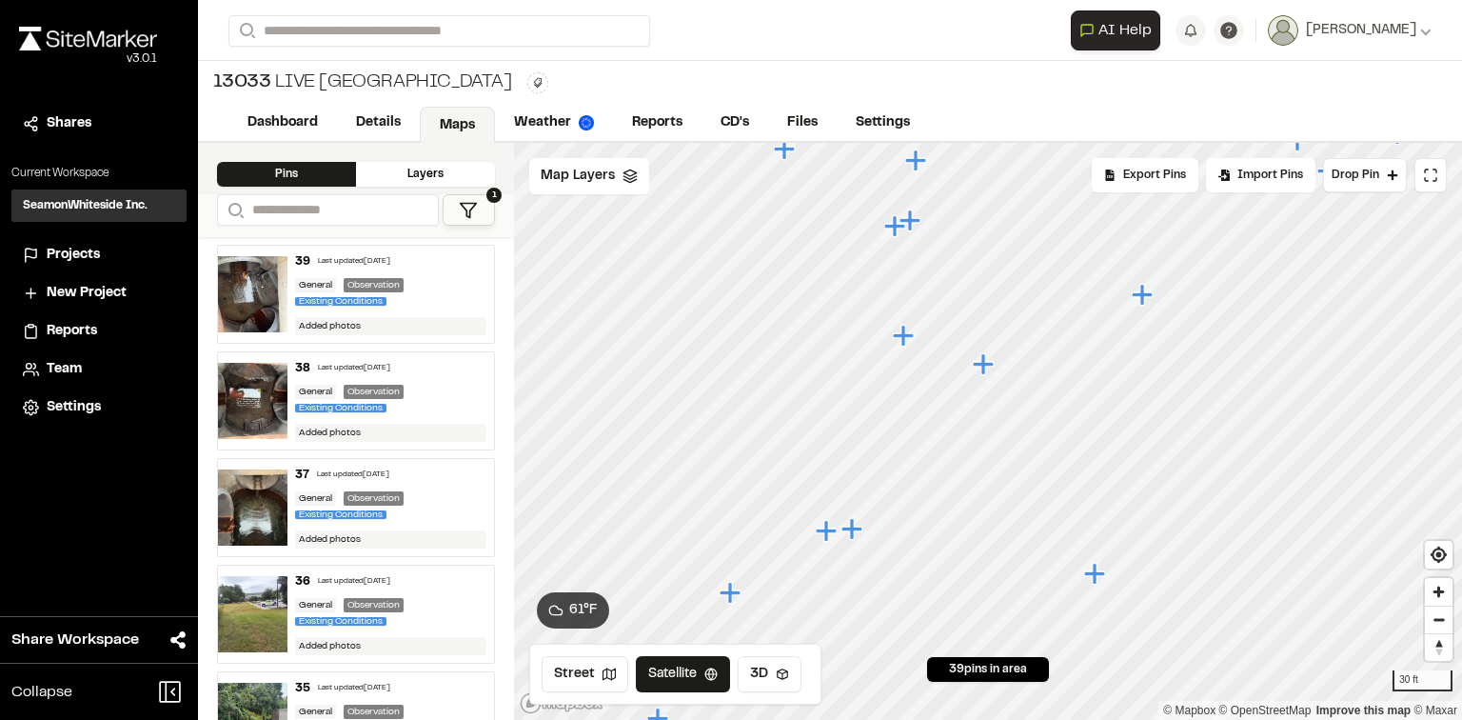
click at [857, 535] on icon "Map marker" at bounding box center [854, 529] width 25 height 25
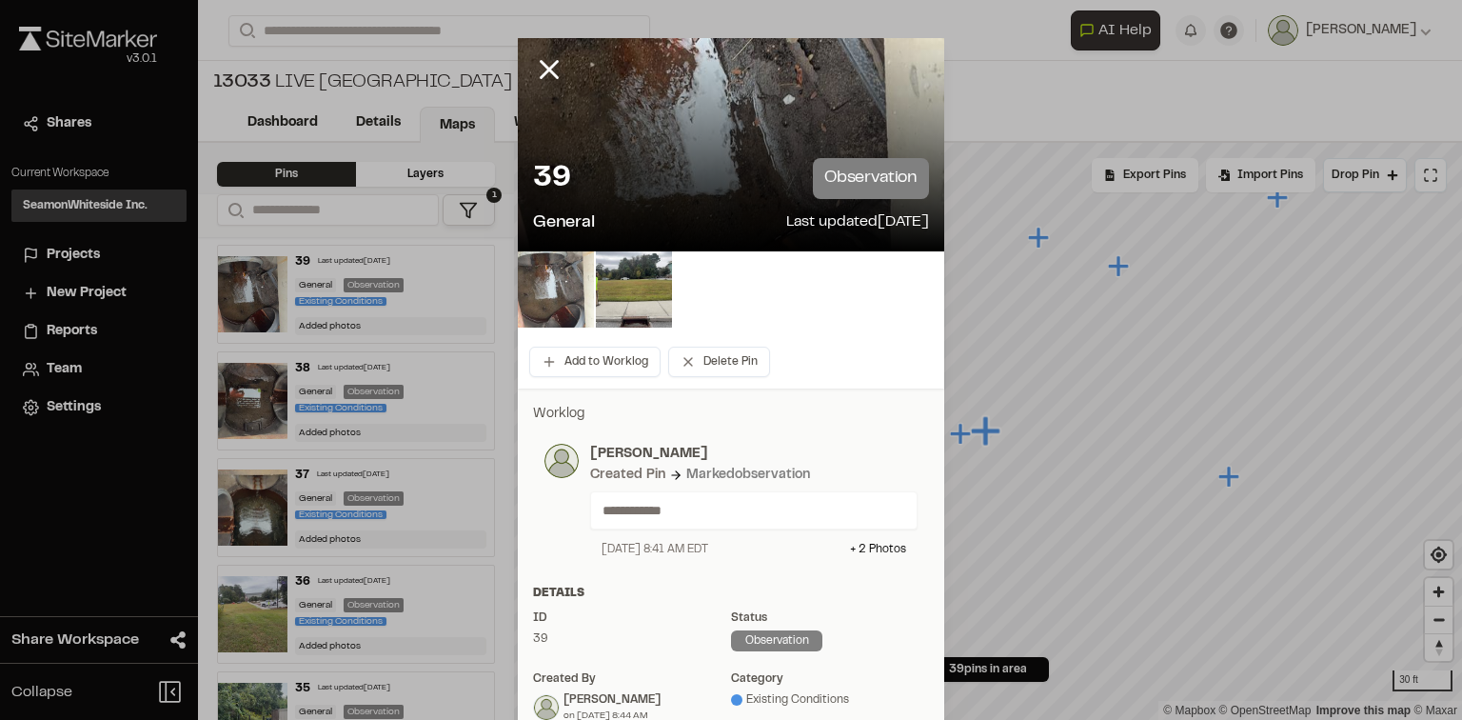
click at [542, 296] on img at bounding box center [556, 289] width 76 height 76
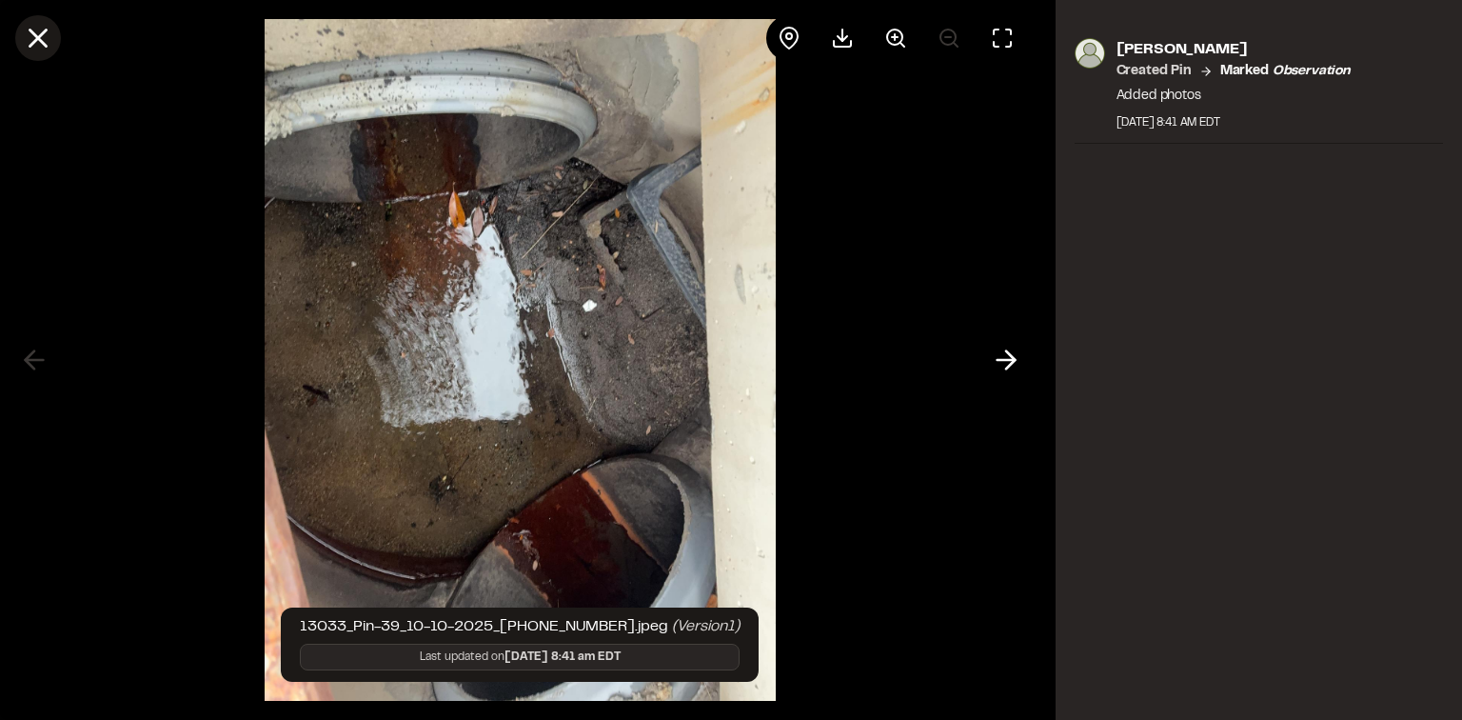
click at [30, 40] on icon at bounding box center [38, 38] width 32 height 32
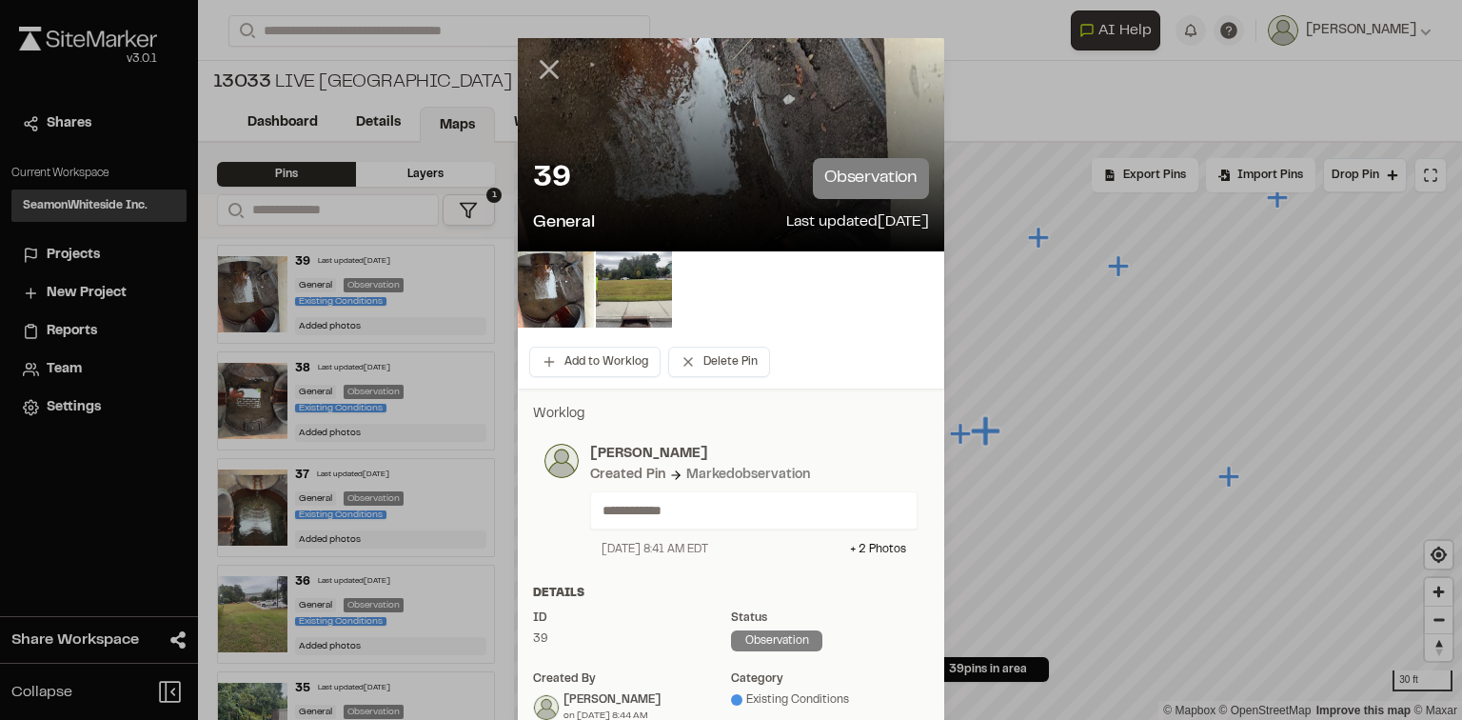
click at [544, 71] on line at bounding box center [550, 70] width 16 height 16
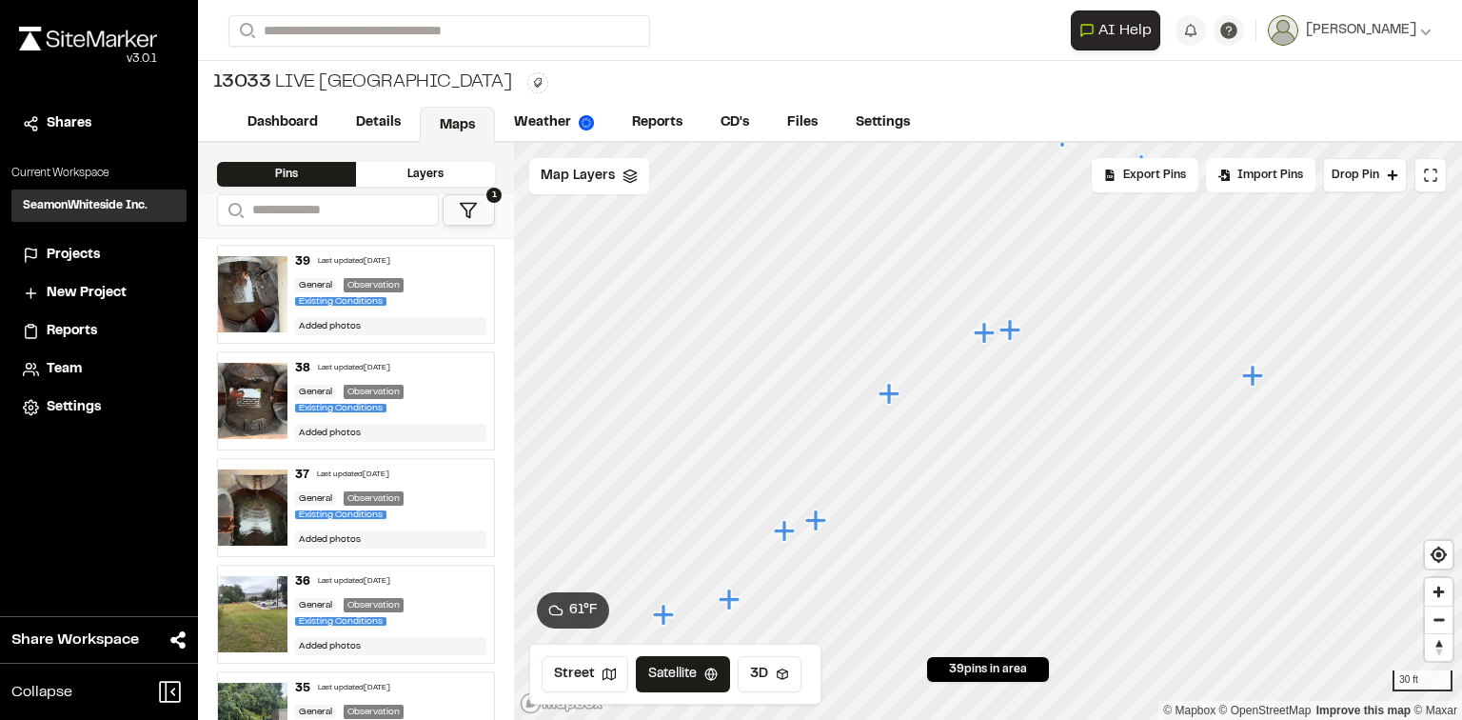
click at [811, 525] on icon "Map marker" at bounding box center [817, 520] width 25 height 25
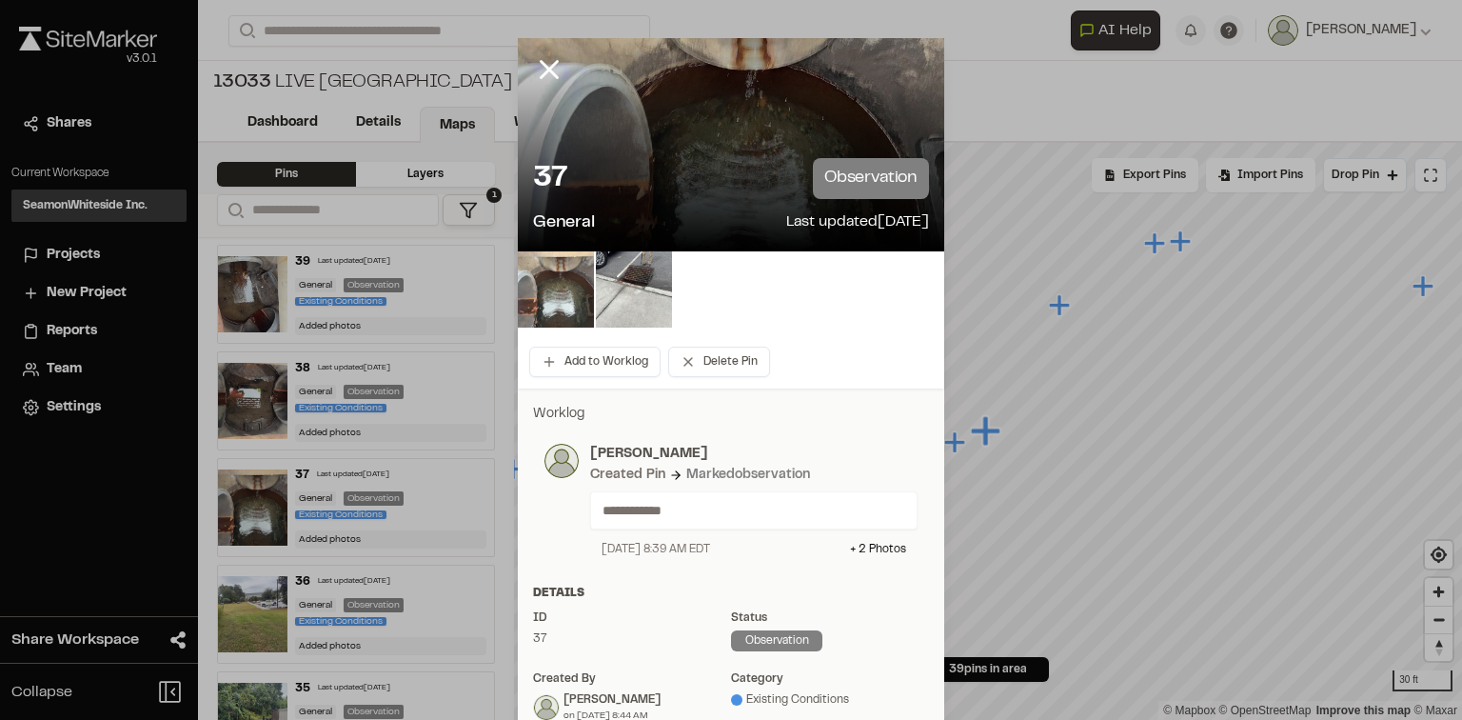
click at [542, 293] on img at bounding box center [556, 289] width 76 height 76
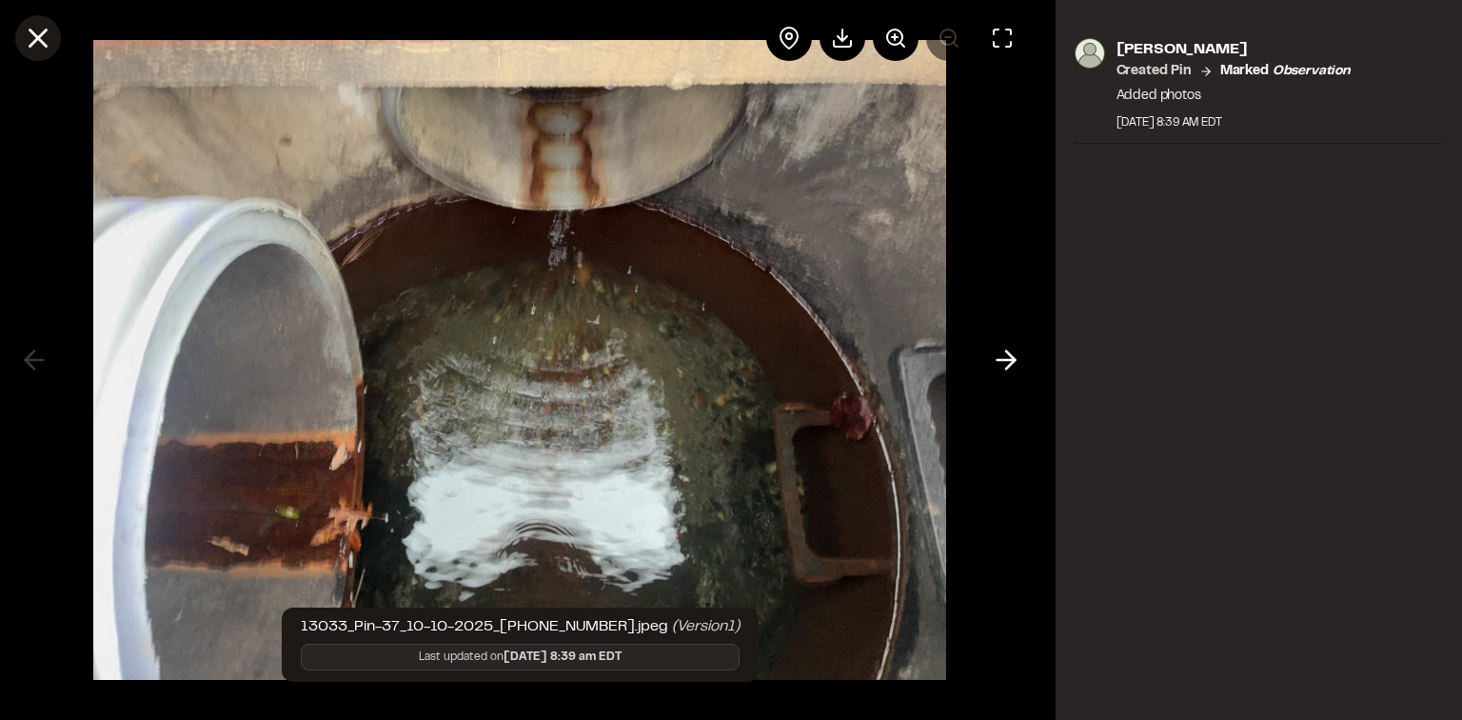
click at [31, 44] on line at bounding box center [38, 38] width 16 height 16
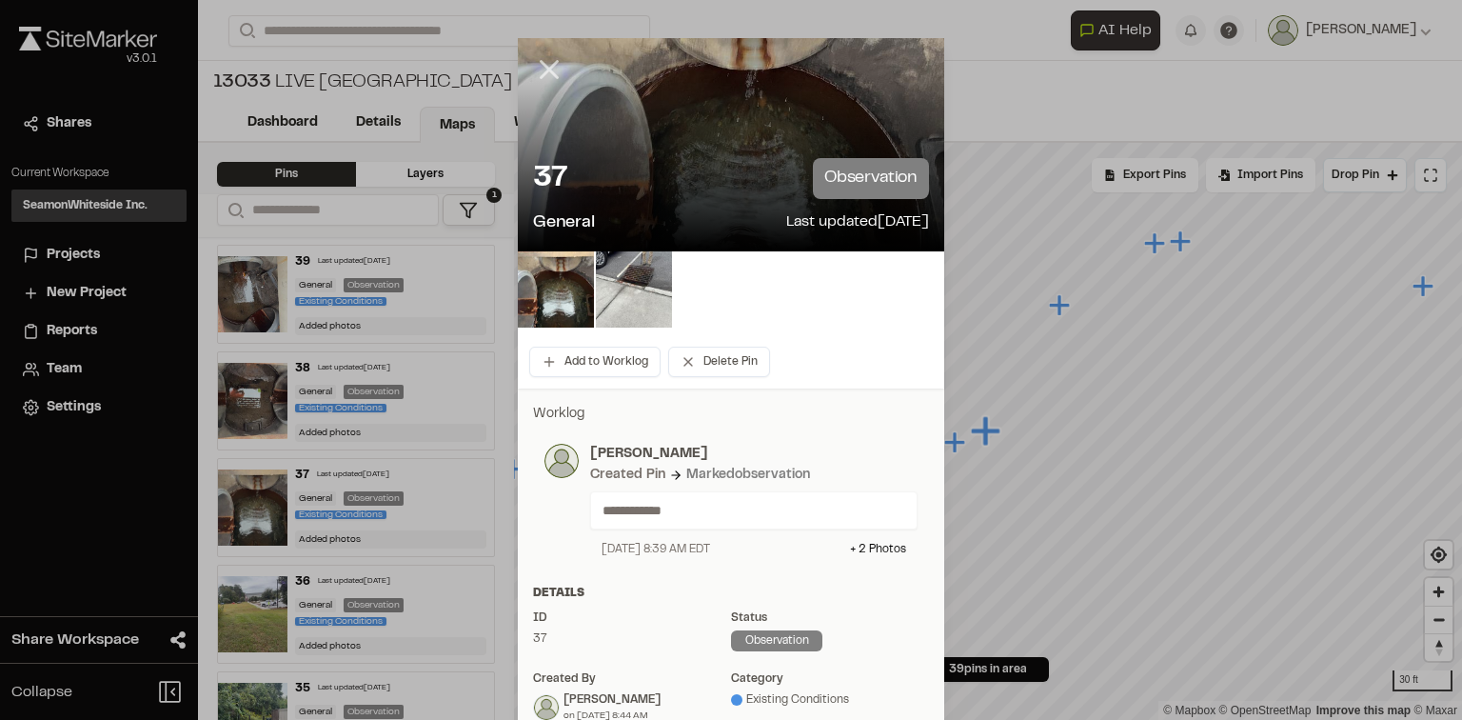
click at [545, 70] on line at bounding box center [550, 70] width 16 height 16
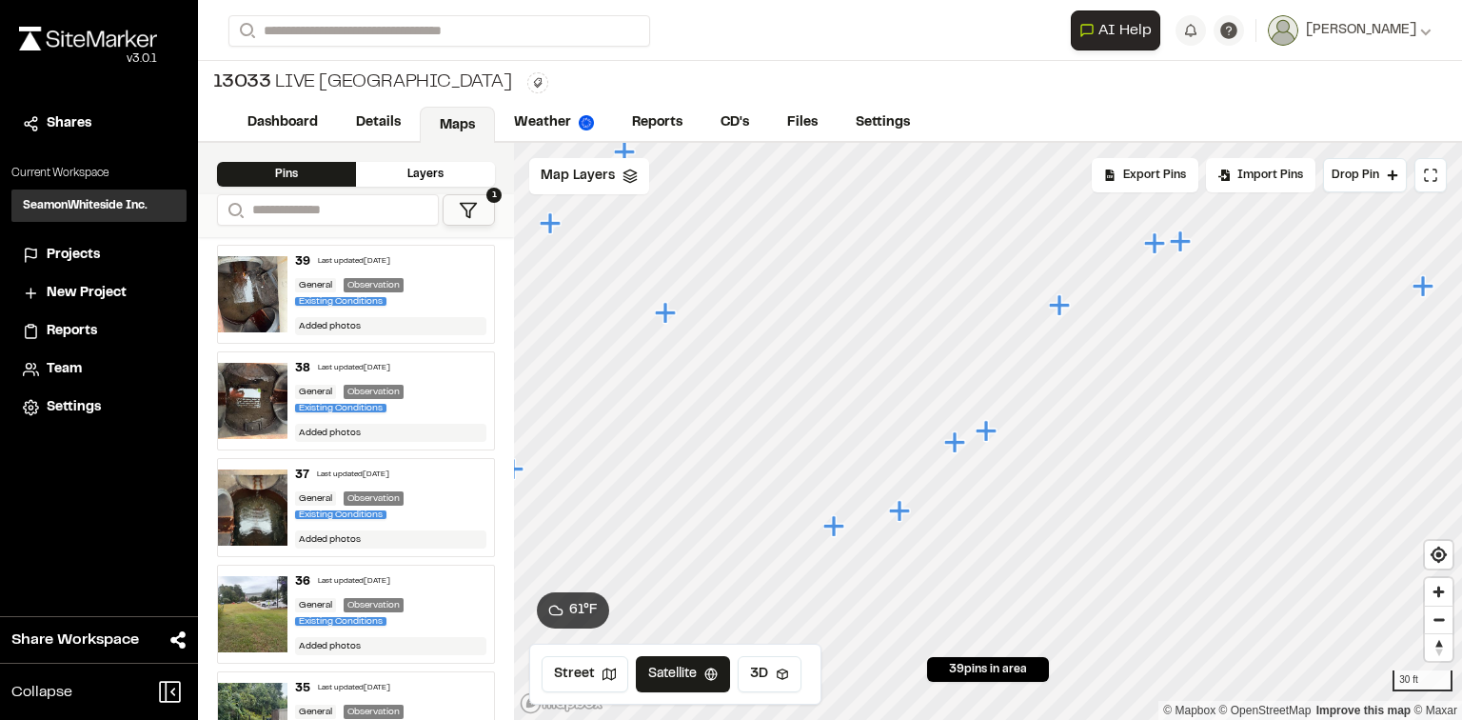
click at [429, 283] on div "General Observation Existing Conditions" at bounding box center [391, 293] width 192 height 31
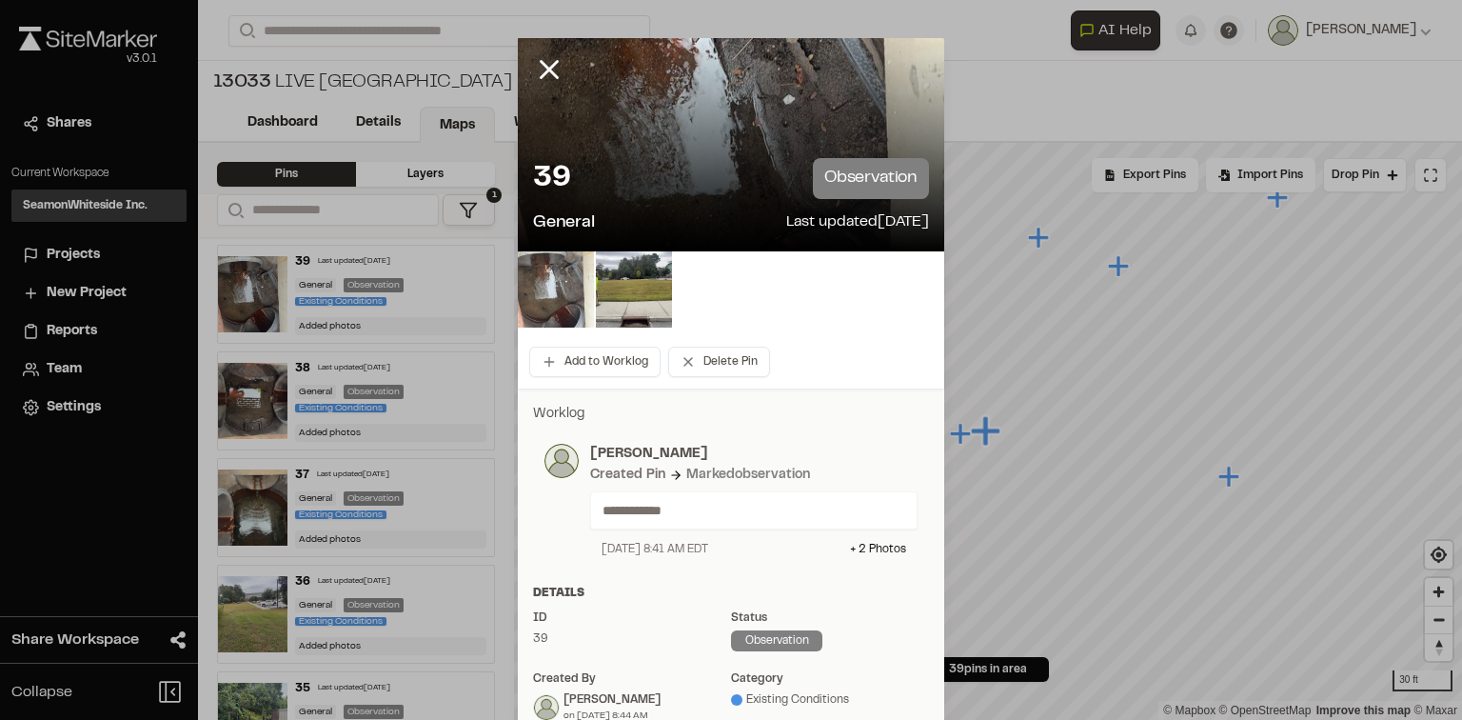
click at [553, 273] on img at bounding box center [556, 289] width 76 height 76
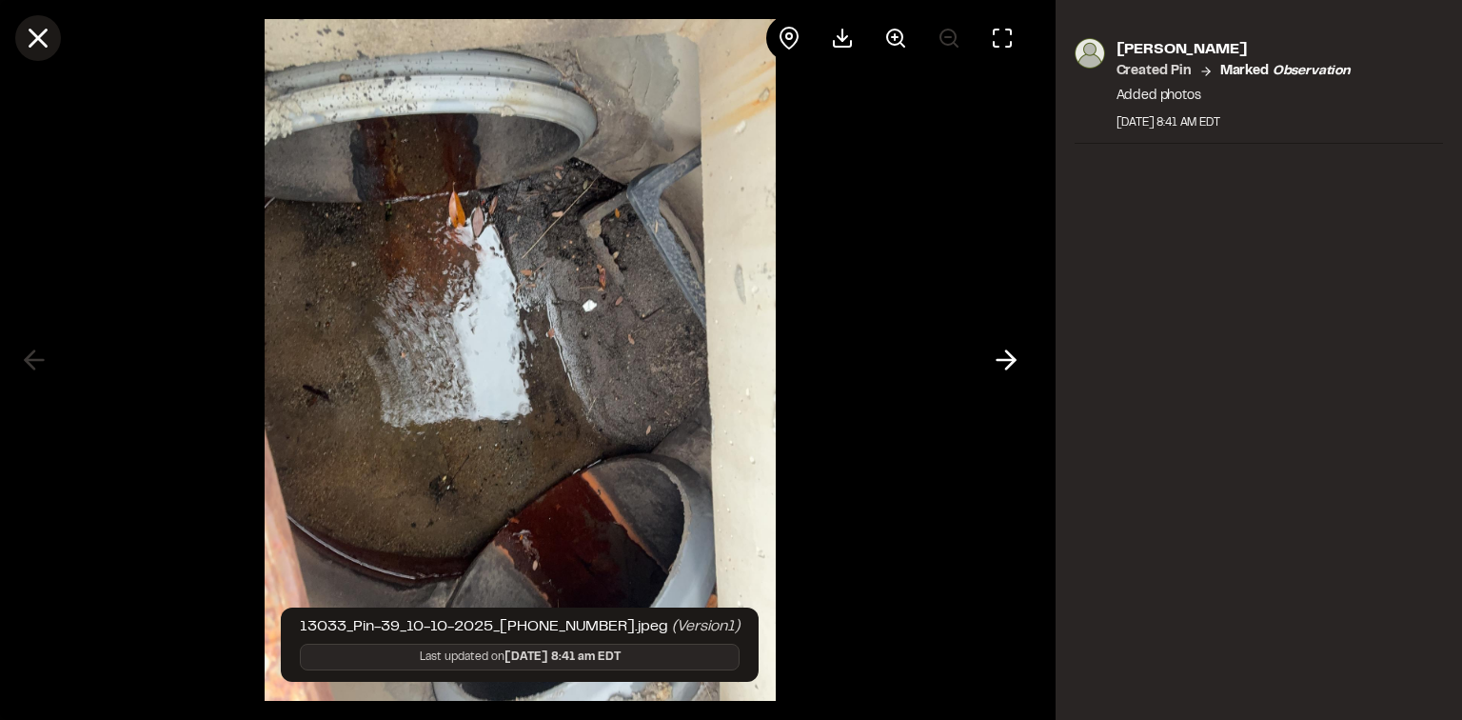
click at [44, 34] on icon at bounding box center [38, 38] width 32 height 32
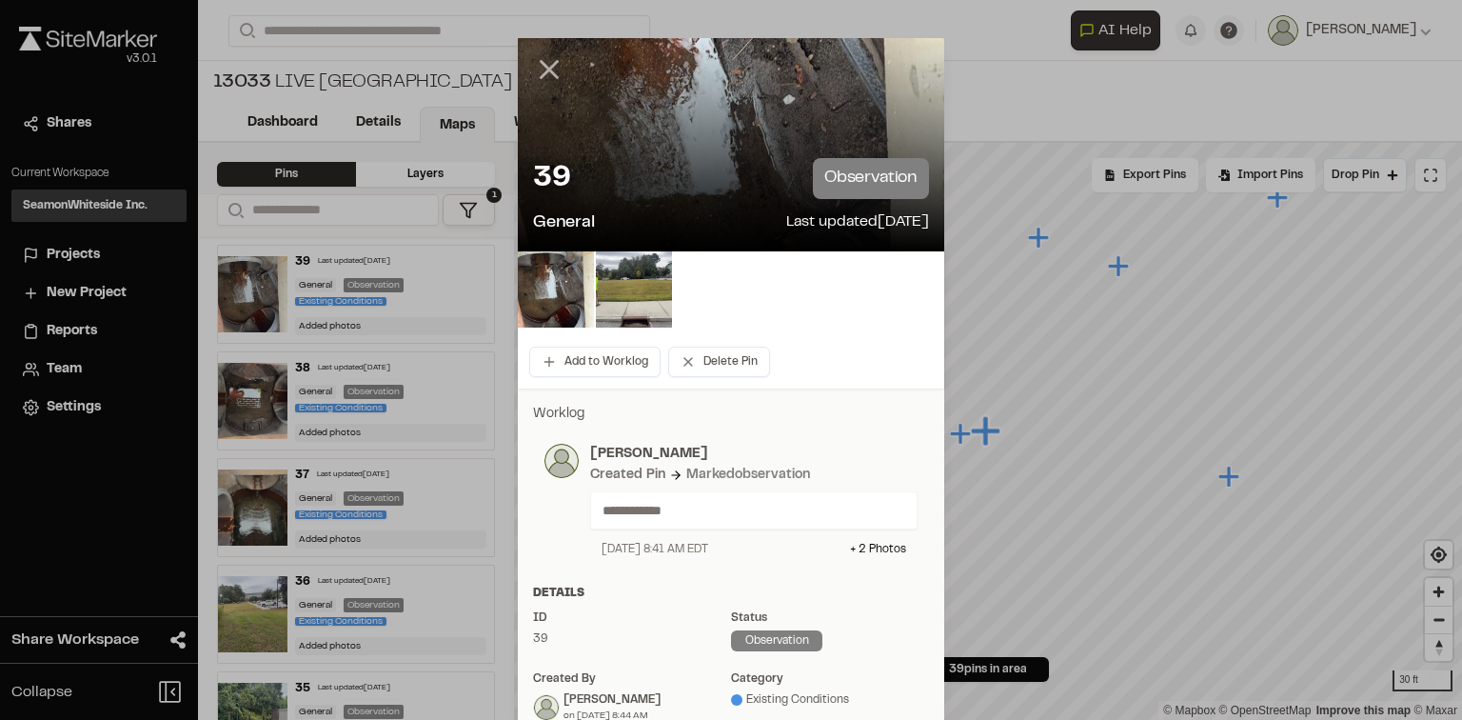
click at [546, 69] on icon at bounding box center [549, 69] width 32 height 32
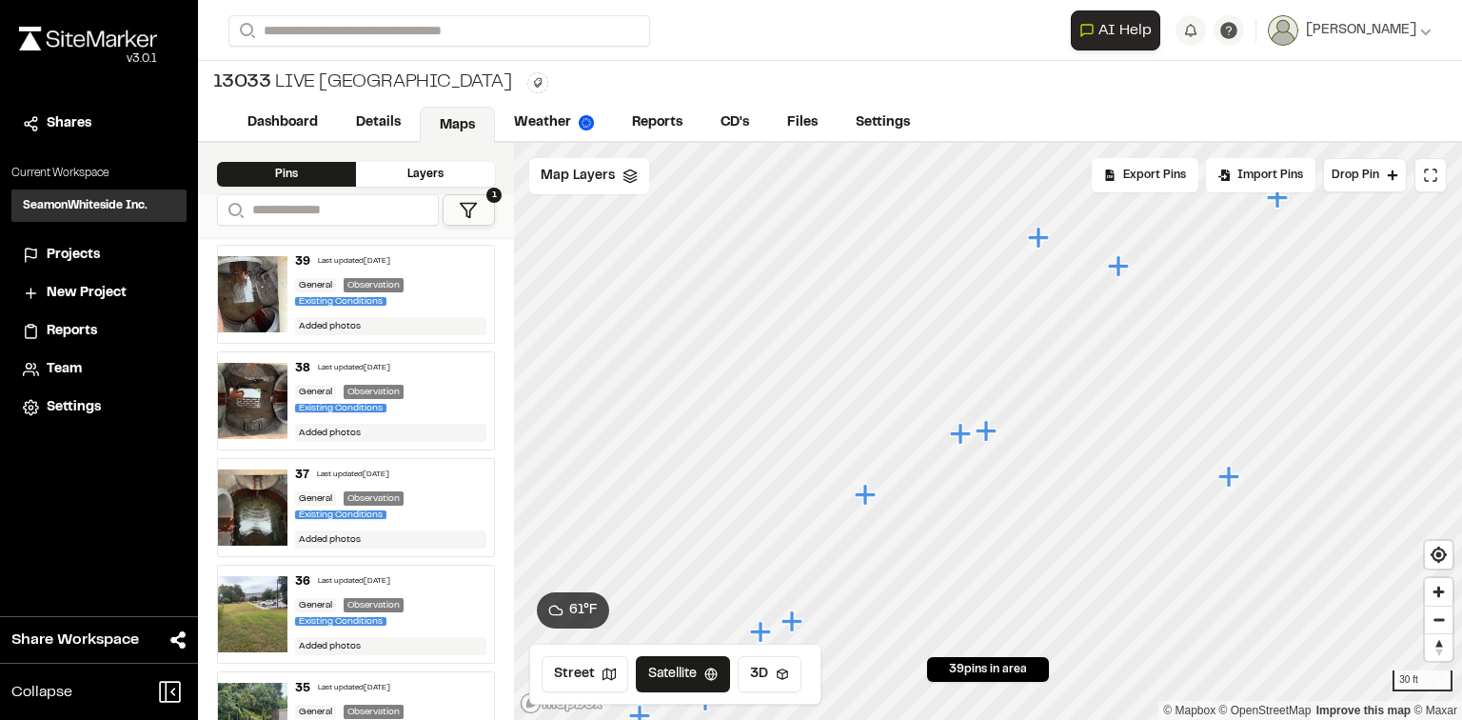
click at [876, 499] on icon "Map marker" at bounding box center [867, 495] width 25 height 25
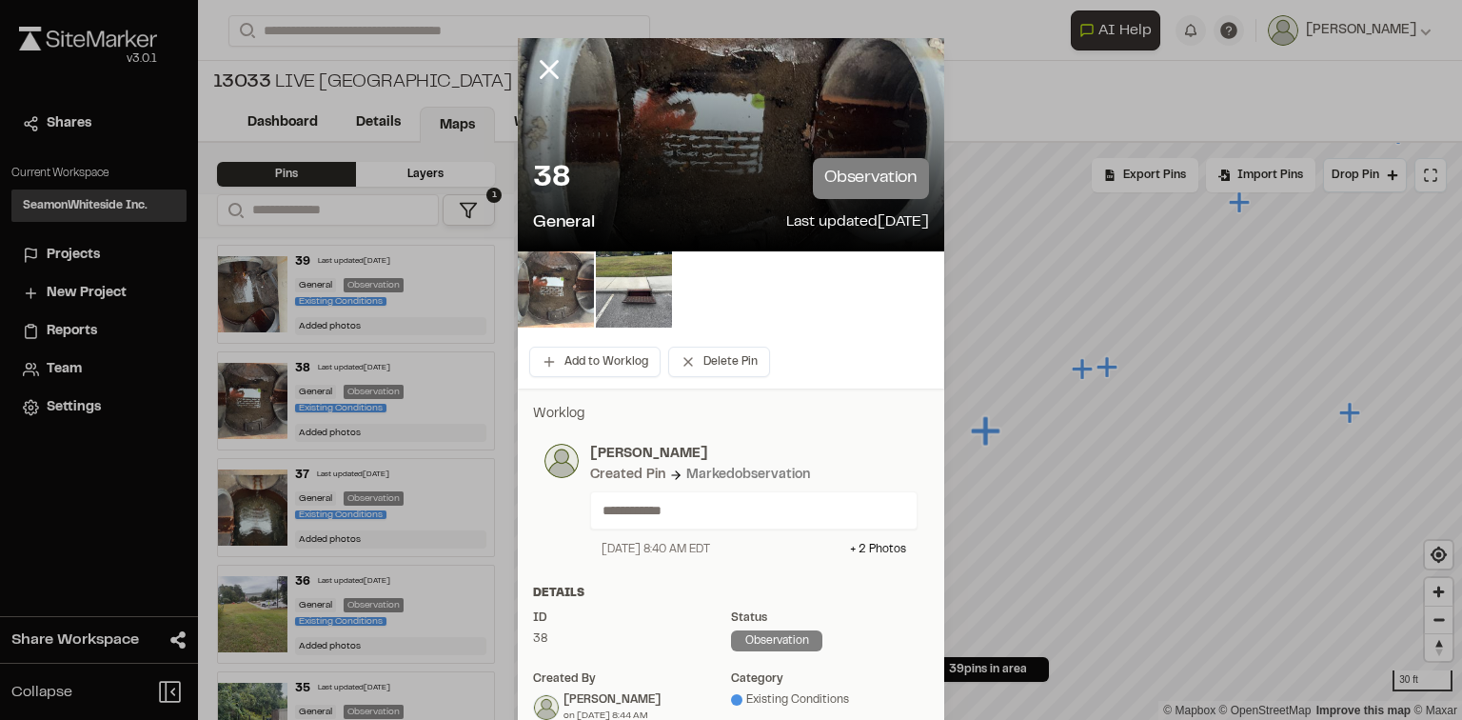
click at [555, 302] on img at bounding box center [556, 289] width 76 height 76
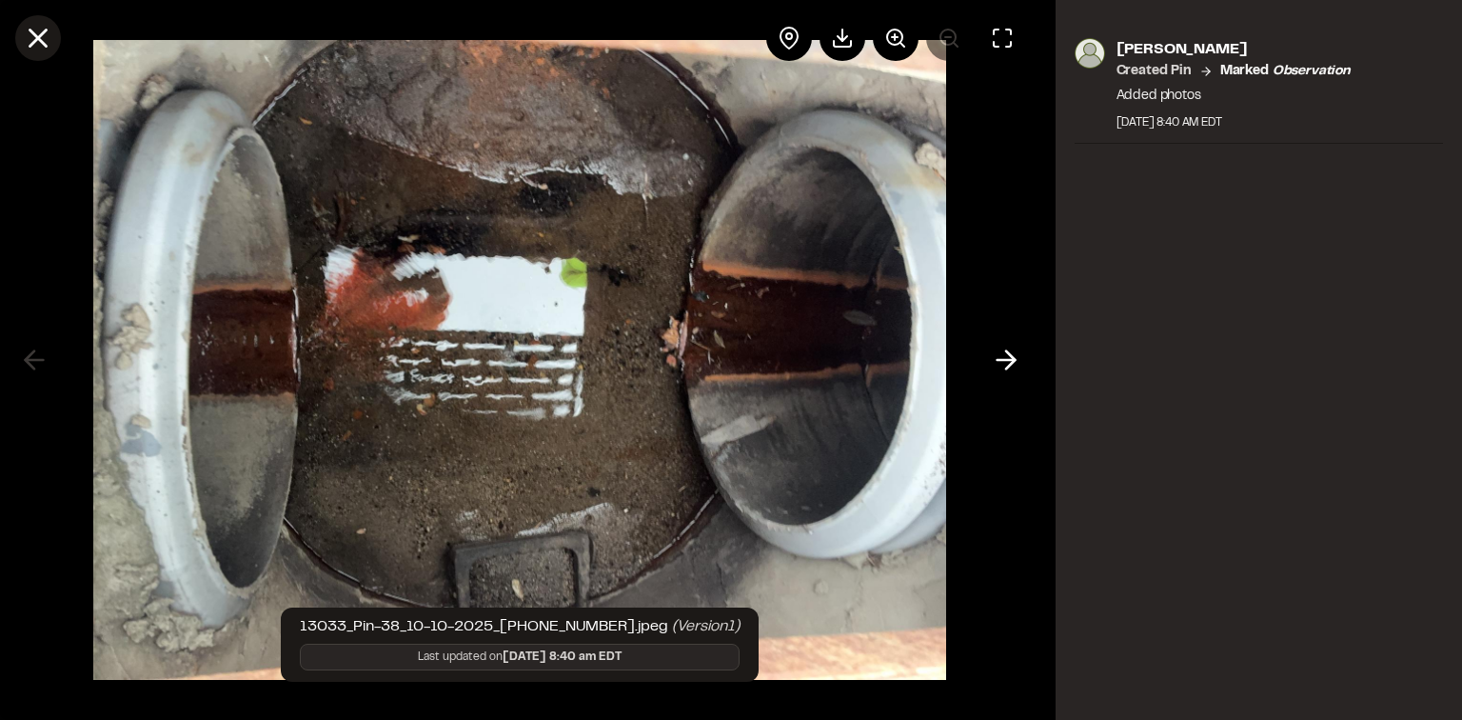
click at [30, 49] on icon at bounding box center [38, 38] width 32 height 32
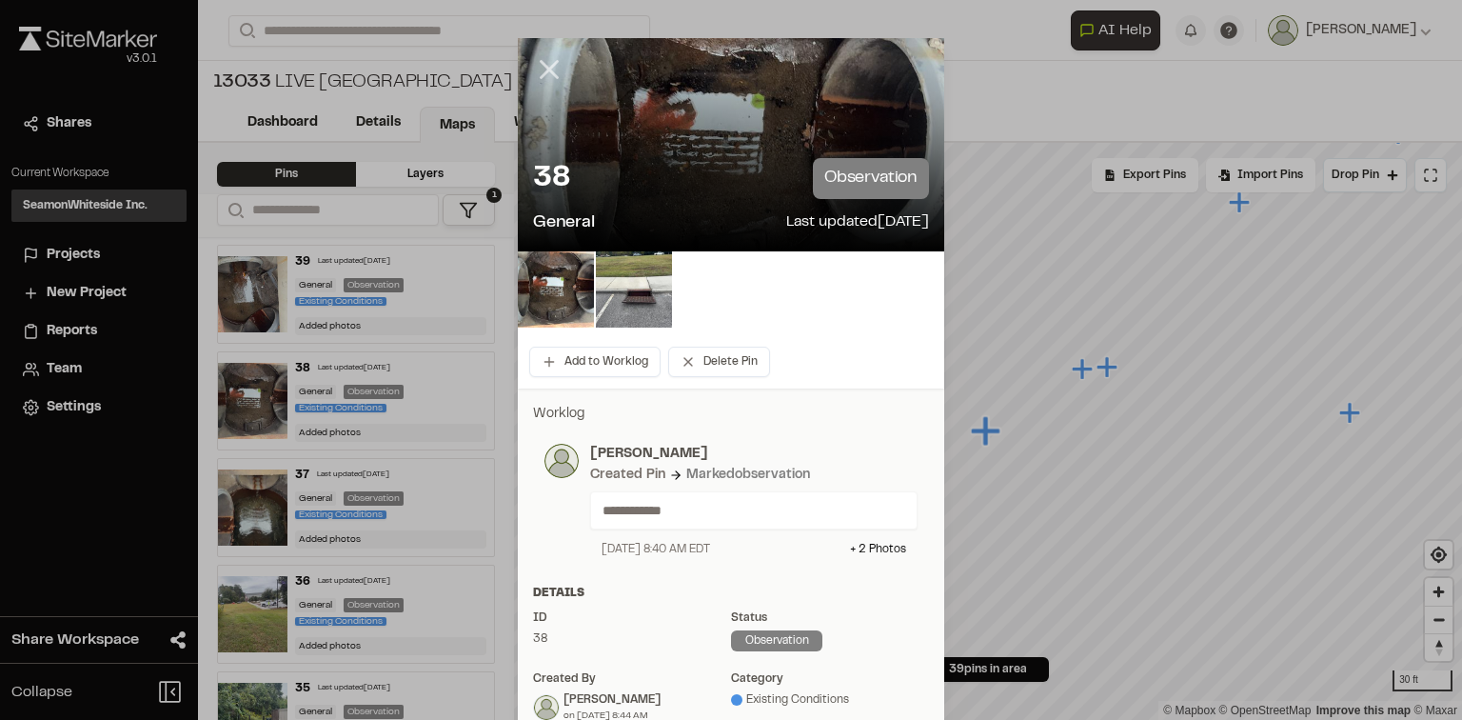
click at [533, 74] on icon at bounding box center [549, 69] width 32 height 32
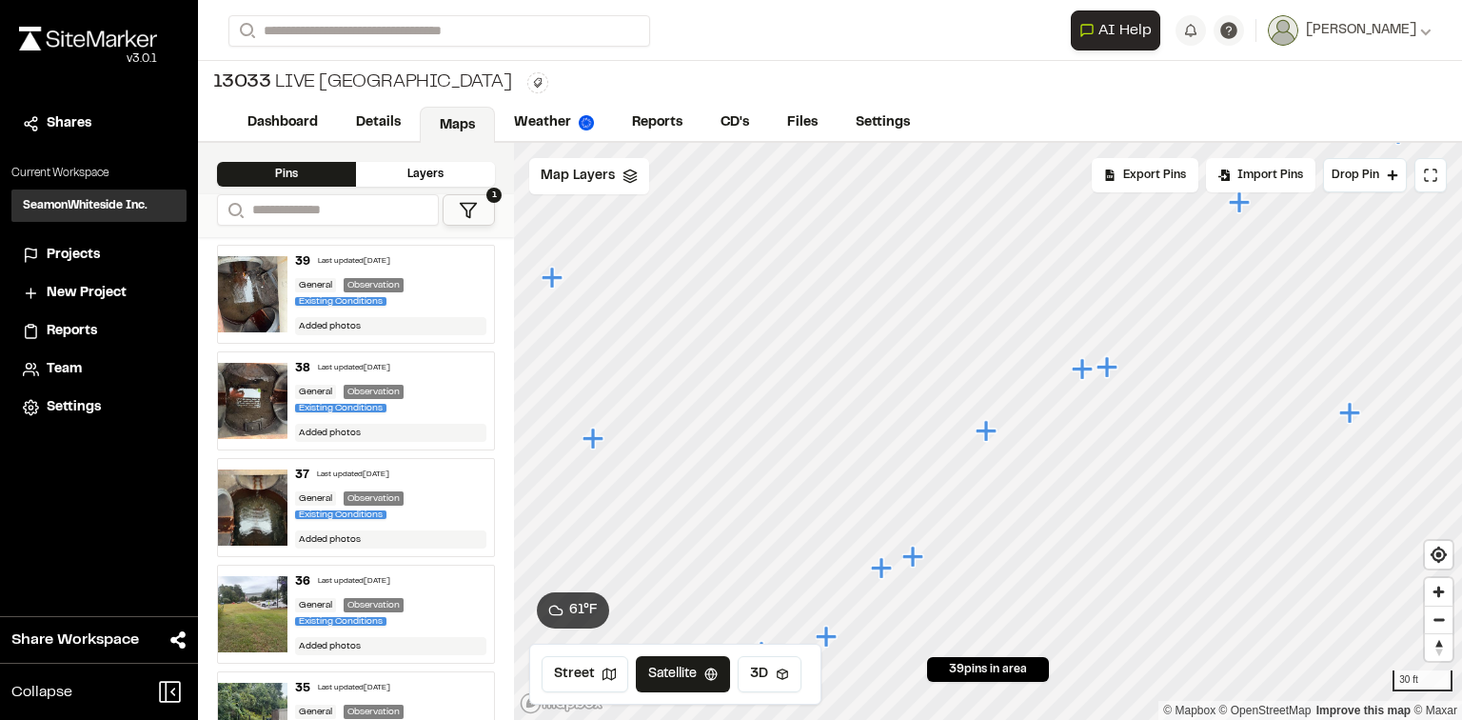
click at [918, 561] on icon "Map marker" at bounding box center [914, 557] width 25 height 25
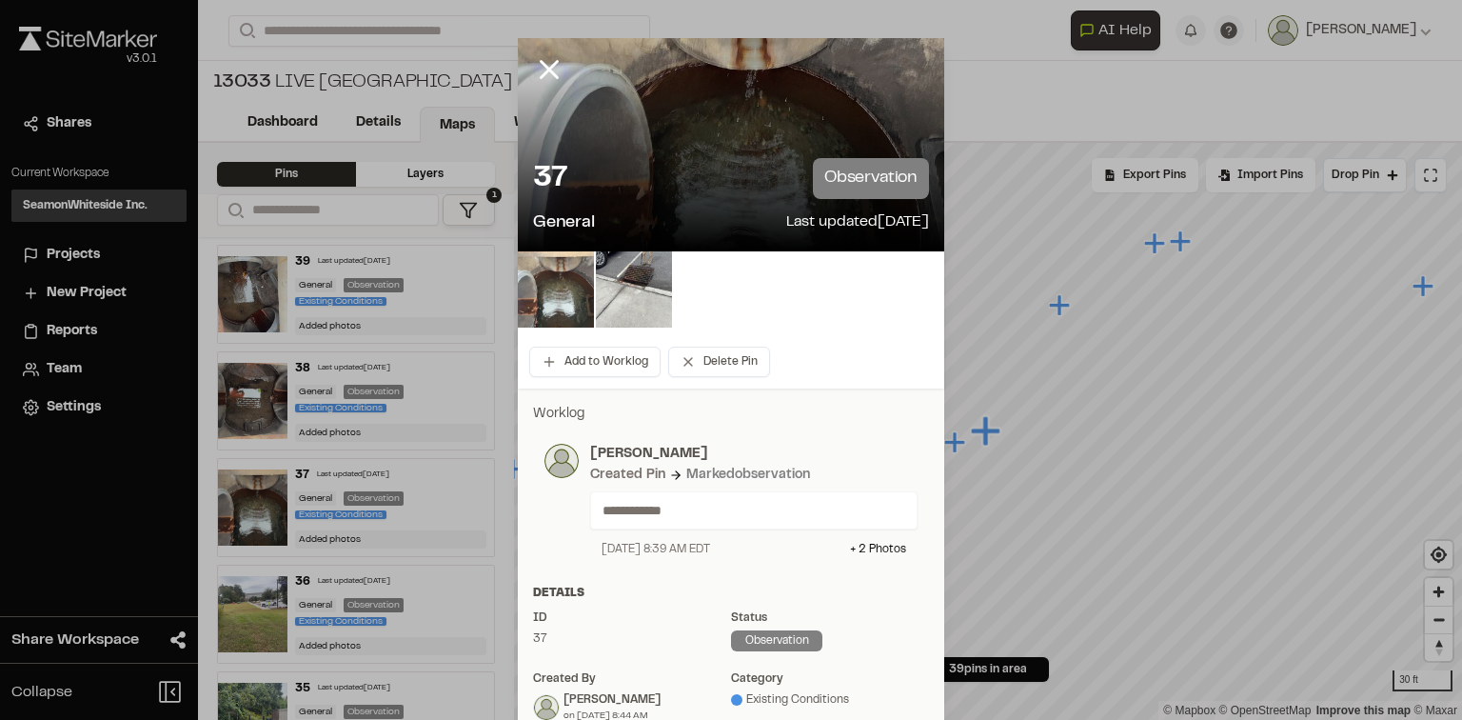
click at [563, 296] on img at bounding box center [556, 289] width 76 height 76
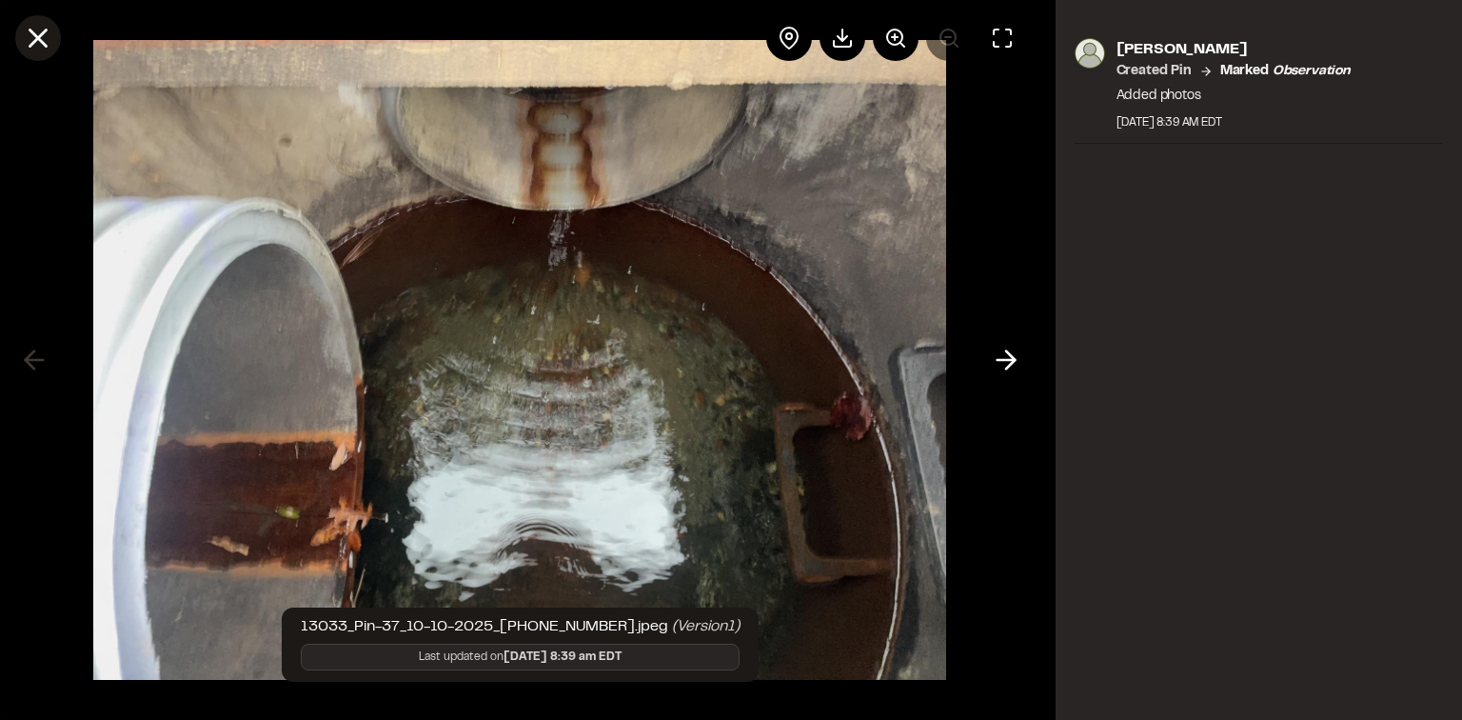
click at [46, 30] on line at bounding box center [38, 38] width 16 height 16
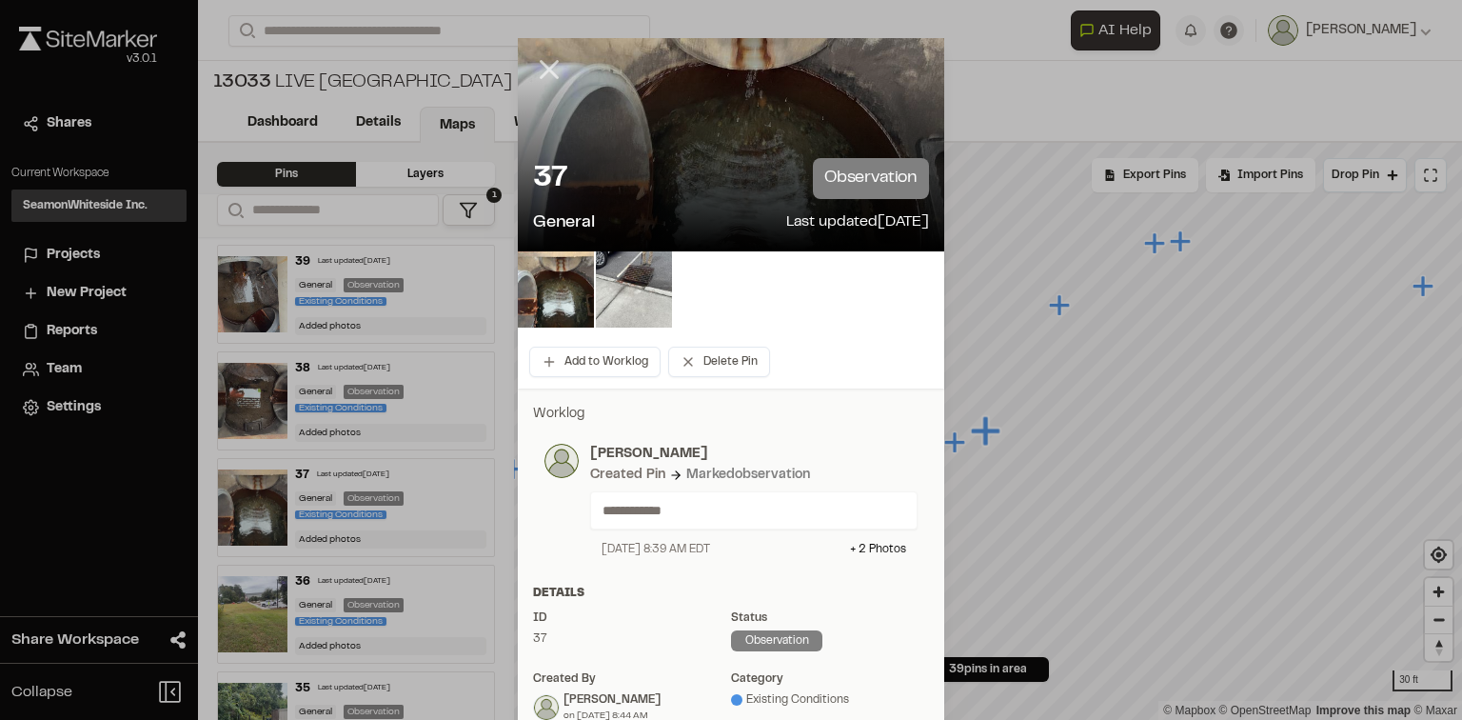
click at [546, 79] on icon at bounding box center [549, 69] width 32 height 32
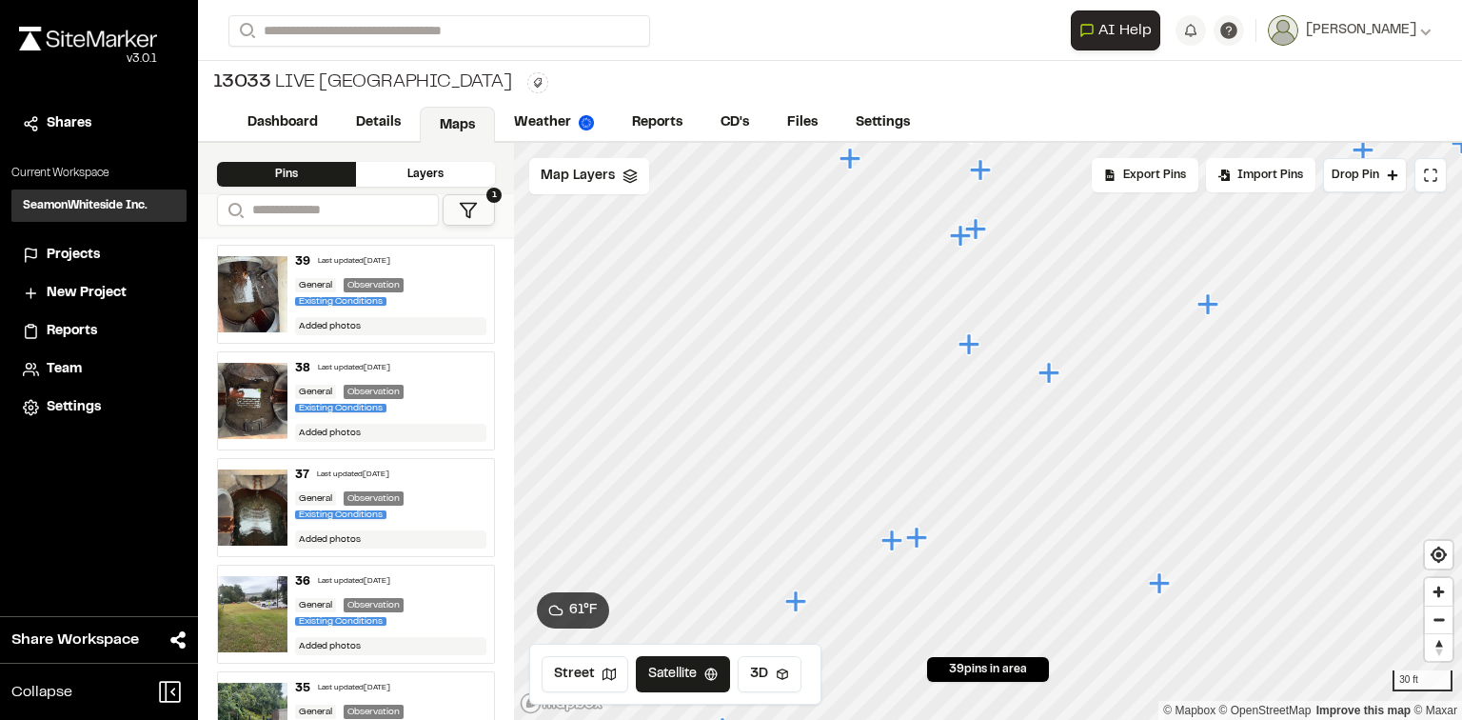
click at [975, 233] on icon "Map marker" at bounding box center [975, 228] width 21 height 21
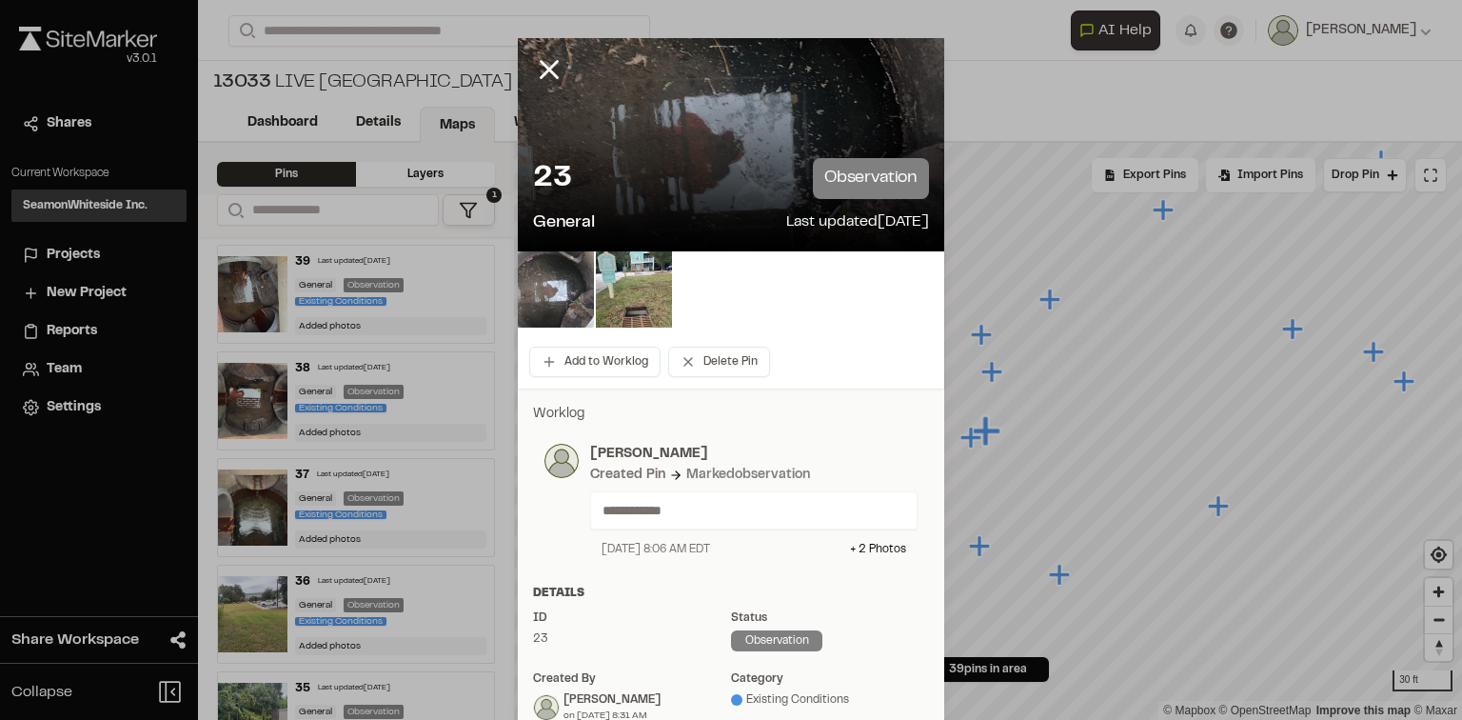
click at [525, 302] on img at bounding box center [556, 289] width 76 height 76
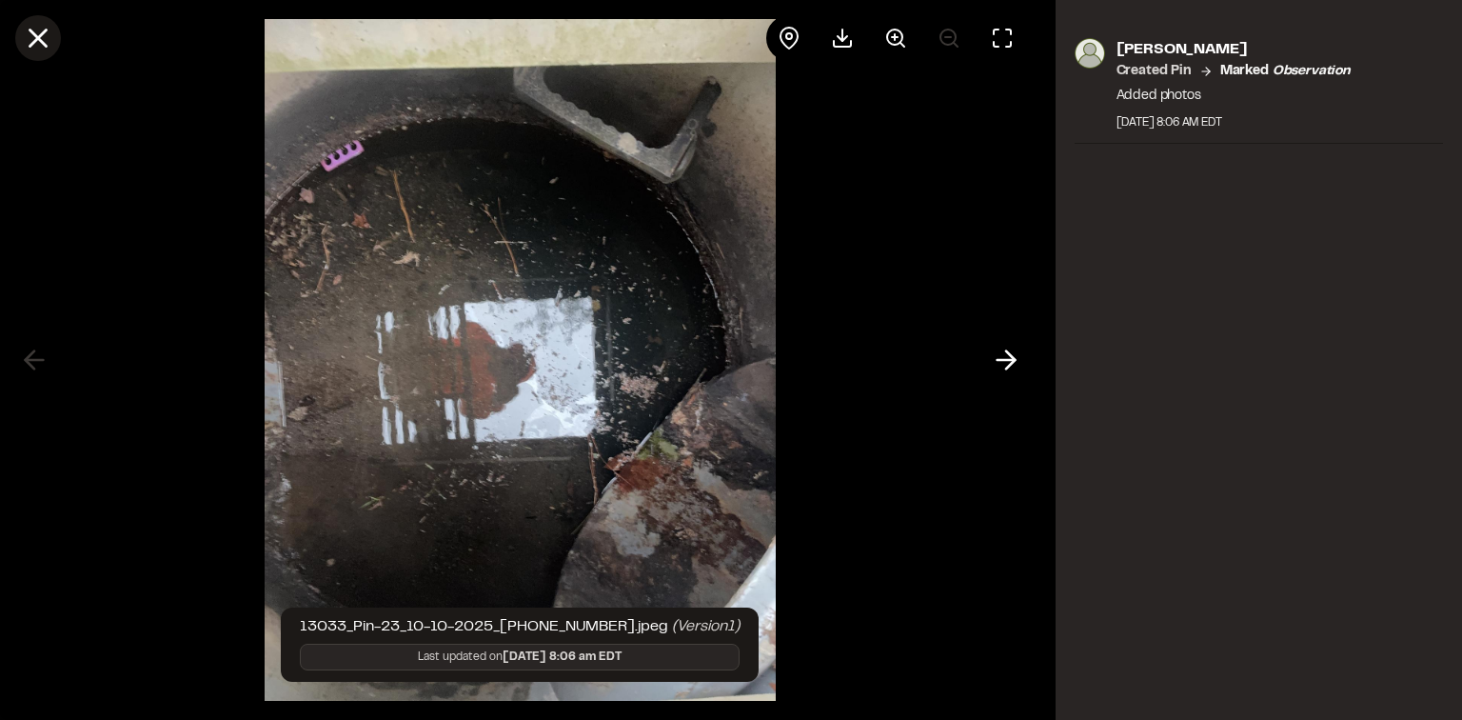
click at [51, 34] on icon at bounding box center [38, 38] width 32 height 32
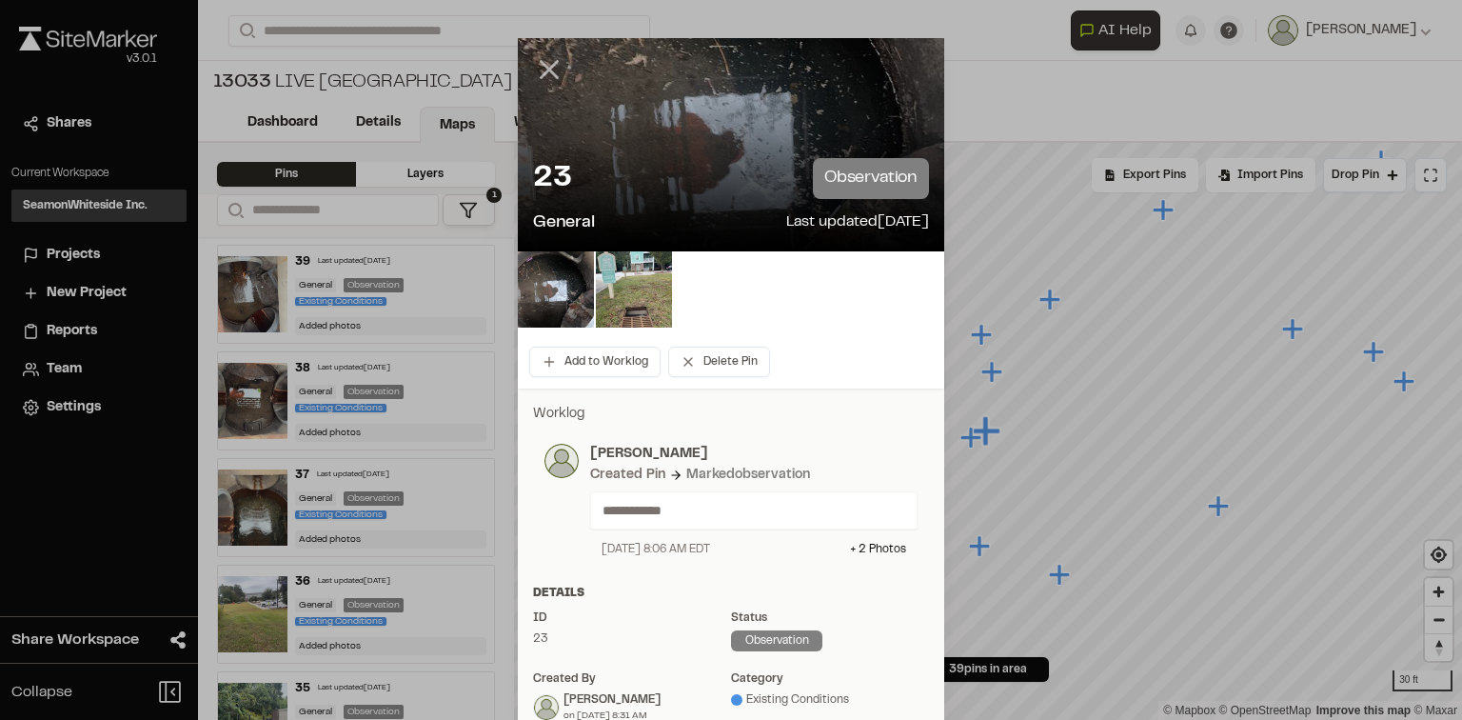
click at [538, 68] on icon at bounding box center [549, 69] width 32 height 32
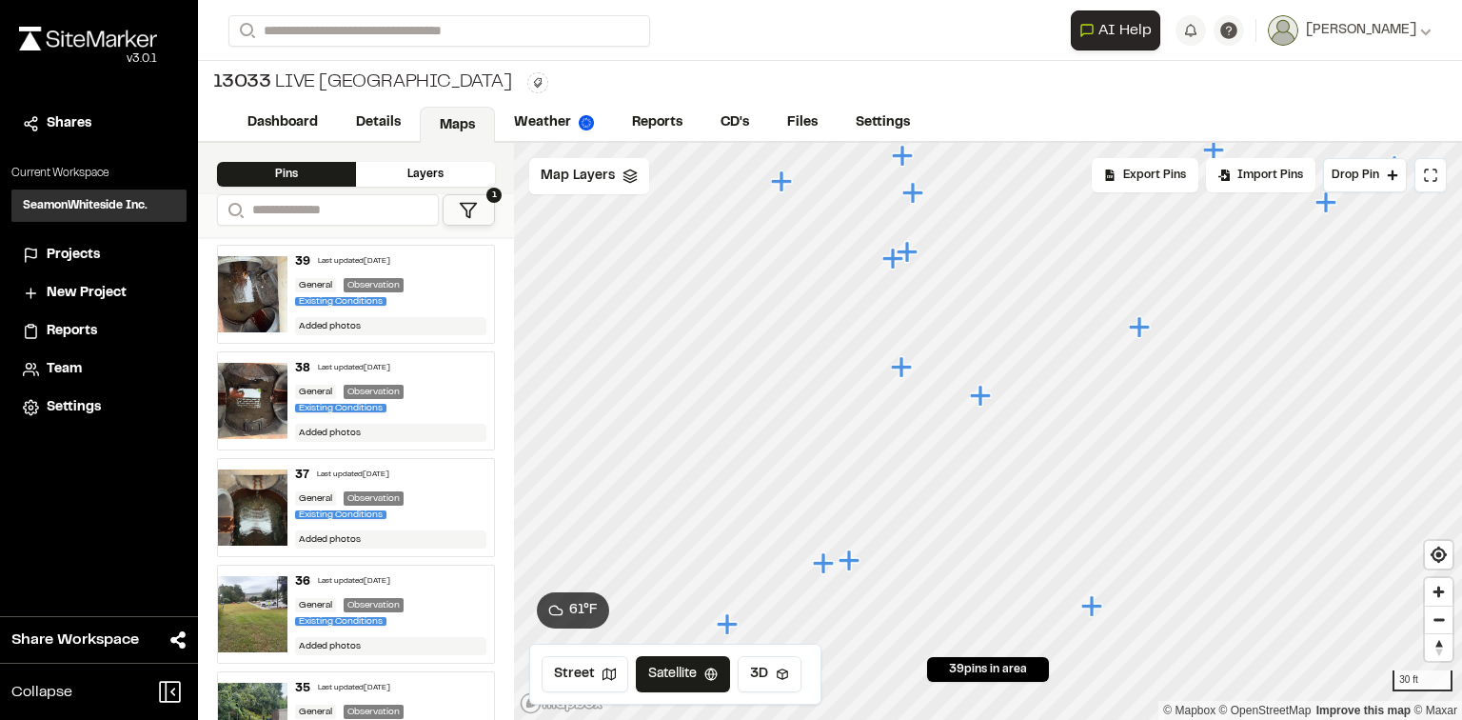
click at [902, 374] on icon "Map marker" at bounding box center [901, 366] width 21 height 21
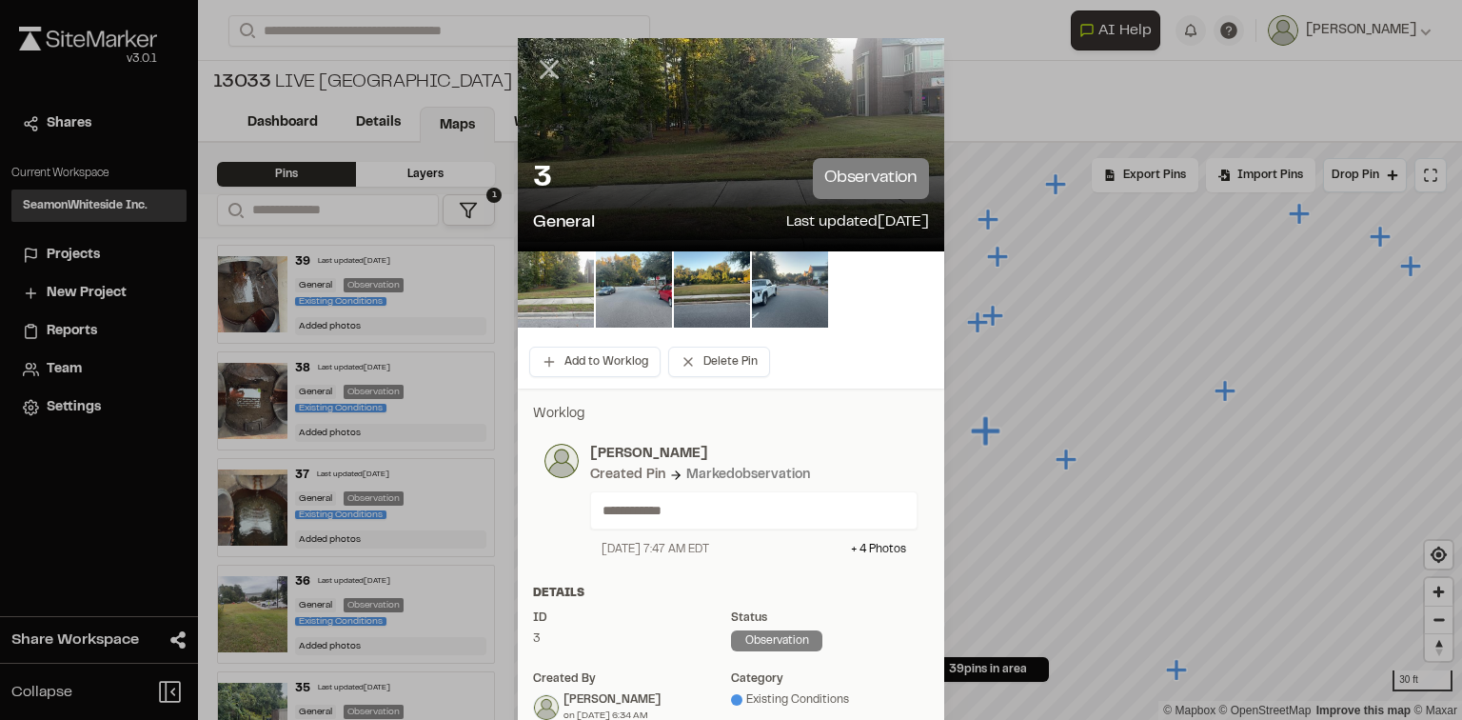
click at [535, 64] on icon at bounding box center [549, 69] width 32 height 32
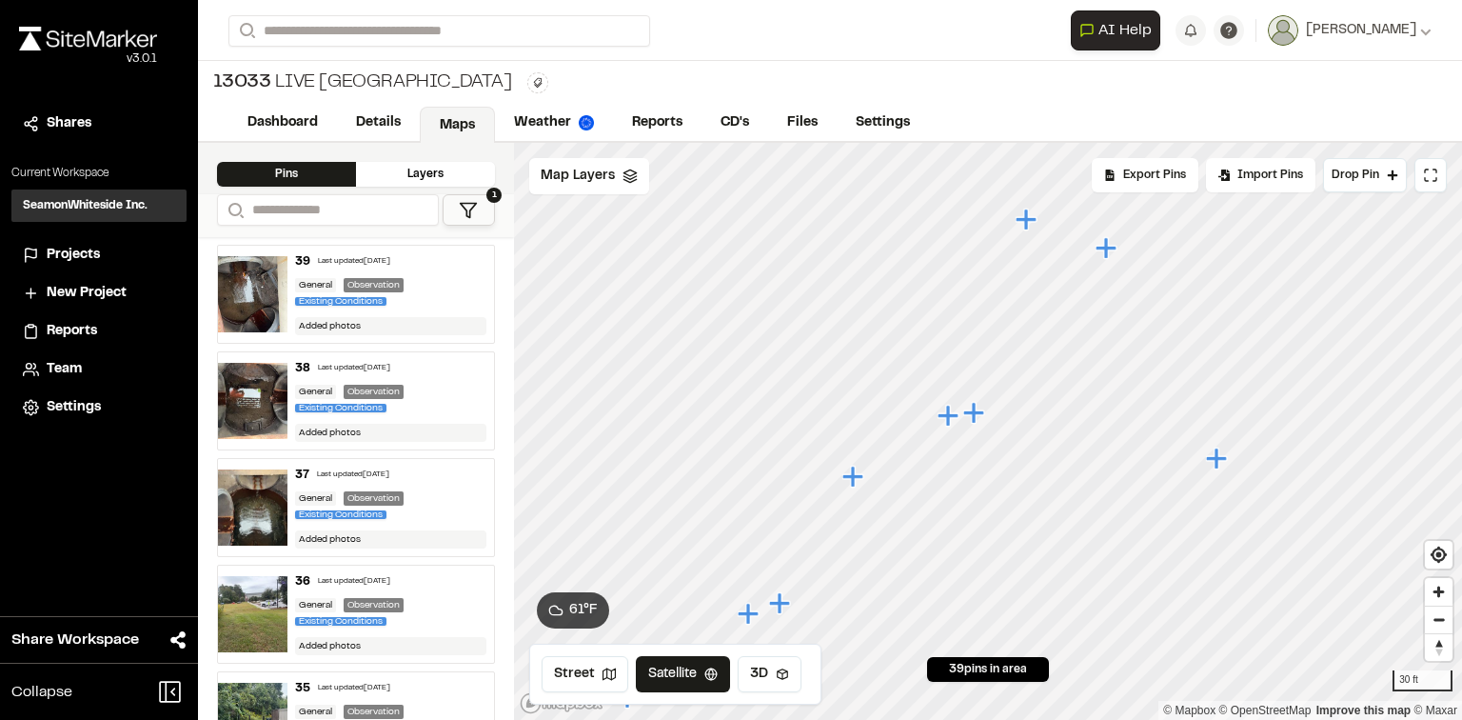
click at [948, 418] on icon "Map marker" at bounding box center [948, 415] width 21 height 21
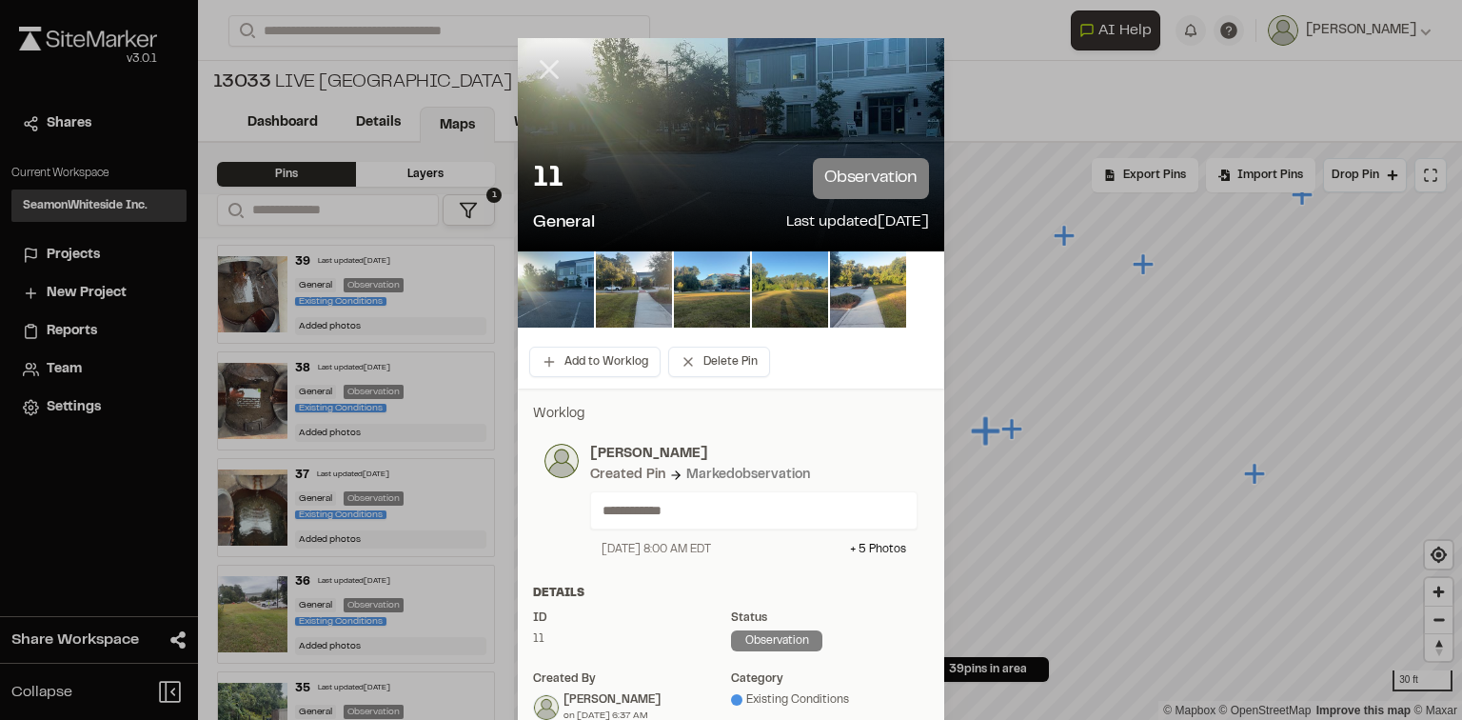
click at [533, 69] on icon at bounding box center [549, 69] width 32 height 32
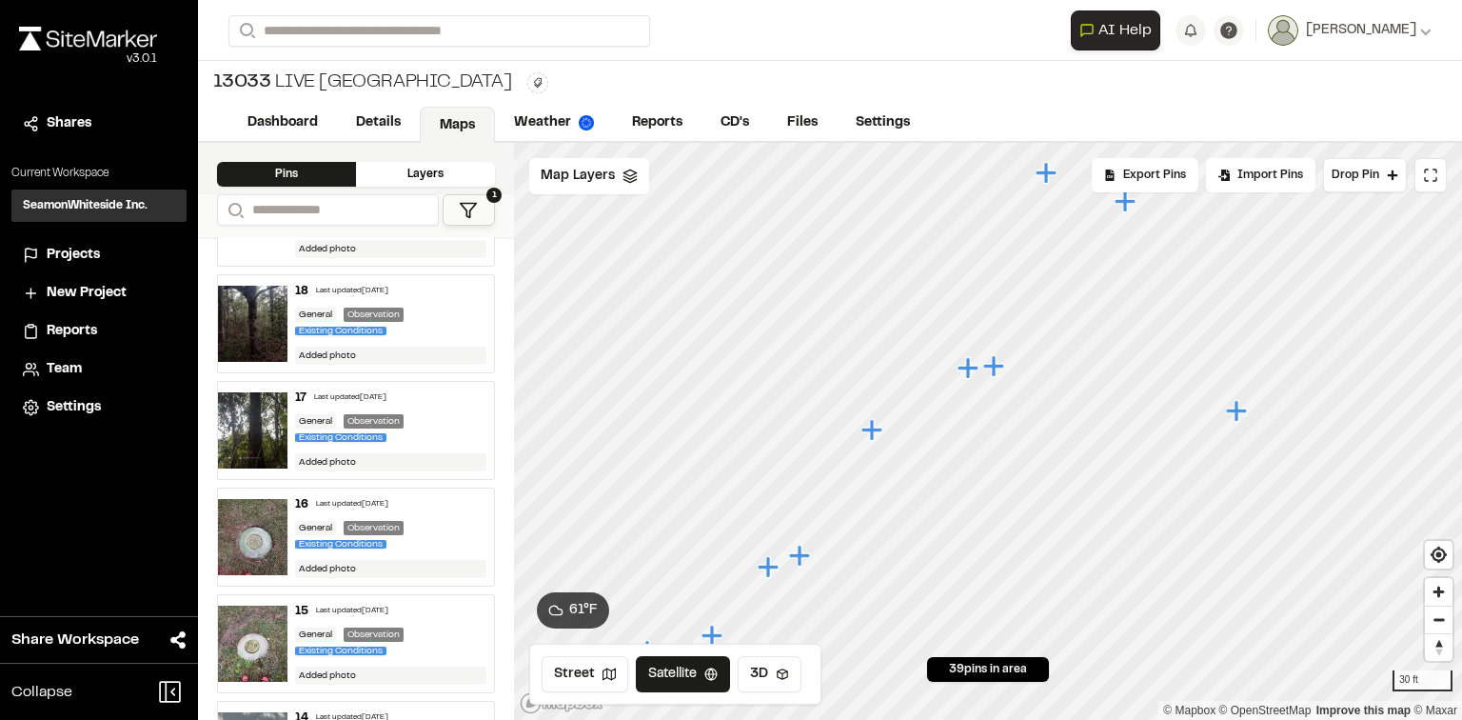
scroll to position [2285, 0]
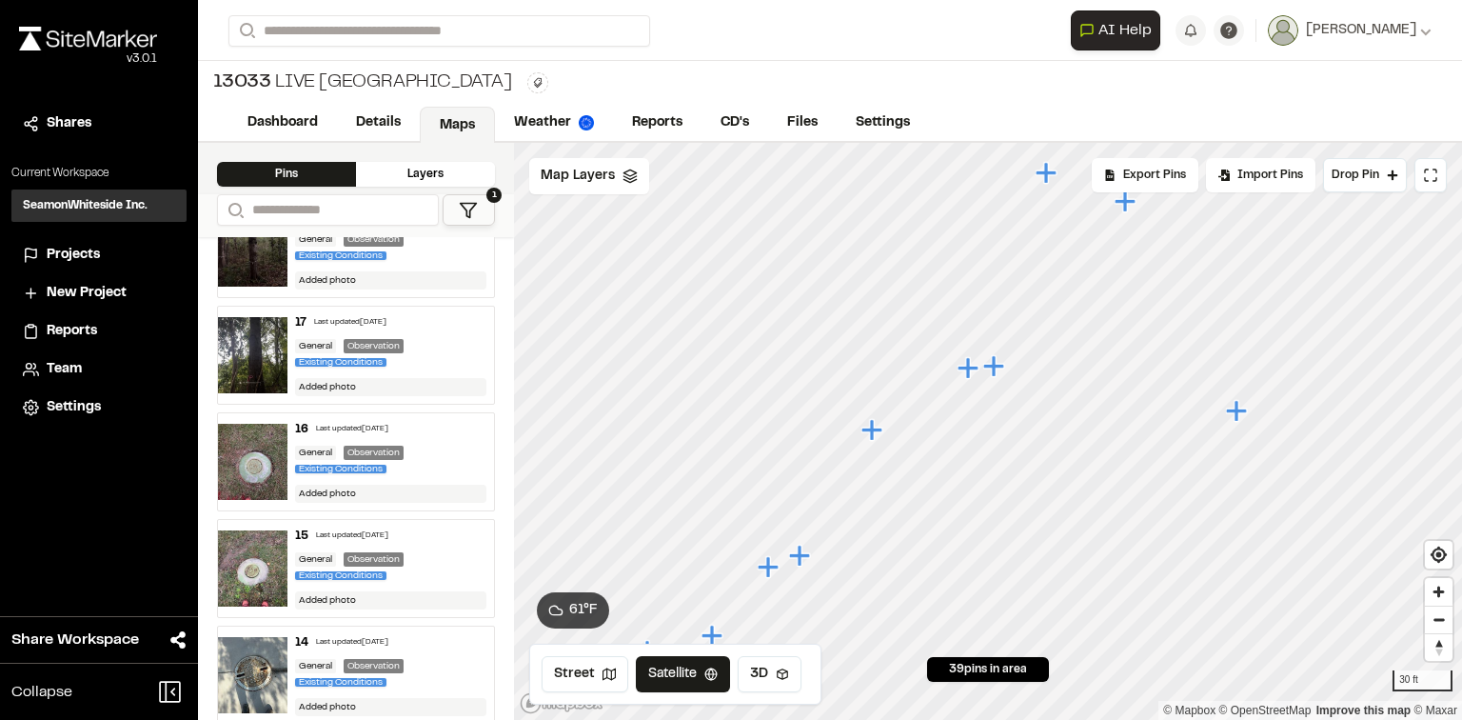
click at [423, 450] on div "General Observation Existing Conditions" at bounding box center [391, 461] width 192 height 31
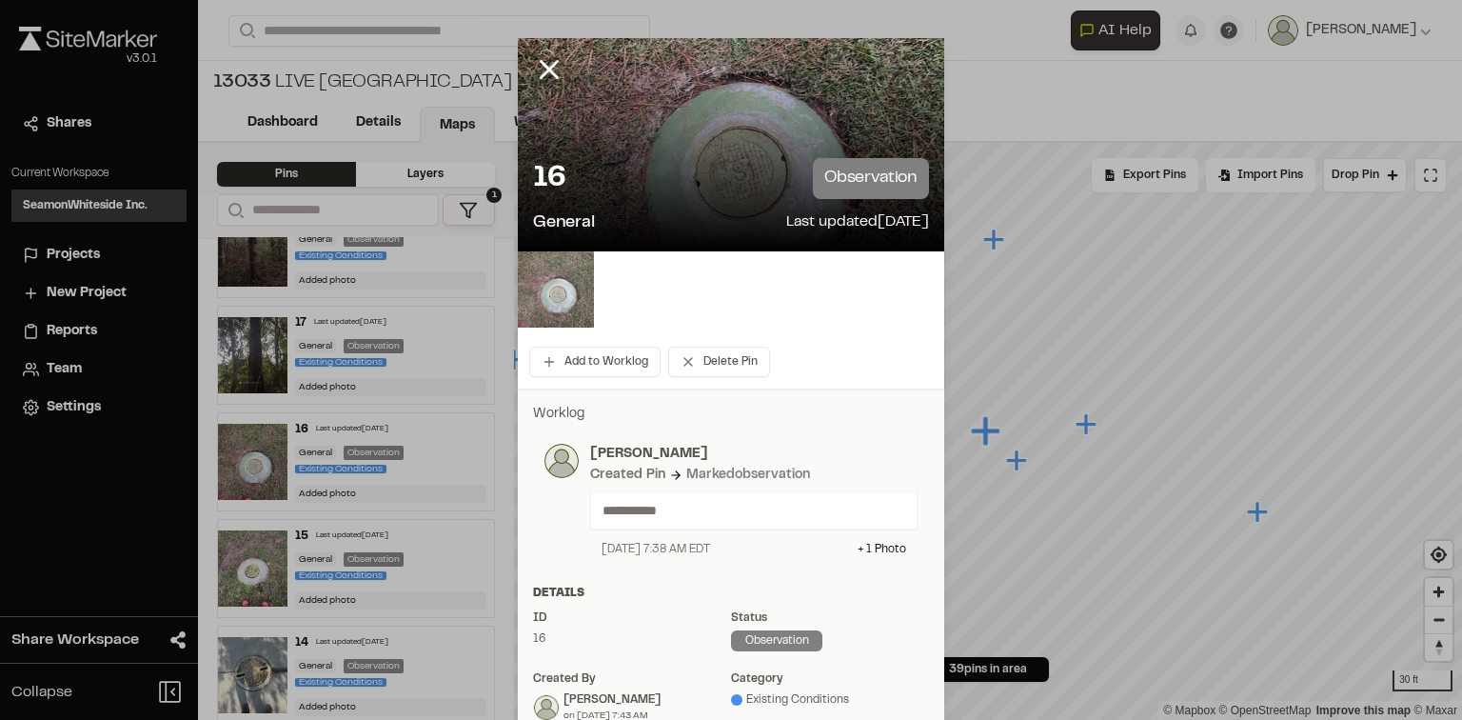
click at [552, 289] on img at bounding box center [556, 289] width 76 height 76
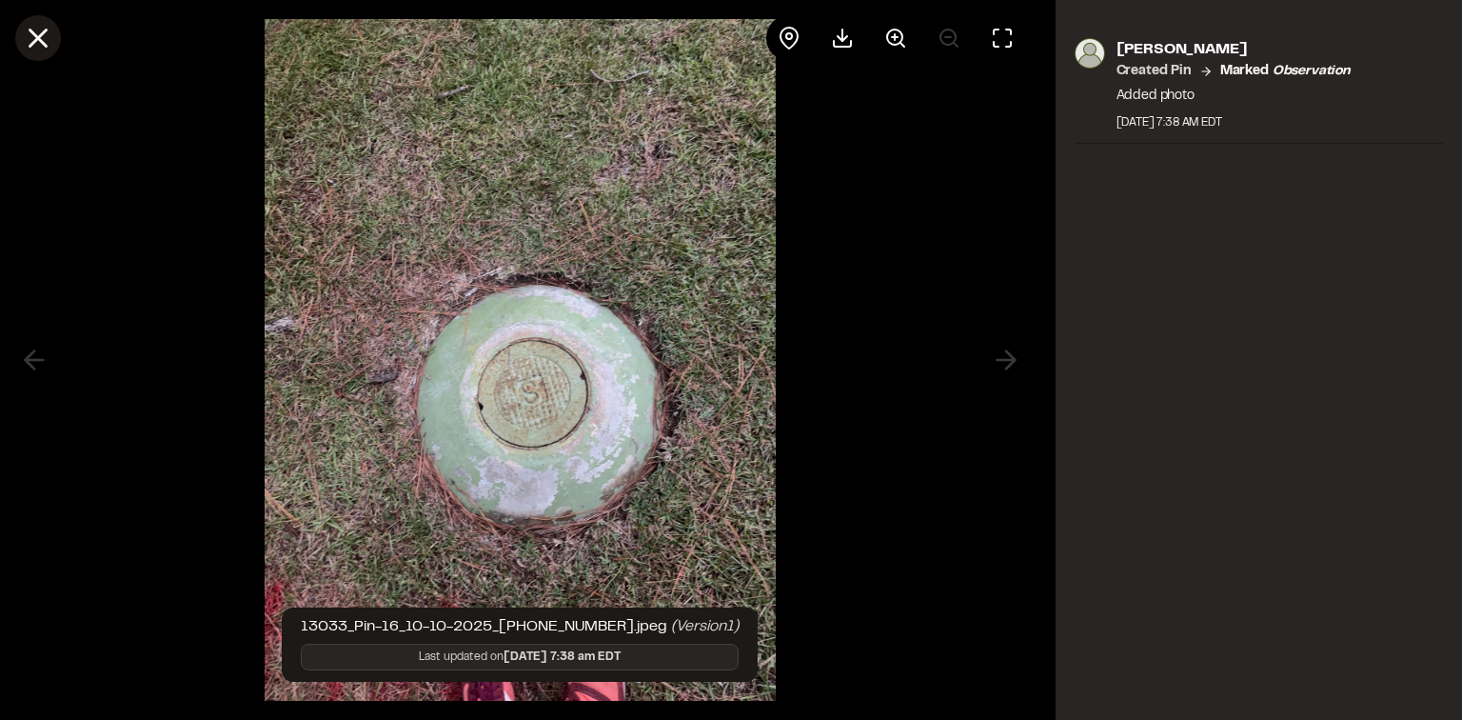
click at [47, 38] on icon at bounding box center [38, 38] width 32 height 32
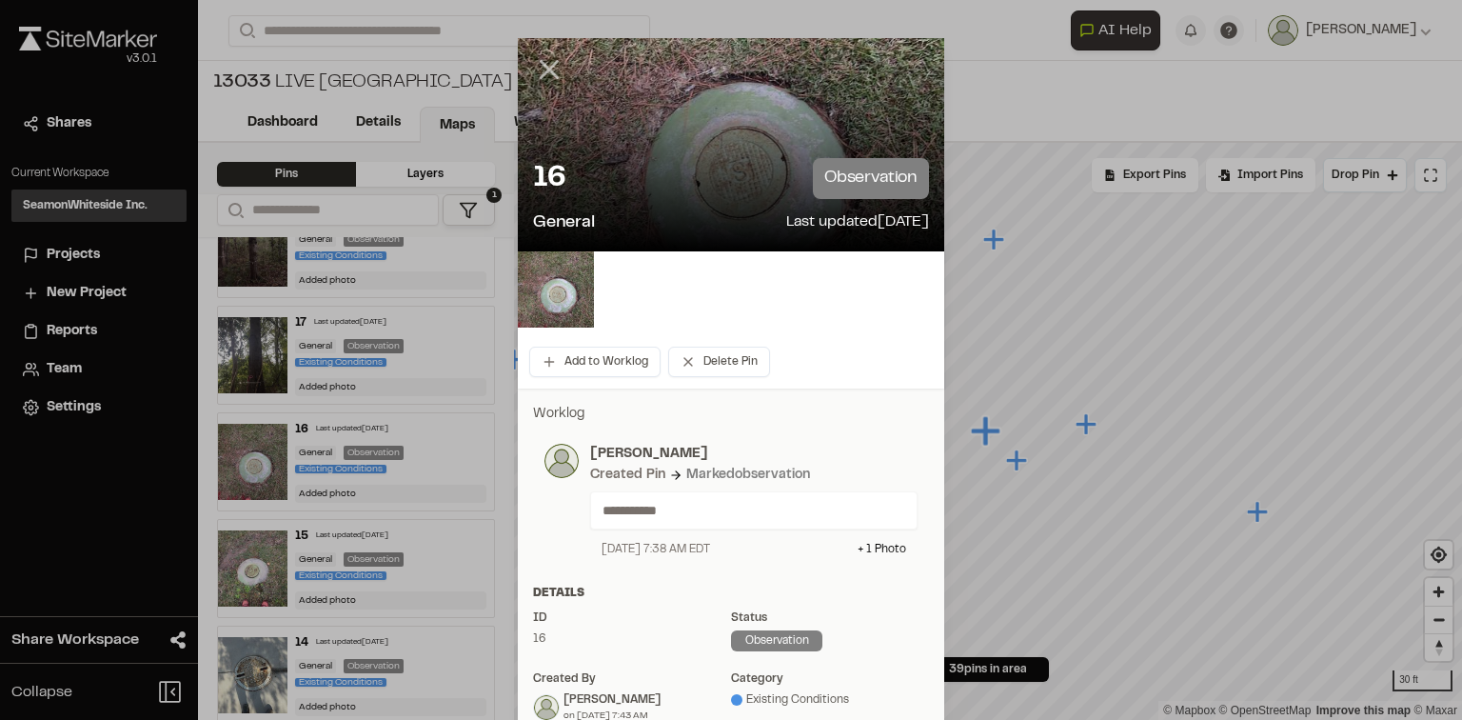
click at [548, 81] on icon at bounding box center [549, 69] width 32 height 32
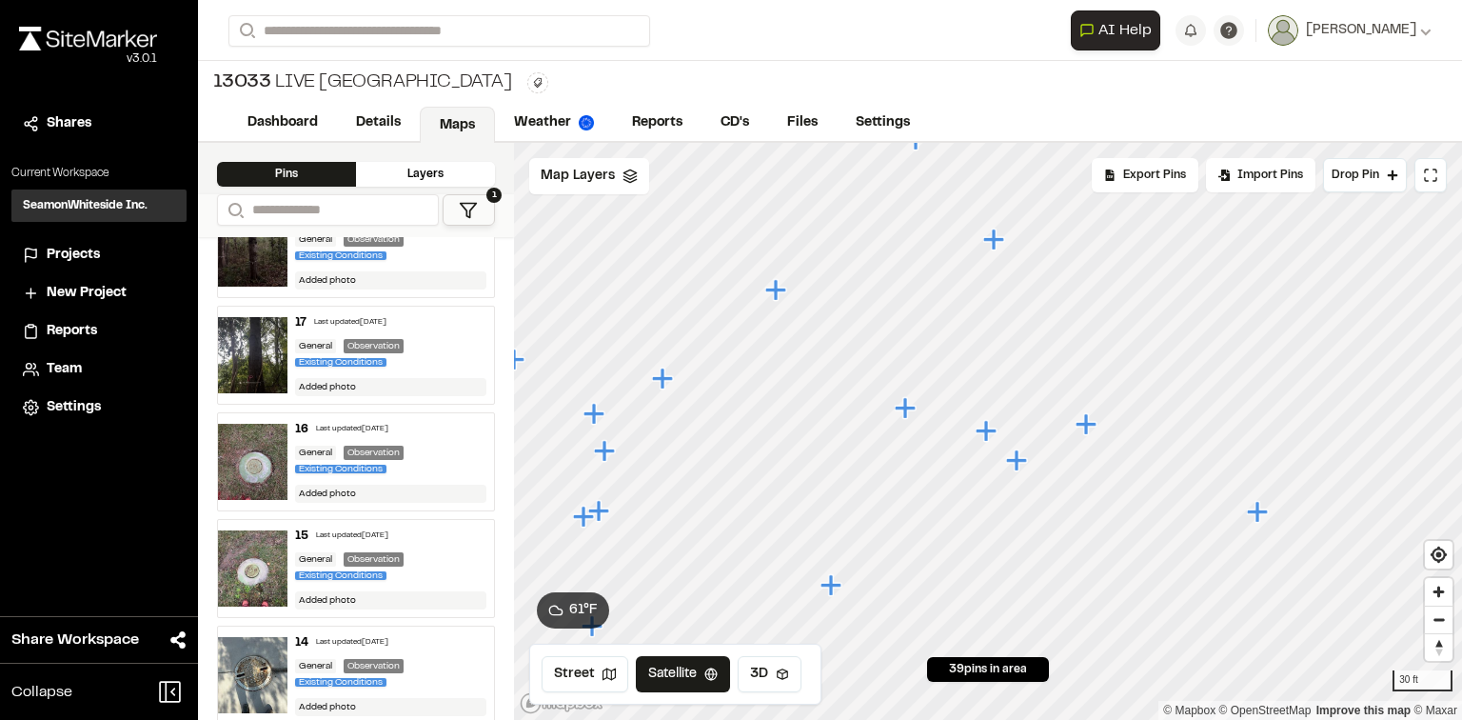
click at [1092, 423] on icon "Map marker" at bounding box center [1086, 423] width 21 height 21
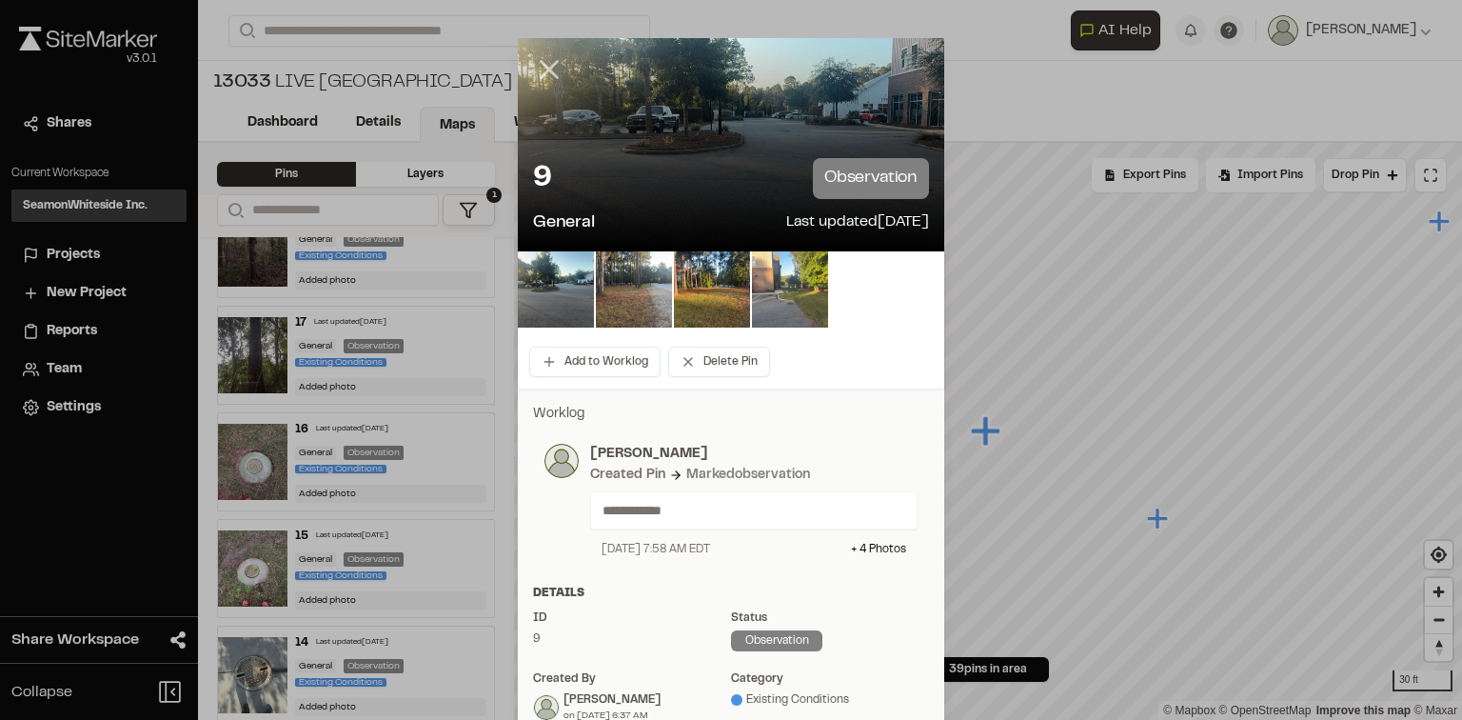
click at [536, 68] on icon at bounding box center [549, 69] width 32 height 32
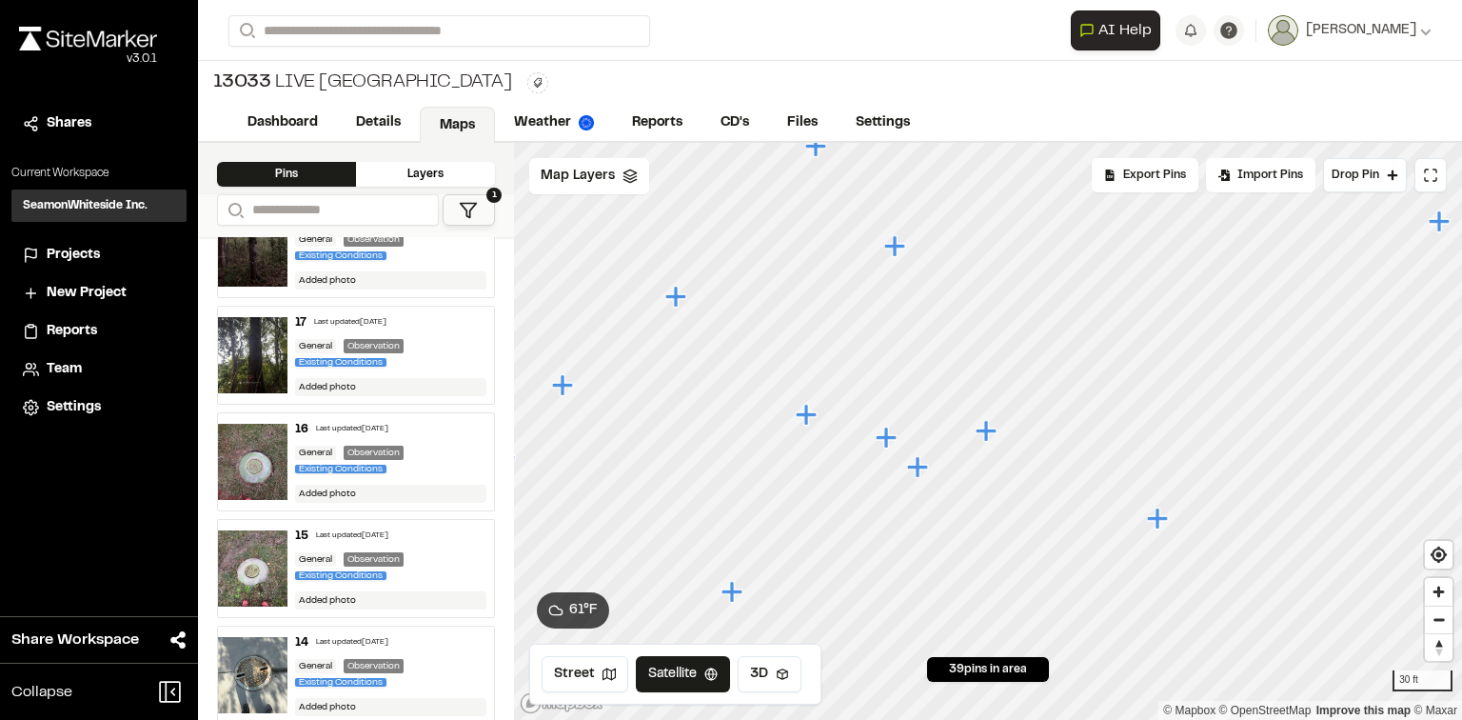
click at [727, 592] on icon "Map marker" at bounding box center [732, 591] width 21 height 21
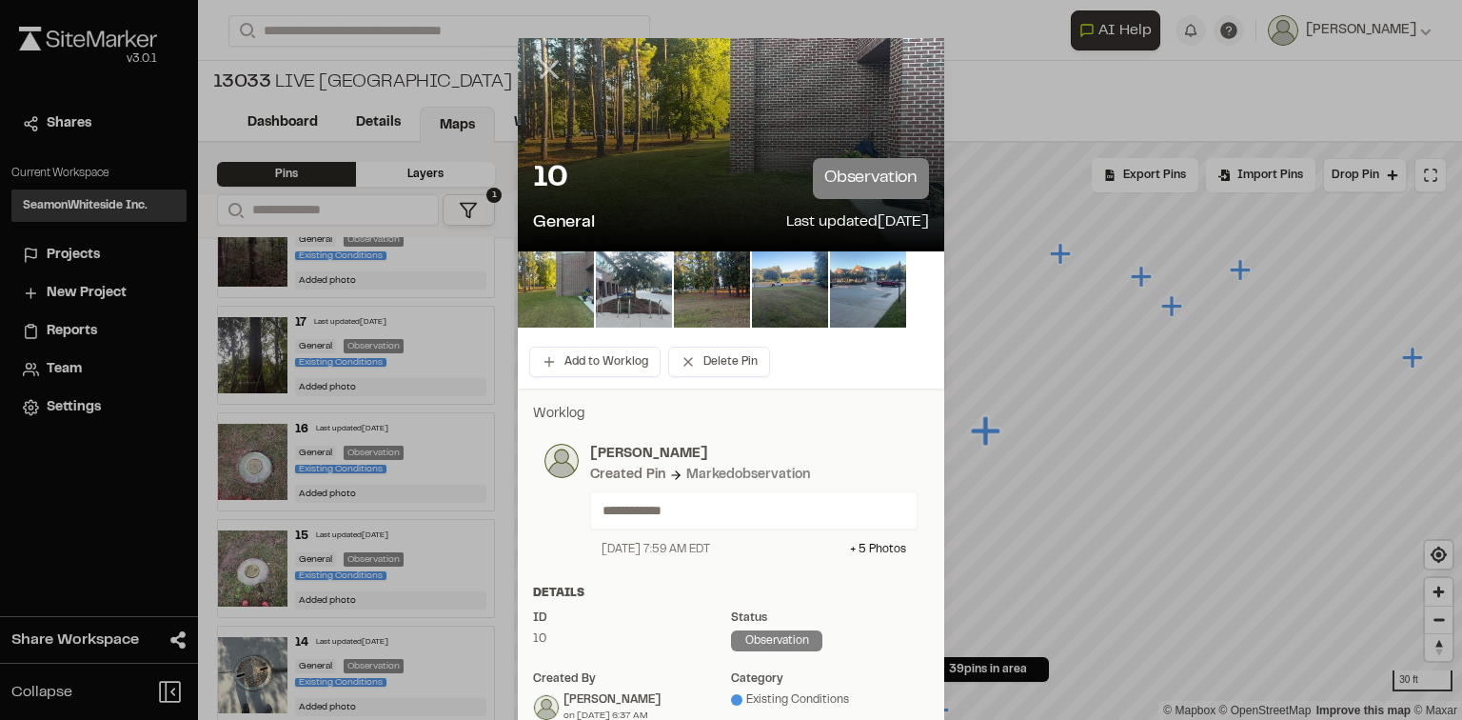
click at [544, 72] on icon at bounding box center [549, 69] width 32 height 32
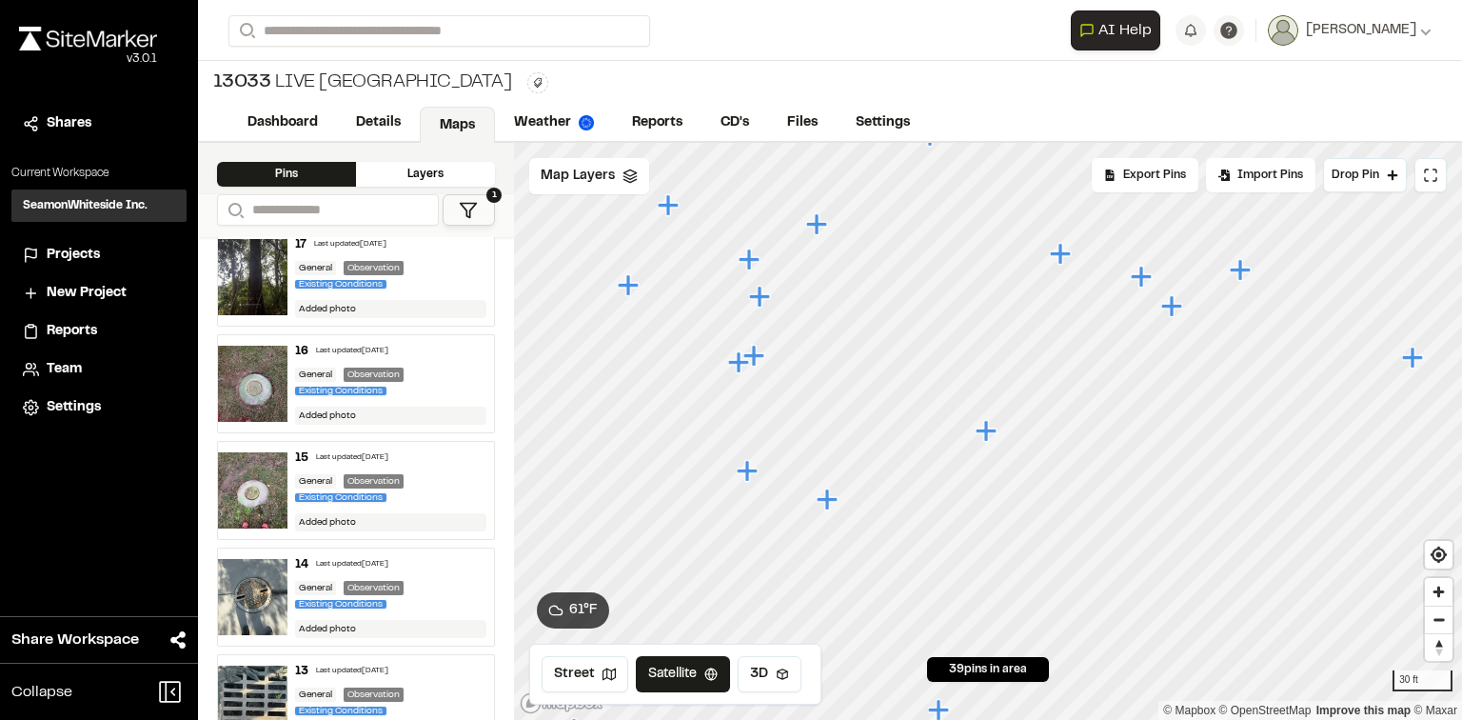
scroll to position [2437, 0]
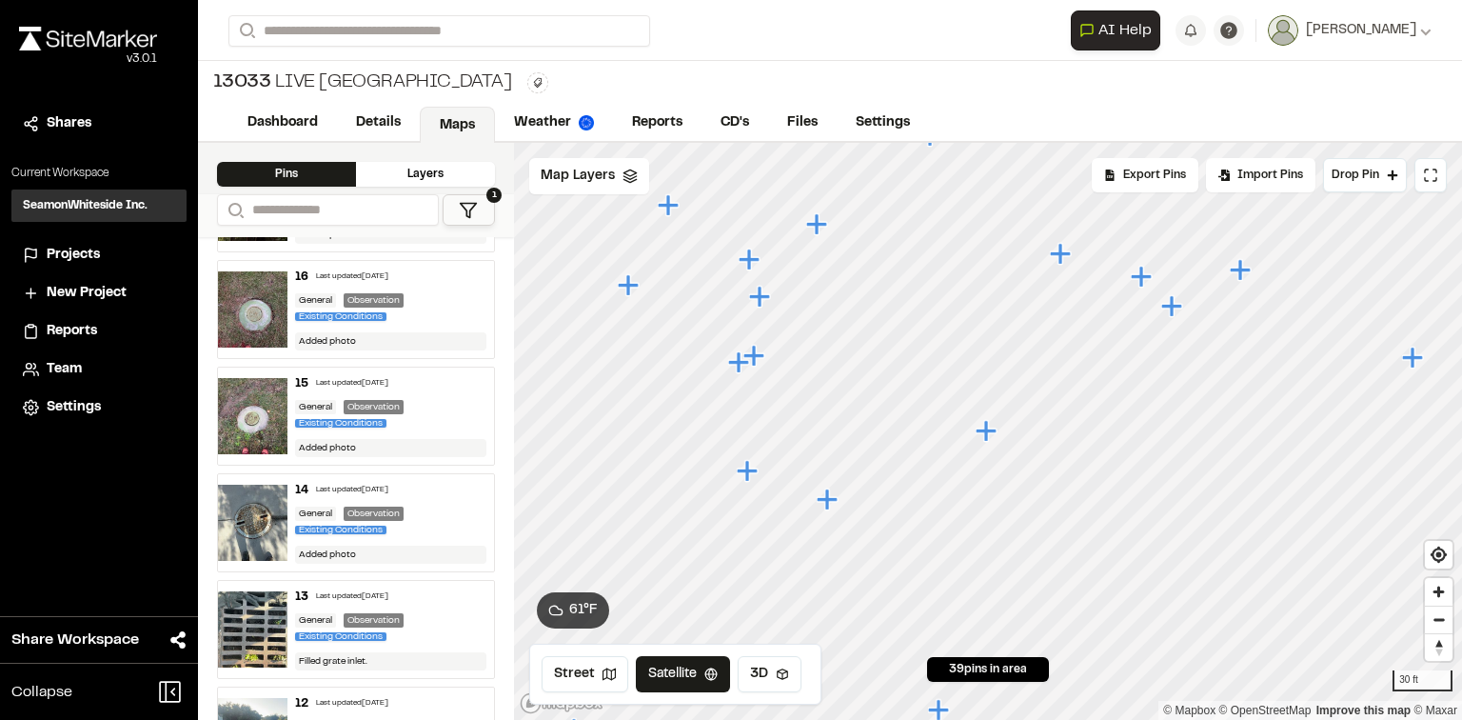
click at [426, 416] on div "General Observation Existing Conditions" at bounding box center [391, 415] width 192 height 31
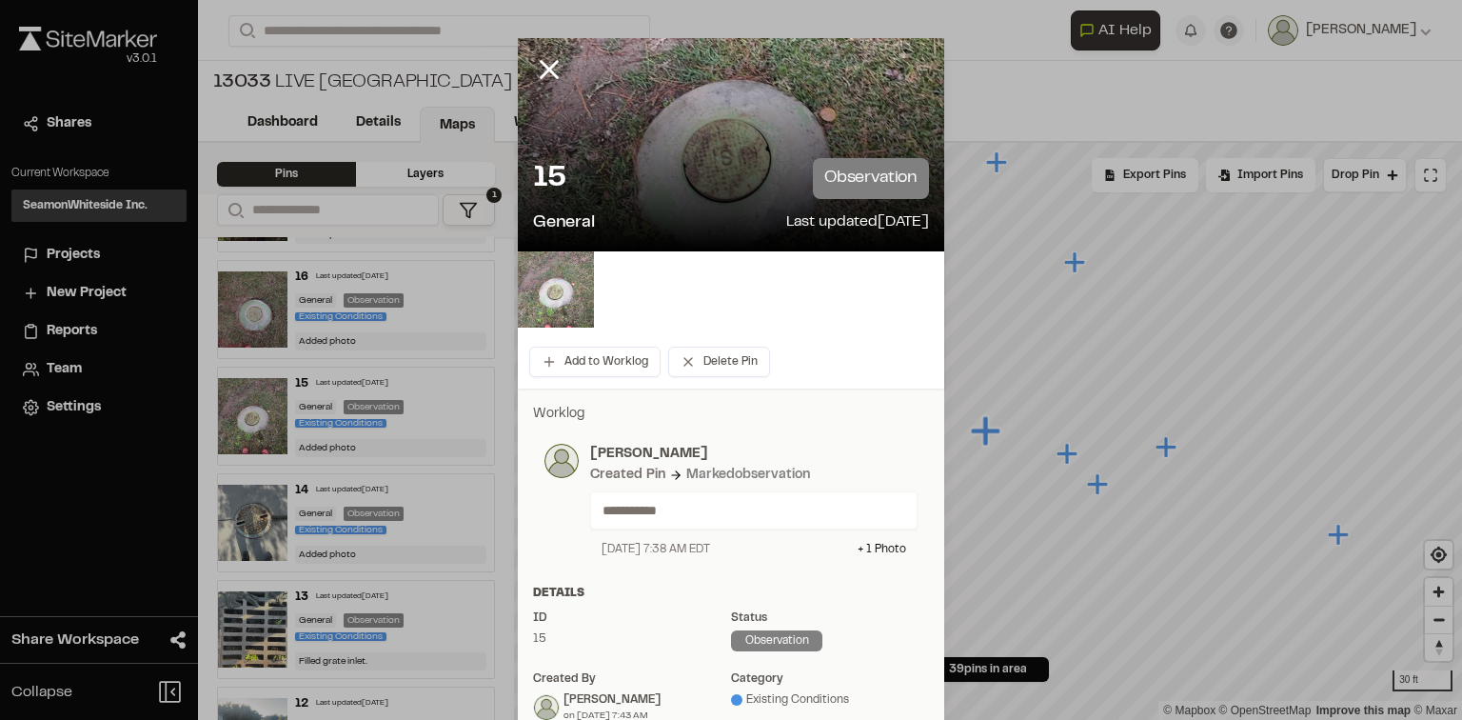
click at [541, 284] on img at bounding box center [556, 289] width 76 height 76
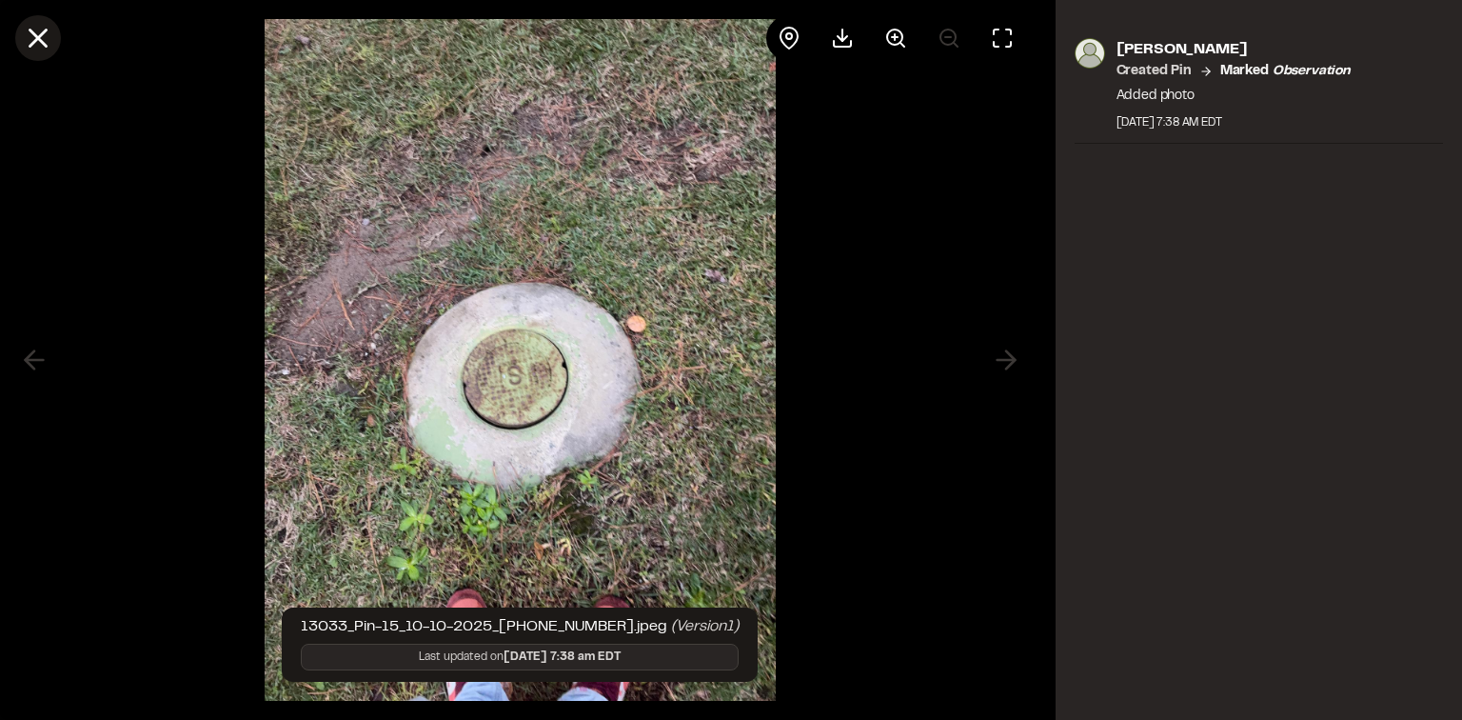
click at [23, 30] on icon at bounding box center [38, 38] width 32 height 32
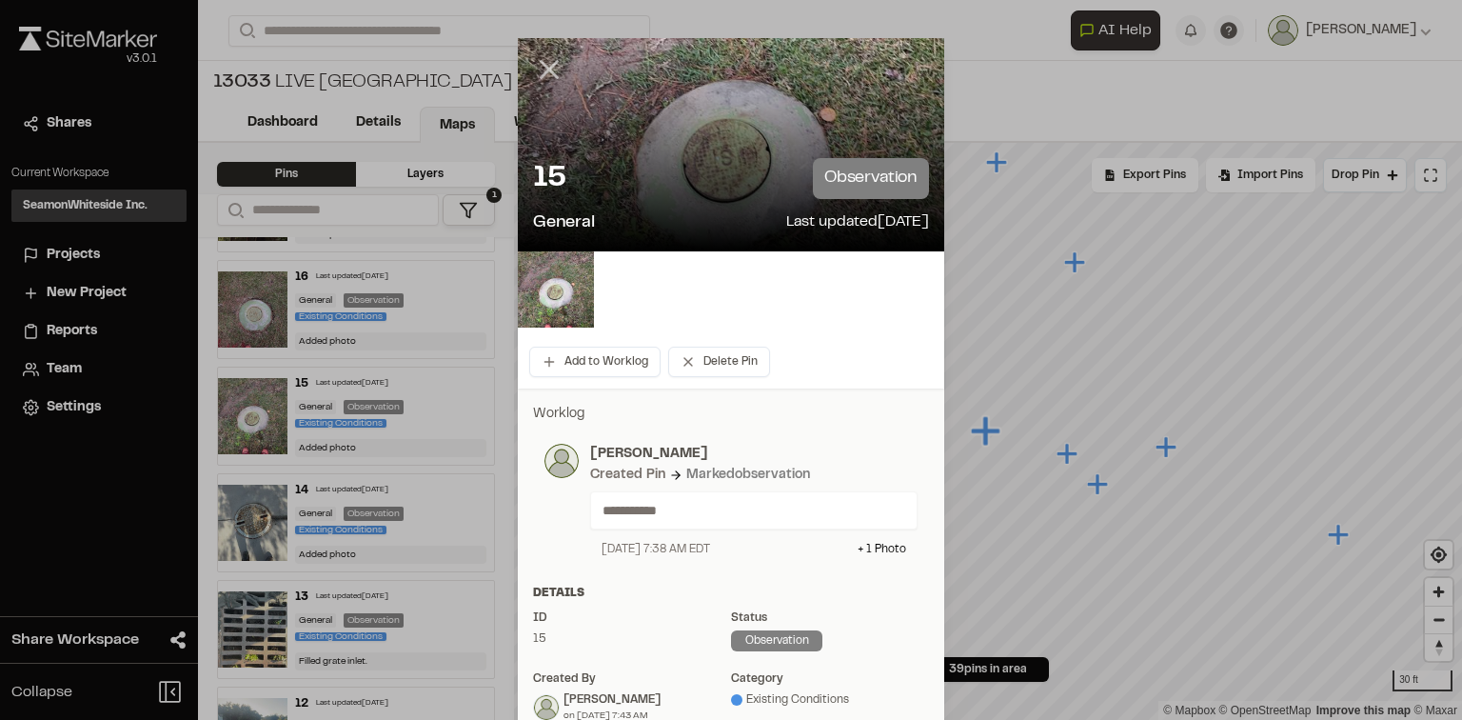
click at [538, 55] on icon at bounding box center [549, 69] width 32 height 32
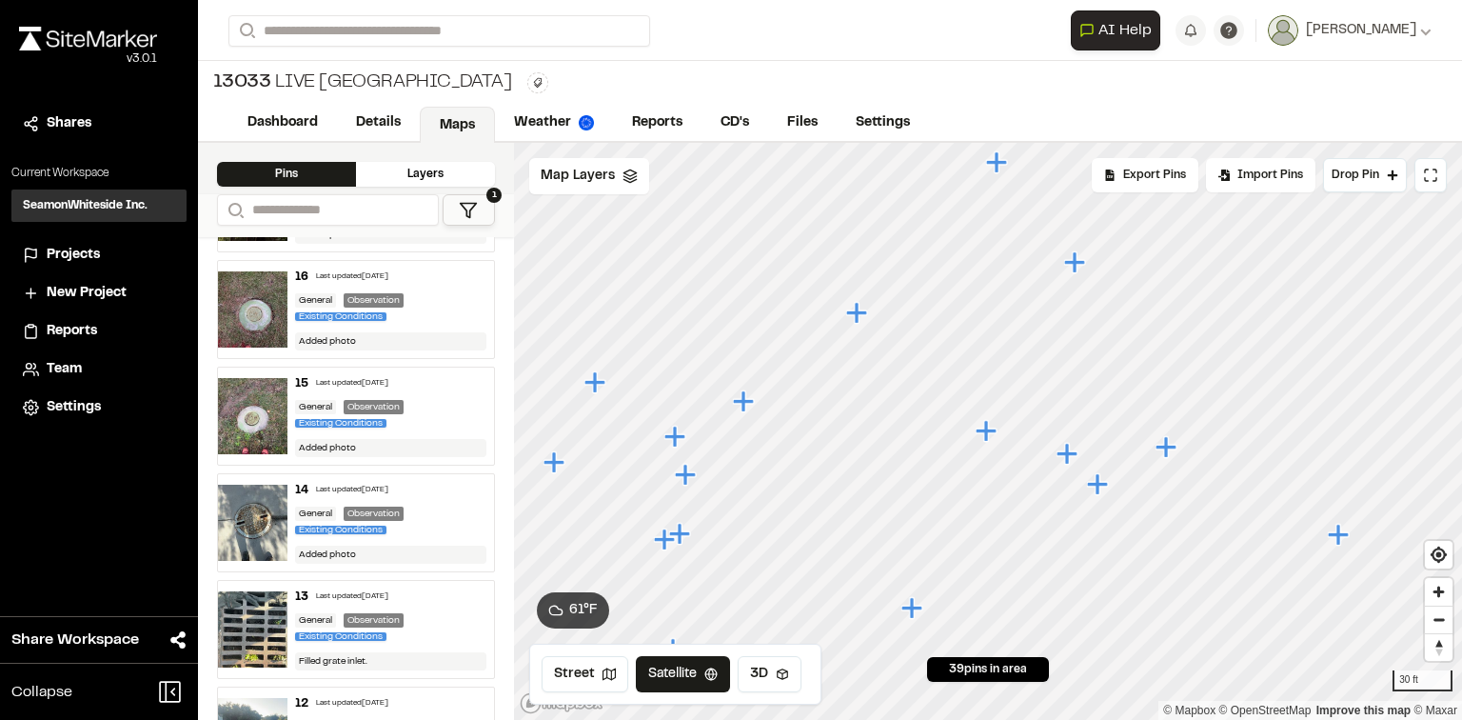
click at [1066, 449] on icon "Map marker" at bounding box center [1067, 453] width 21 height 21
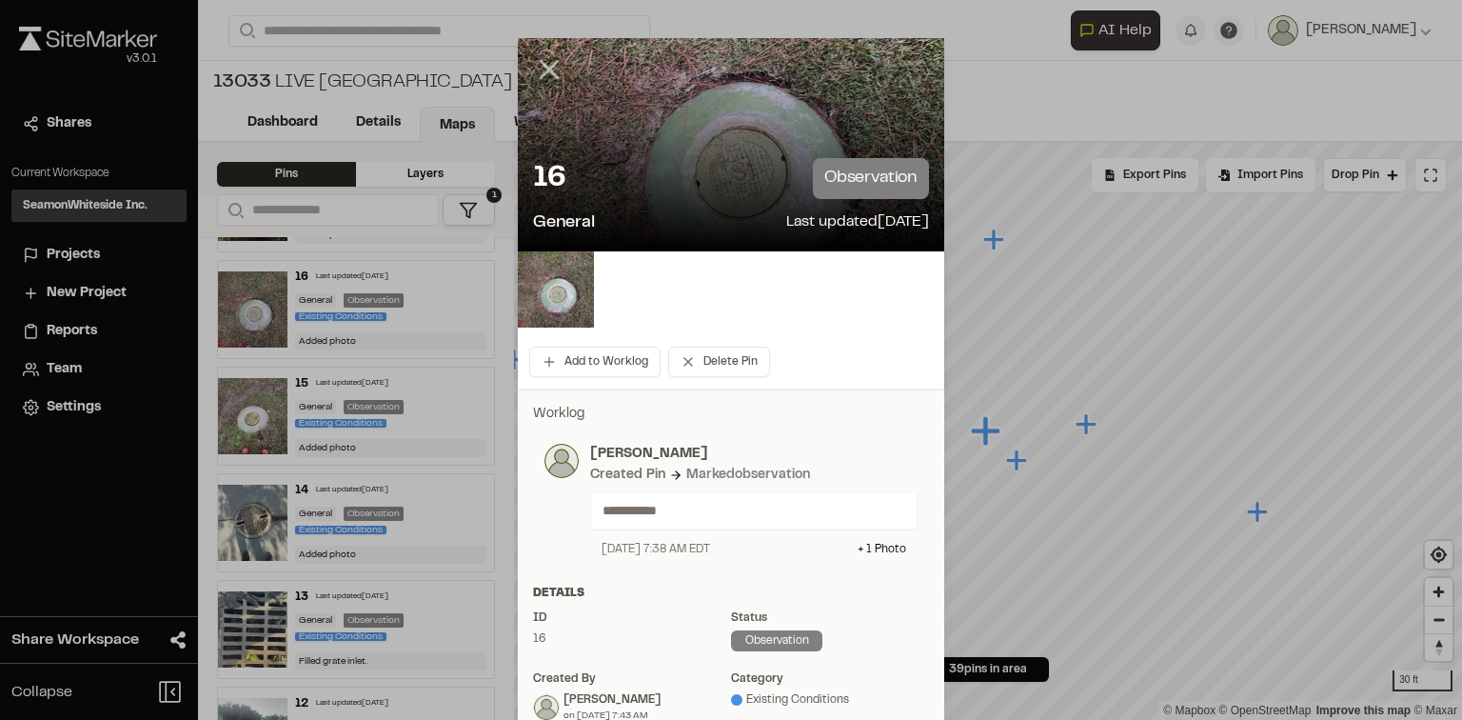
drag, startPoint x: 542, startPoint y: 78, endPoint x: 320, endPoint y: 161, distance: 236.8
click at [543, 77] on icon at bounding box center [549, 69] width 32 height 32
